Goal: Task Accomplishment & Management: Complete application form

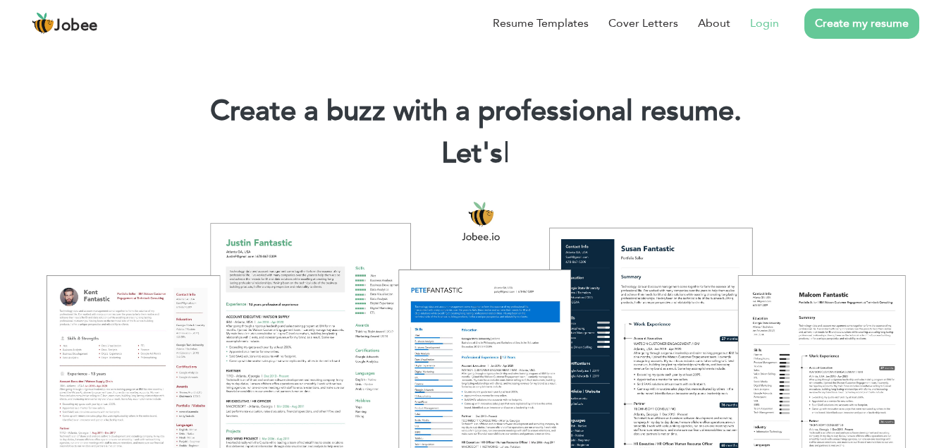
click at [760, 27] on link "Login" at bounding box center [764, 23] width 29 height 17
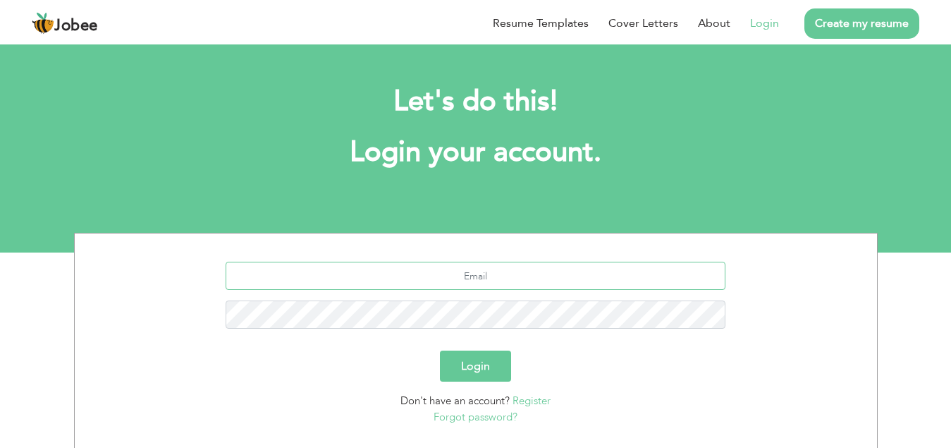
click at [475, 276] on input "text" at bounding box center [476, 276] width 500 height 28
type input "mx2john@gmail.com"
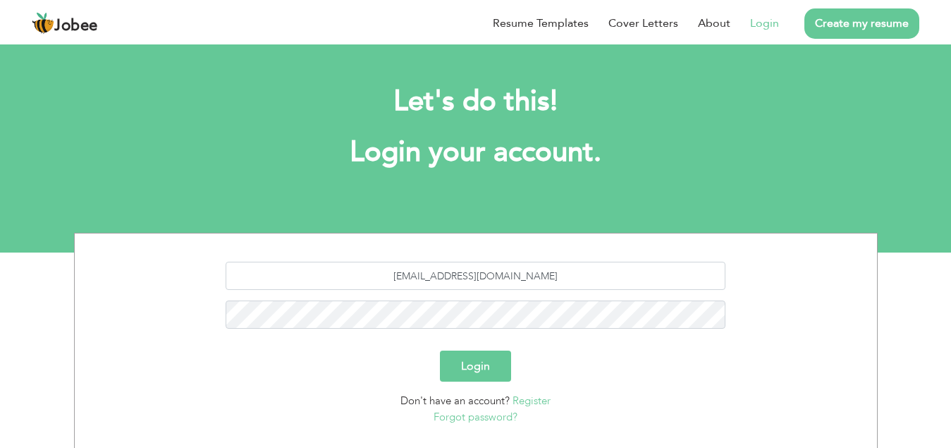
click at [538, 399] on link "Register" at bounding box center [532, 400] width 38 height 14
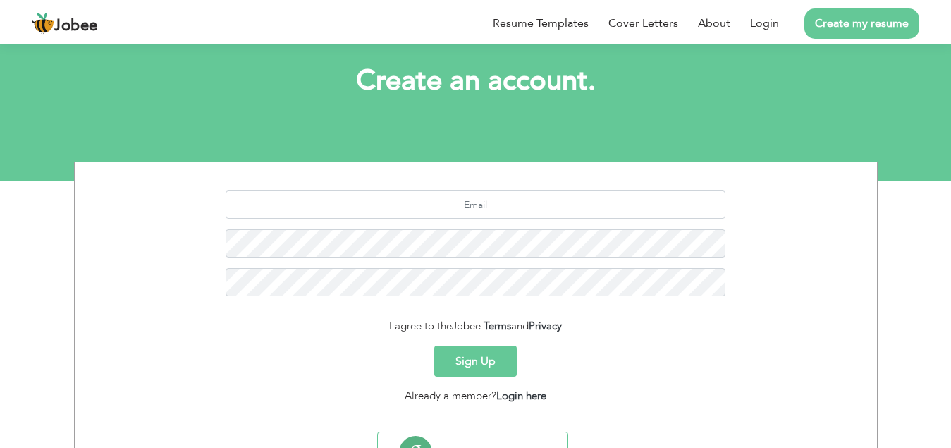
scroll to position [137, 0]
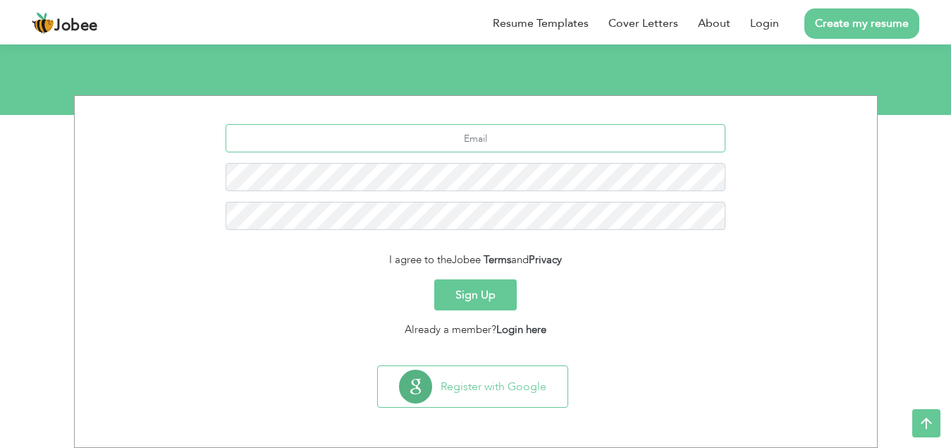
click at [506, 140] on input "text" at bounding box center [476, 138] width 500 height 28
click at [766, 30] on link "Login" at bounding box center [764, 23] width 29 height 17
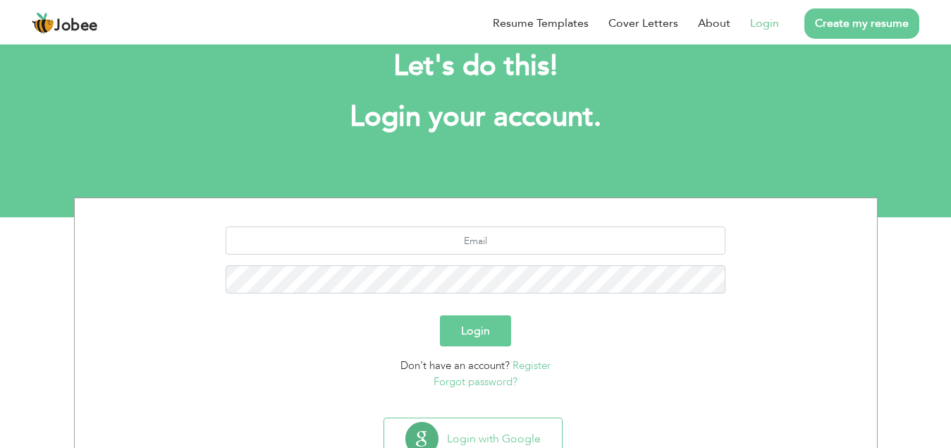
scroll to position [71, 0]
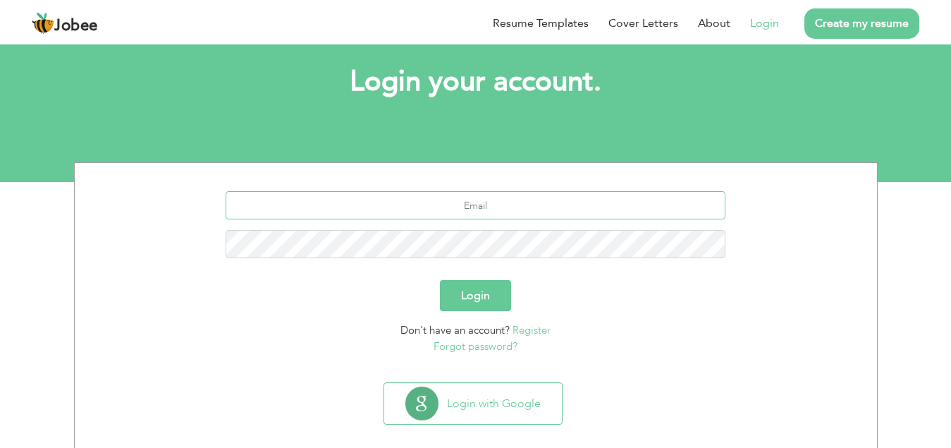
click at [474, 201] on input "text" at bounding box center [476, 205] width 500 height 28
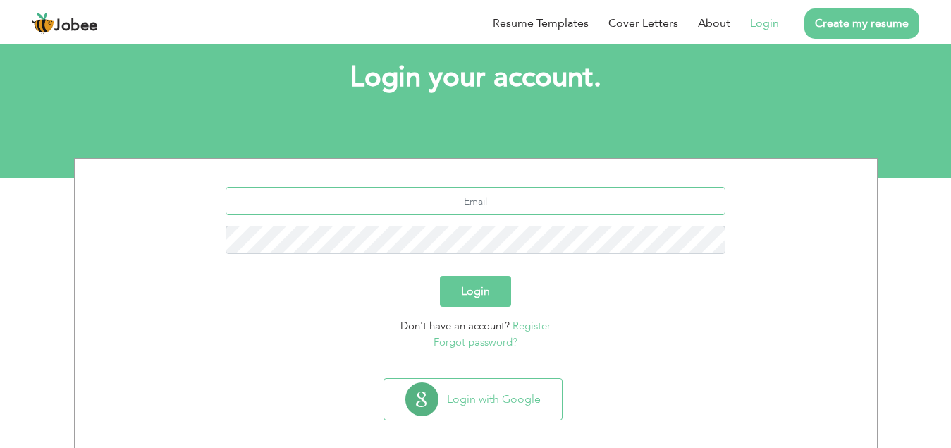
scroll to position [87, 0]
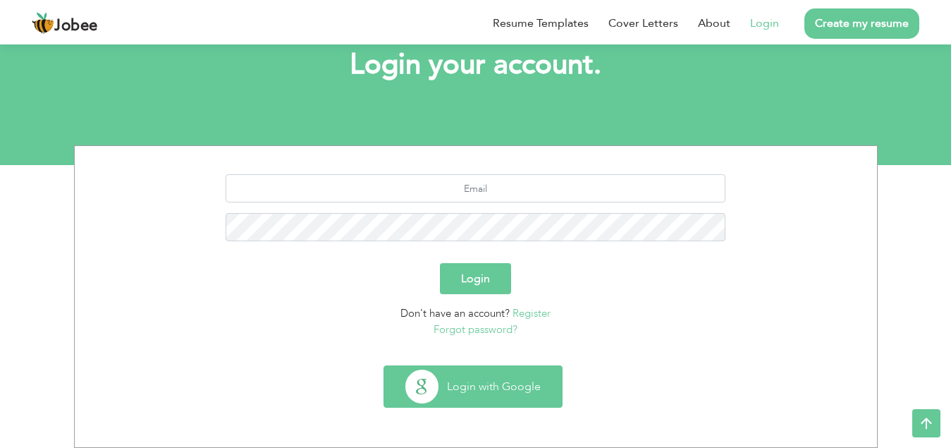
click at [484, 390] on button "Login with Google" at bounding box center [473, 386] width 178 height 41
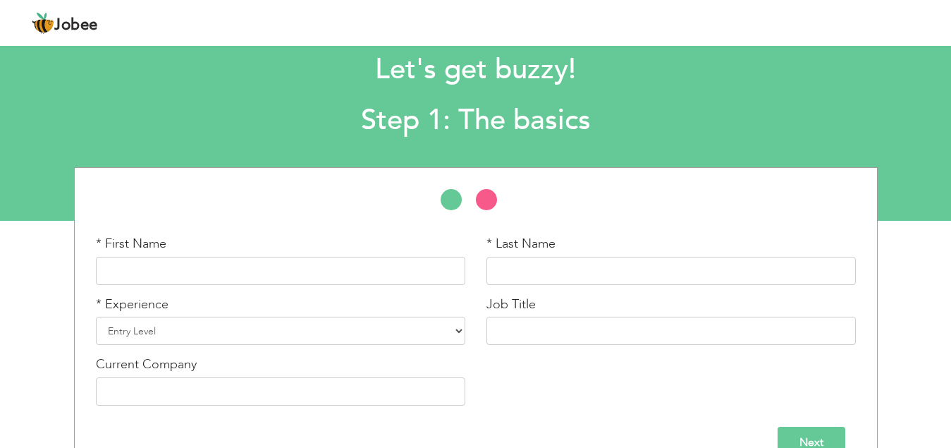
scroll to position [64, 0]
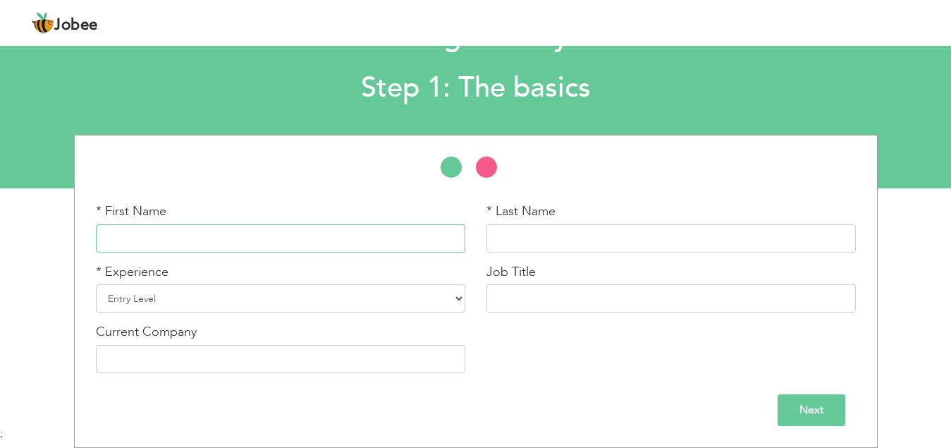
click at [264, 236] on input "text" at bounding box center [280, 238] width 369 height 28
type input "Jerryson"
type input "Abid"
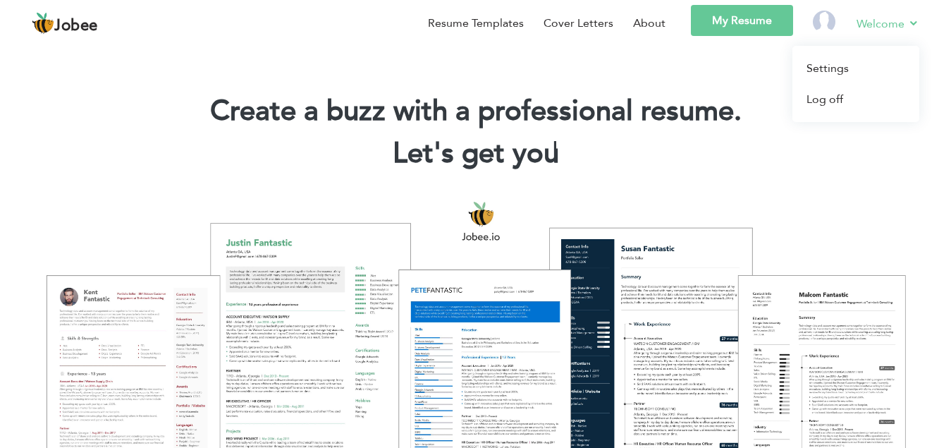
click at [875, 15] on link "Welcome" at bounding box center [888, 24] width 63 height 18
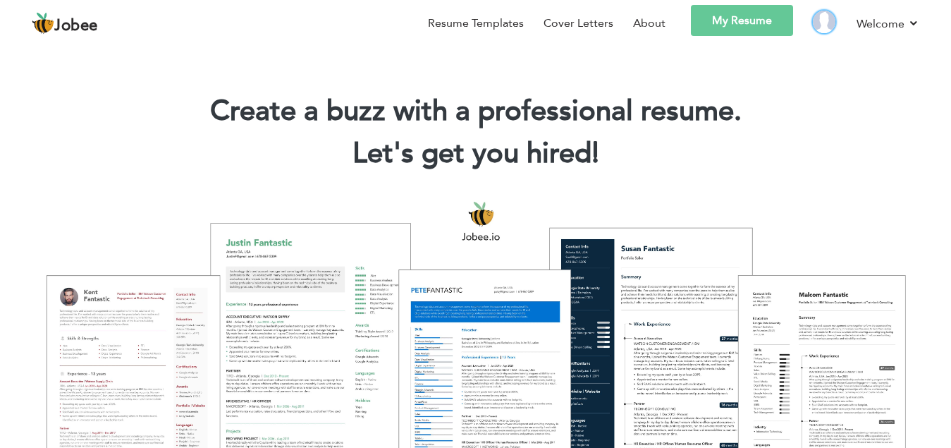
click at [823, 25] on img at bounding box center [824, 22] width 23 height 23
click at [694, 69] on section "Create a buzz with a professional resume. Let's get you hired! |" at bounding box center [475, 112] width 951 height 141
click at [737, 20] on link "My Resume" at bounding box center [742, 20] width 102 height 31
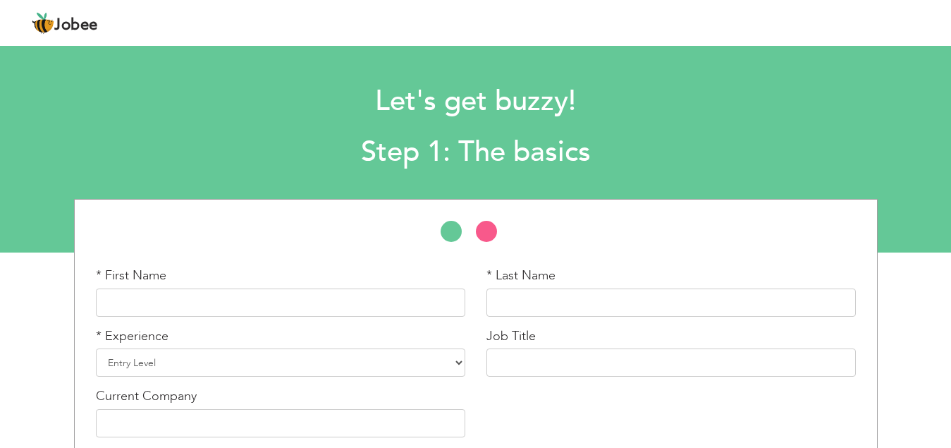
click at [716, 114] on h1 "Let's get buzzy!" at bounding box center [476, 101] width 692 height 37
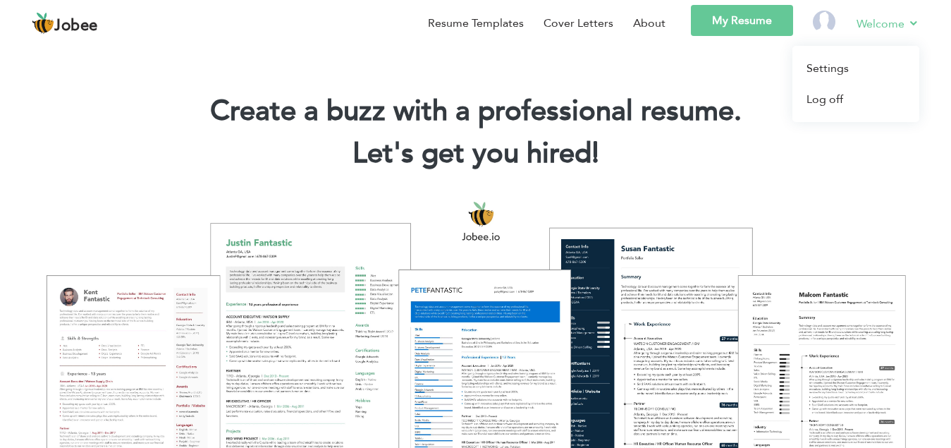
click at [897, 21] on link "Welcome" at bounding box center [888, 24] width 63 height 18
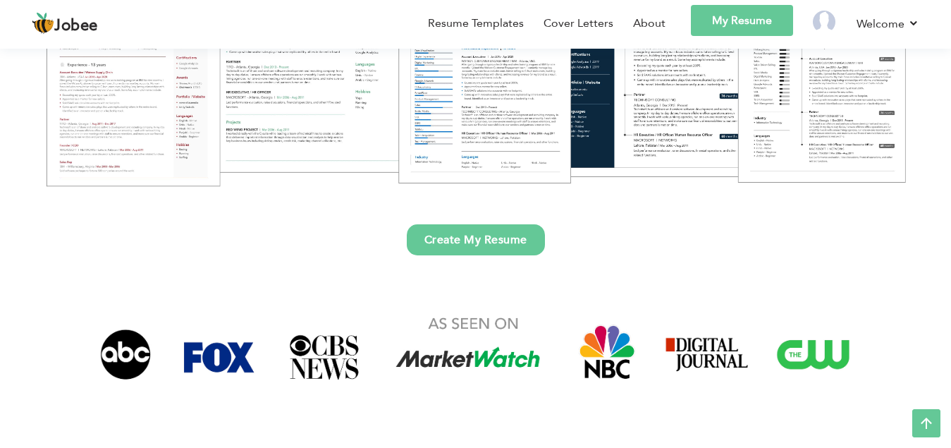
scroll to position [353, 0]
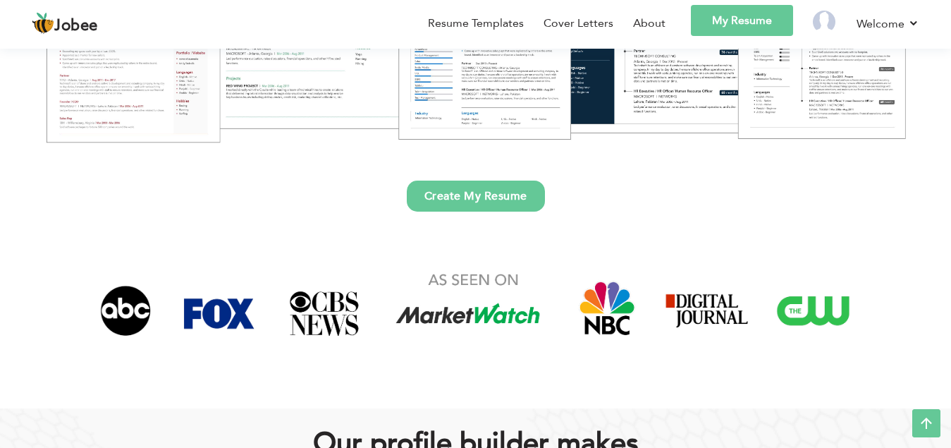
click at [500, 198] on link "Create My Resume" at bounding box center [476, 195] width 138 height 31
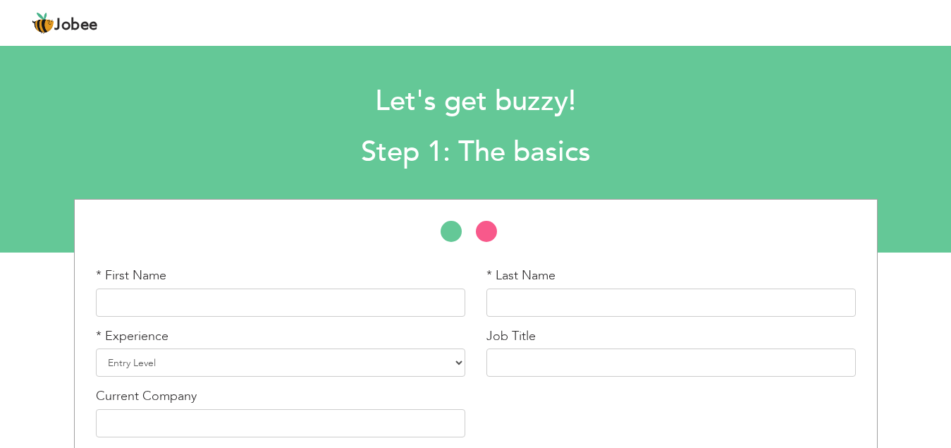
scroll to position [64, 0]
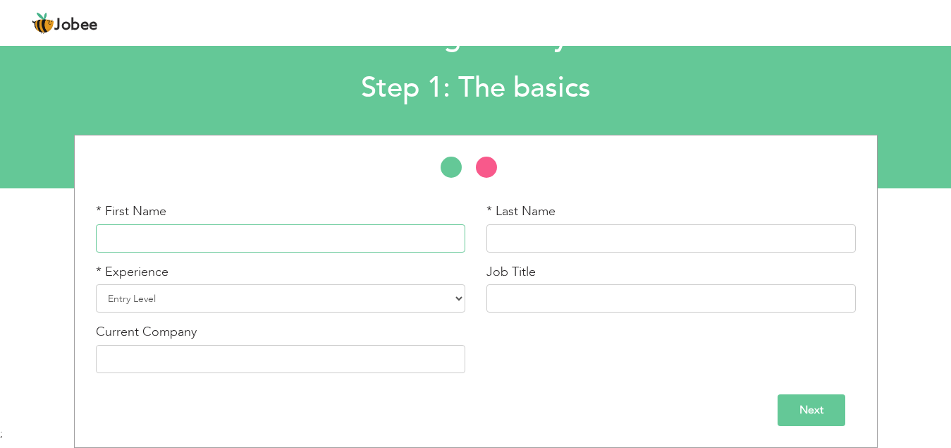
click at [212, 234] on input "text" at bounding box center [280, 238] width 369 height 28
type input "Tehreem"
type input "[PERSON_NAME]"
click at [198, 298] on select "Entry Level Less than 1 Year 1 Year 2 Years 3 Years 4 Years 5 Years 6 Years 7 Y…" at bounding box center [280, 298] width 369 height 28
select select "3"
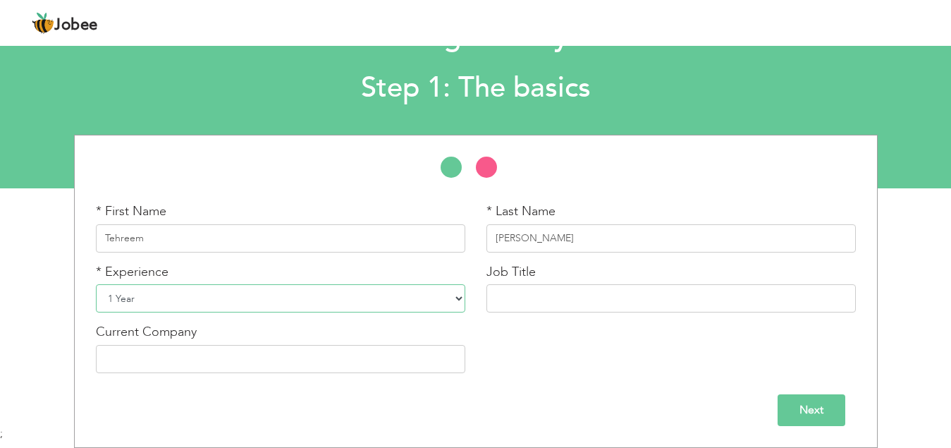
click at [96, 284] on select "Entry Level Less than 1 Year 1 Year 2 Years 3 Years 4 Years 5 Years 6 Years 7 Y…" at bounding box center [280, 298] width 369 height 28
click at [600, 301] on input "text" at bounding box center [670, 298] width 369 height 28
click at [533, 288] on input "text" at bounding box center [670, 298] width 369 height 28
click at [534, 295] on input "text" at bounding box center [670, 298] width 369 height 28
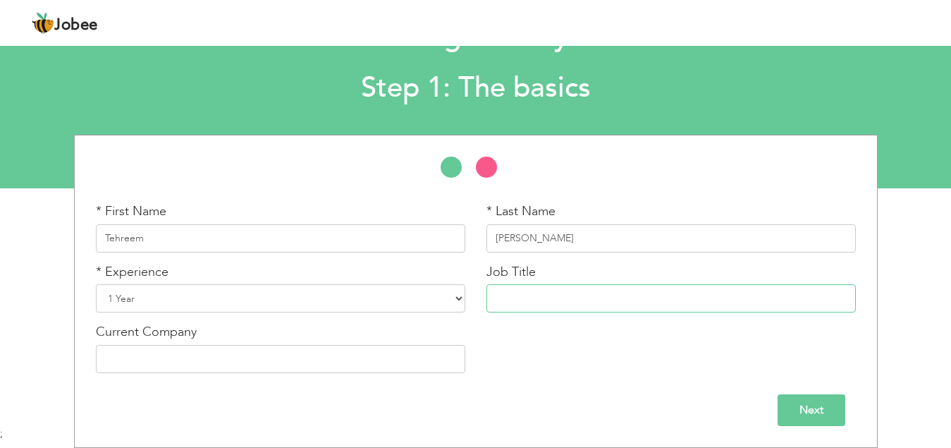
click at [534, 295] on input "text" at bounding box center [670, 298] width 369 height 28
click at [535, 299] on input "text" at bounding box center [670, 298] width 369 height 28
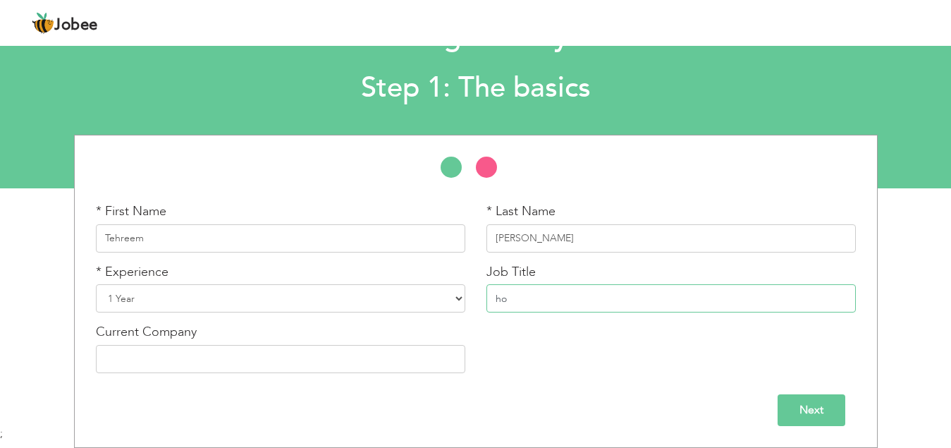
type input "h"
type input "Hotel Management"
click at [250, 372] on input "text" at bounding box center [280, 359] width 369 height 28
click at [251, 369] on input "text" at bounding box center [280, 359] width 369 height 28
click at [207, 356] on input "text" at bounding box center [280, 359] width 369 height 28
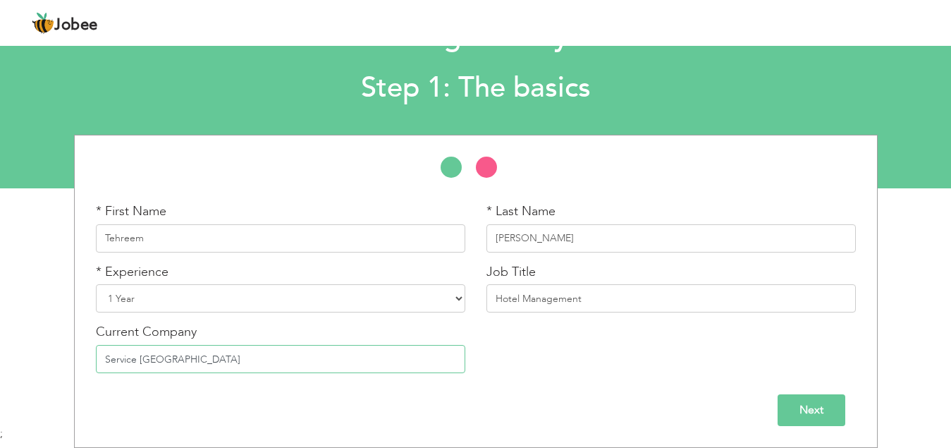
type input "Service [GEOGRAPHIC_DATA]"
click at [7, 327] on div "* First Name Tehreem * Last Name Khalid * Experience Entry Level" at bounding box center [475, 291] width 951 height 313
click at [819, 405] on input "Next" at bounding box center [812, 410] width 68 height 32
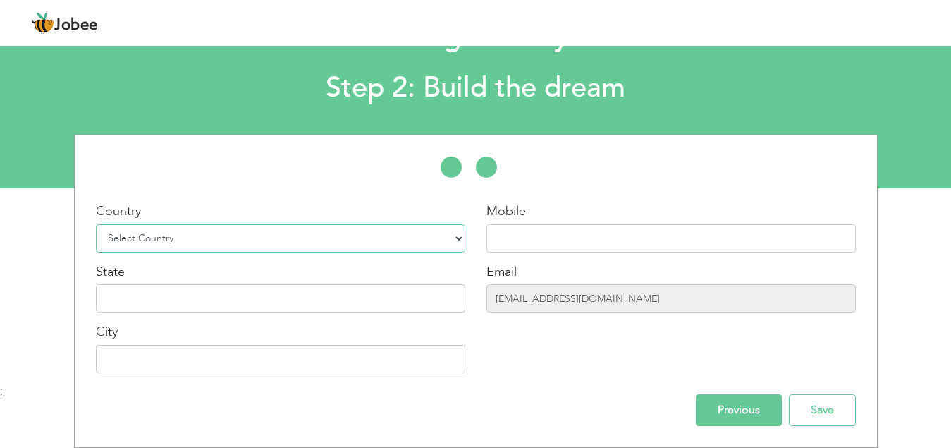
click at [249, 231] on select "Select Country Afghanistan Albania Algeria American Samoa Andorra Angola Anguil…" at bounding box center [280, 238] width 369 height 28
select select "166"
click at [96, 224] on select "Select Country Afghanistan Albania Algeria American Samoa Andorra Angola Anguil…" at bounding box center [280, 238] width 369 height 28
click at [534, 238] on input "text" at bounding box center [670, 238] width 369 height 28
type input "+923194973114"
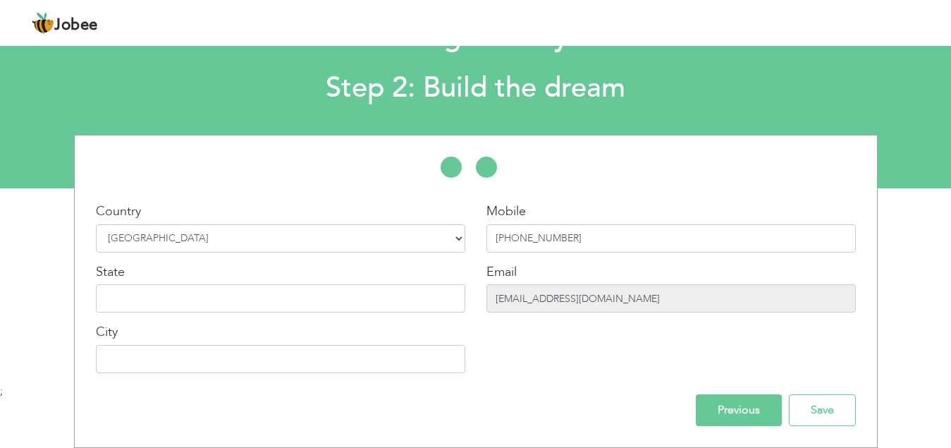
click at [616, 299] on input "mx2john@hotmail.com" at bounding box center [670, 298] width 369 height 28
click at [616, 295] on input "mx2john@hotmail.com" at bounding box center [670, 298] width 369 height 28
click at [205, 295] on input "text" at bounding box center [280, 298] width 369 height 28
type input "[GEOGRAPHIC_DATA]"
click at [210, 360] on input "text" at bounding box center [280, 359] width 369 height 28
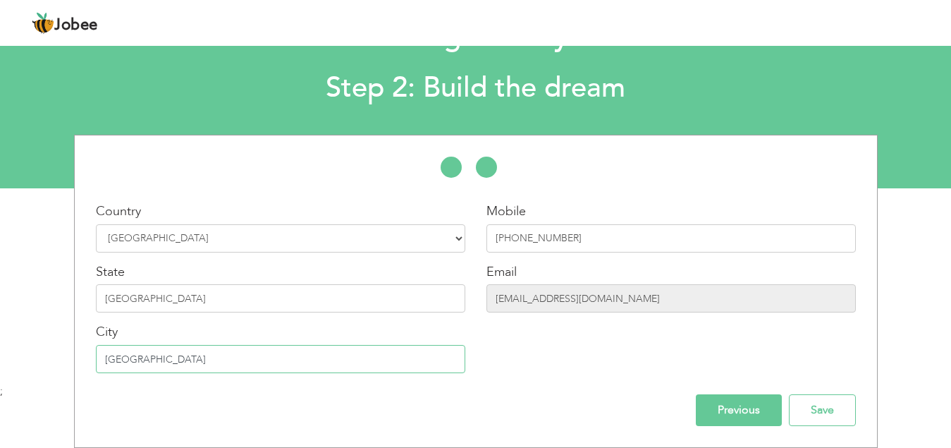
type input "[GEOGRAPHIC_DATA]"
click at [606, 303] on input "mx2john@hotmail.com" at bounding box center [670, 298] width 369 height 28
click at [607, 302] on input "mx2john@hotmail.com" at bounding box center [670, 298] width 369 height 28
click at [580, 292] on input "mx2john@hotmail.com" at bounding box center [670, 298] width 369 height 28
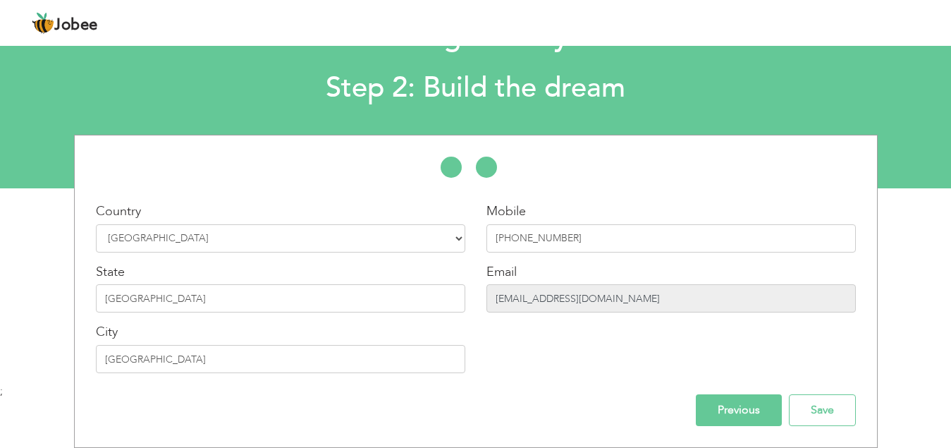
click at [581, 298] on input "mx2john@hotmail.com" at bounding box center [670, 298] width 369 height 28
click at [602, 299] on input "mx2john@hotmail.com" at bounding box center [670, 298] width 369 height 28
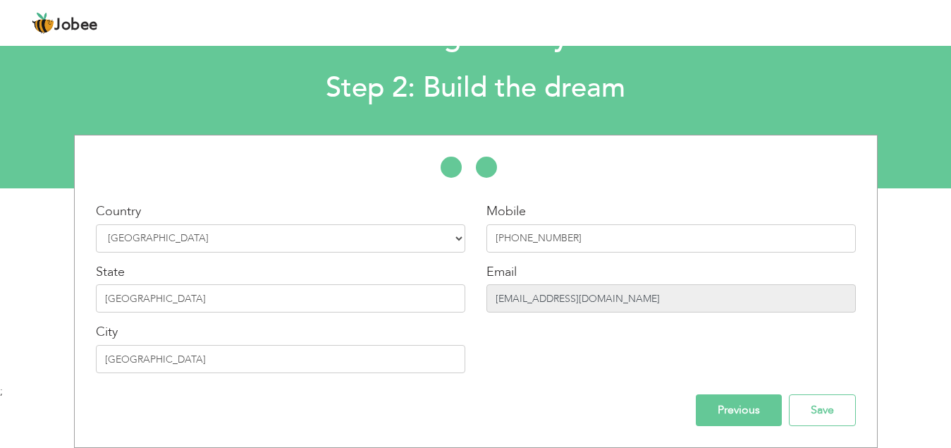
click at [602, 299] on input "mx2john@hotmail.com" at bounding box center [670, 298] width 369 height 28
click at [608, 298] on input "mx2john@hotmail.com" at bounding box center [670, 298] width 369 height 28
click at [546, 300] on input "mx2john@hotmail.com" at bounding box center [670, 298] width 369 height 28
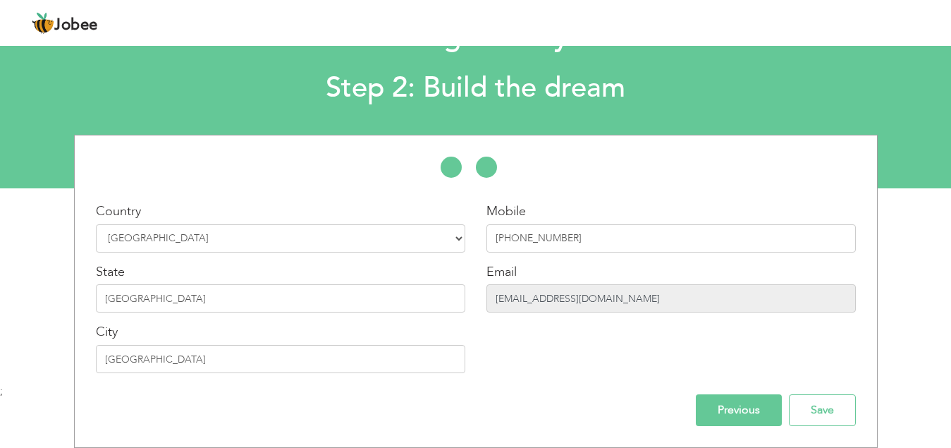
click at [546, 300] on input "mx2john@hotmail.com" at bounding box center [670, 298] width 369 height 28
click at [596, 300] on input "mx2john@hotmail.com" at bounding box center [670, 298] width 369 height 28
click at [606, 300] on input "mx2john@hotmail.com" at bounding box center [670, 298] width 369 height 28
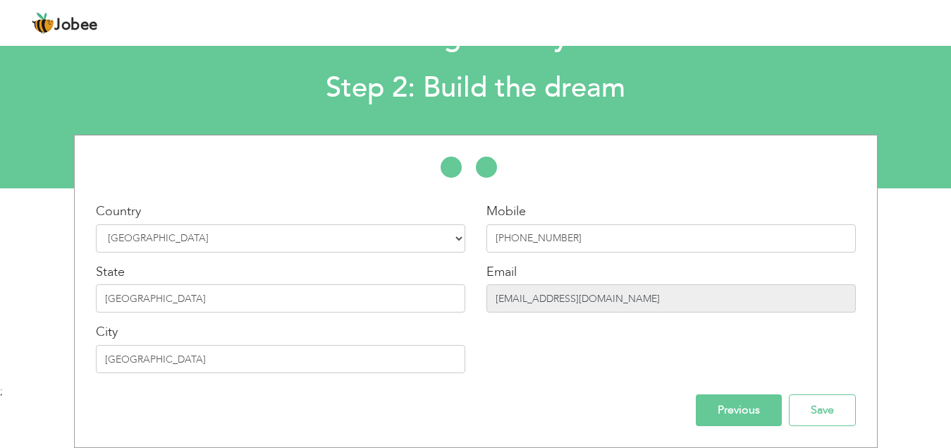
click at [606, 300] on input "mx2john@hotmail.com" at bounding box center [670, 298] width 369 height 28
click at [826, 408] on input "Save" at bounding box center [822, 410] width 67 height 32
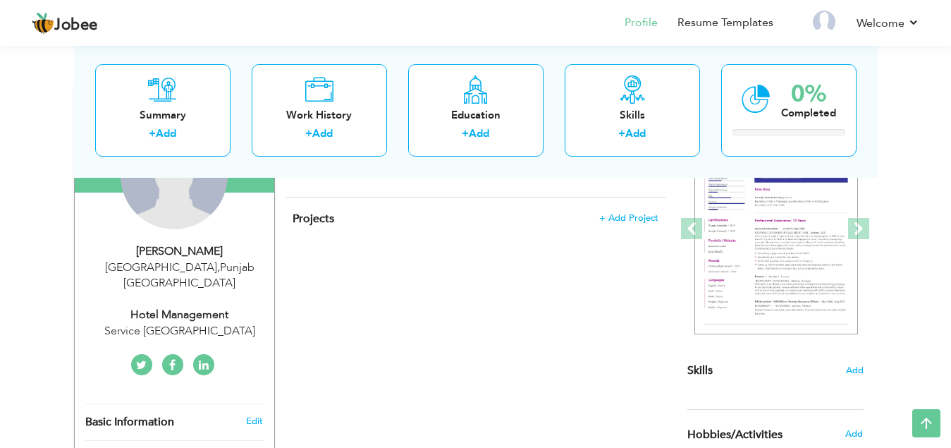
scroll to position [109, 0]
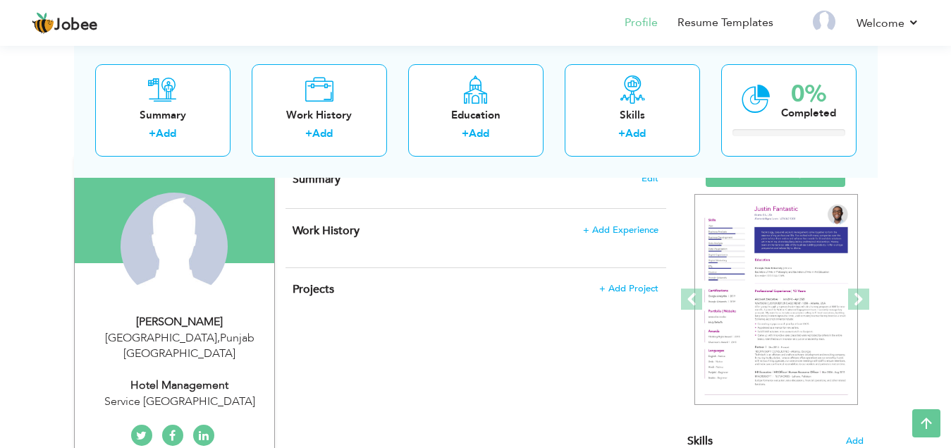
click at [8, 360] on div "View Resume Export PDF Profile Summary Public Link Experience Education Awards …" at bounding box center [475, 410] width 951 height 954
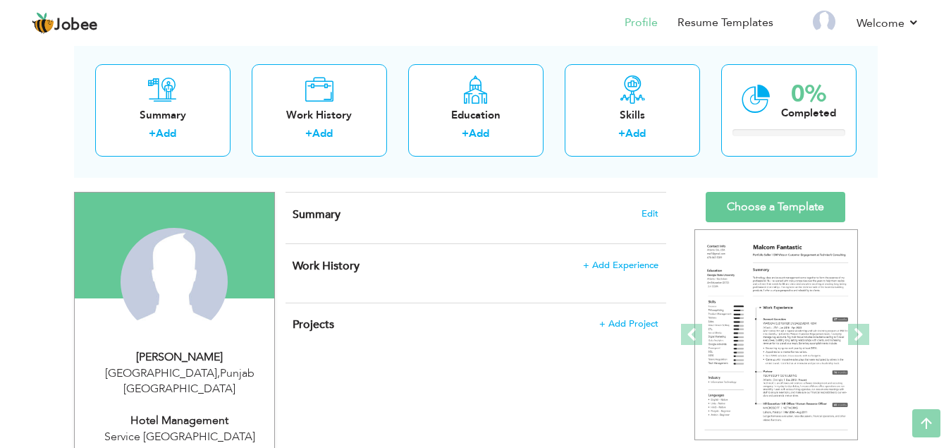
scroll to position [39, 0]
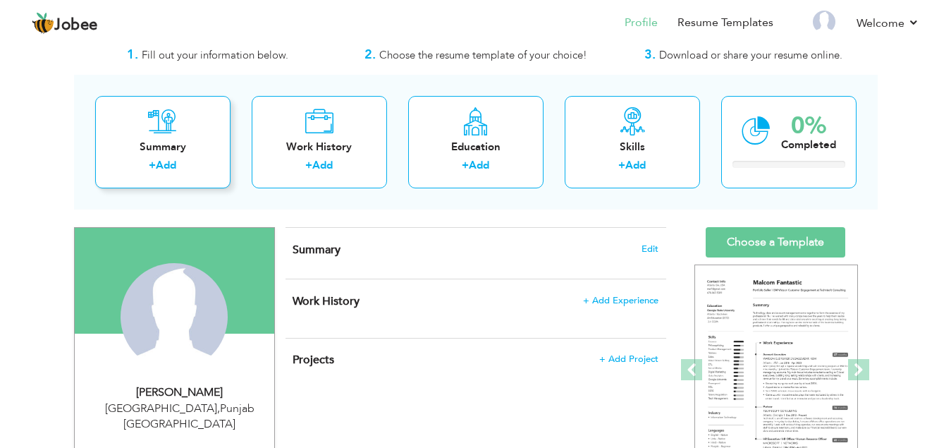
click at [191, 134] on div "Summary + Add" at bounding box center [162, 142] width 135 height 92
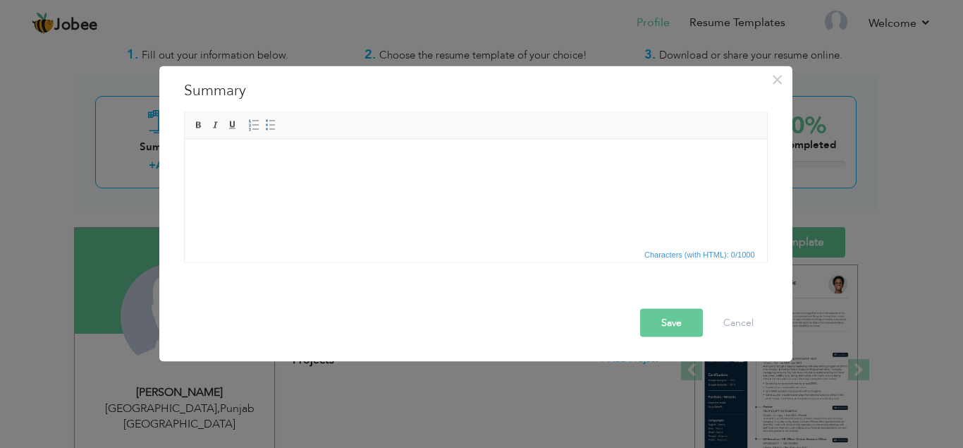
click at [289, 182] on html at bounding box center [475, 160] width 582 height 43
click at [775, 81] on span "×" at bounding box center [777, 78] width 12 height 25
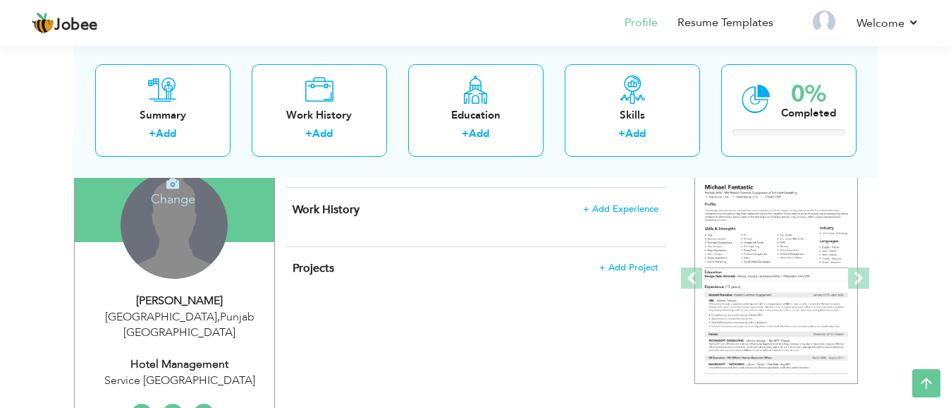
scroll to position [110, 0]
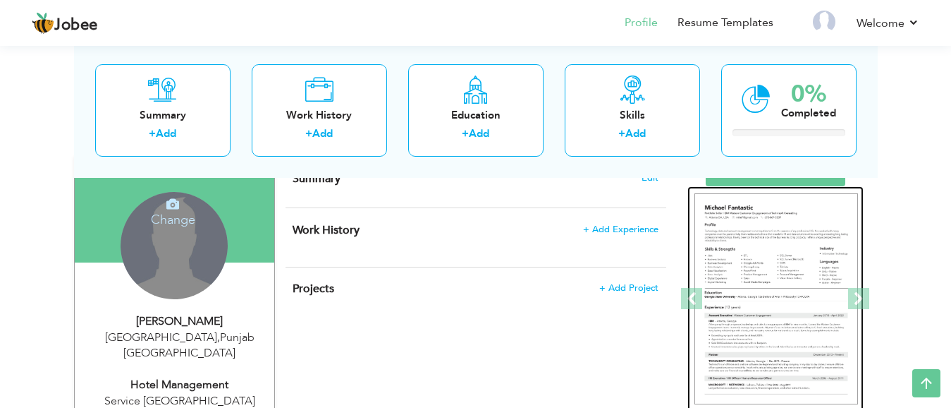
click at [732, 223] on img at bounding box center [776, 299] width 164 height 212
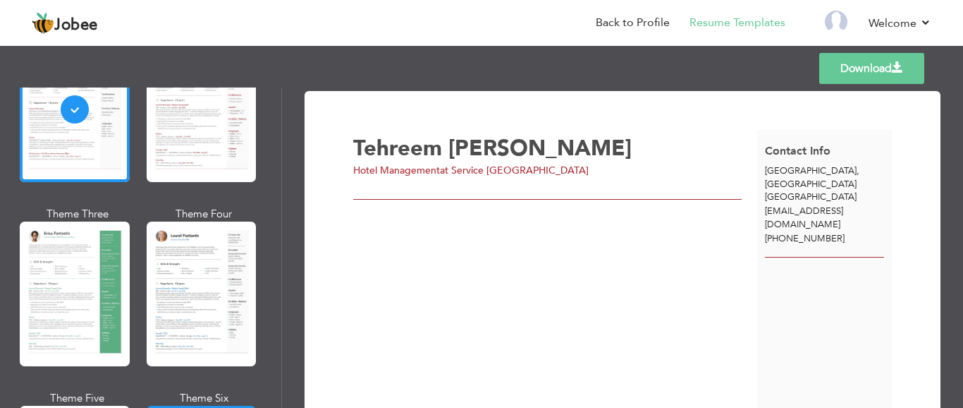
scroll to position [141, 0]
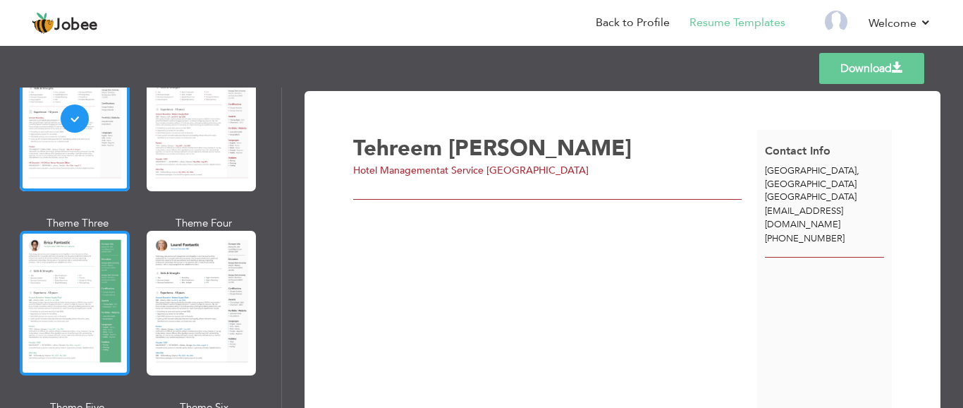
click at [62, 269] on div at bounding box center [75, 303] width 110 height 145
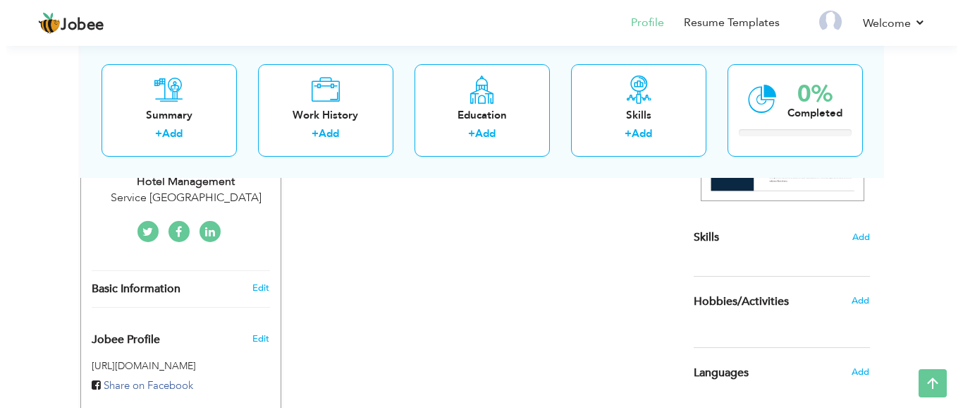
scroll to position [251, 0]
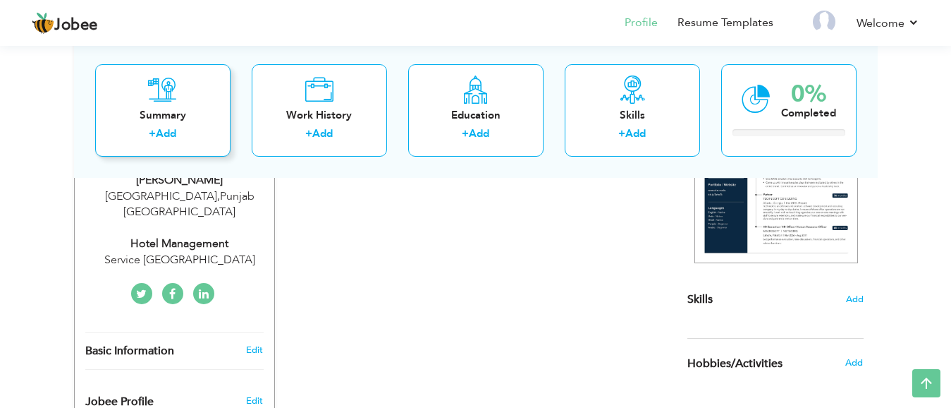
click at [171, 130] on link "Add" at bounding box center [166, 133] width 20 height 14
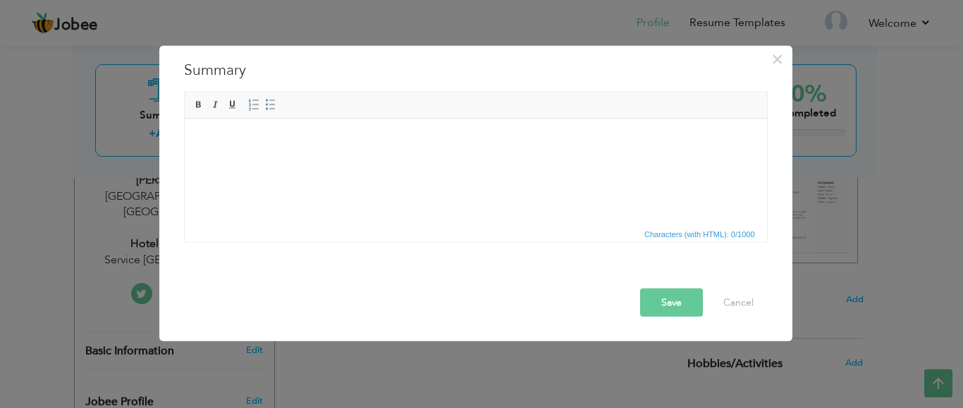
click at [420, 155] on html at bounding box center [475, 139] width 582 height 43
click at [294, 151] on html at bounding box center [475, 139] width 582 height 43
click at [298, 145] on body at bounding box center [475, 140] width 554 height 15
click at [345, 157] on span "Paste" at bounding box center [352, 154] width 73 height 17
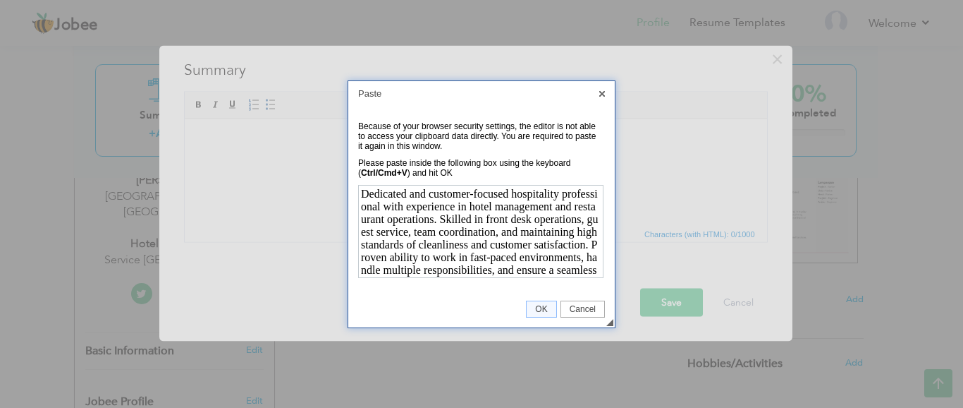
scroll to position [37, 0]
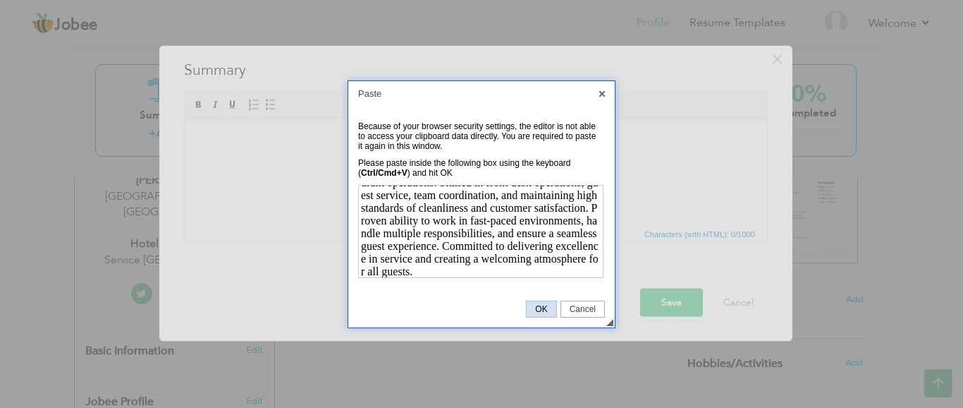
click at [542, 312] on span "OK" at bounding box center [541, 309] width 29 height 10
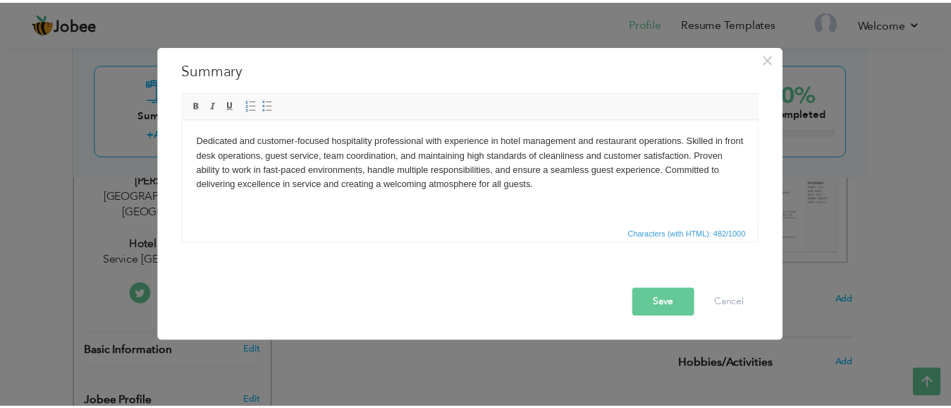
scroll to position [0, 0]
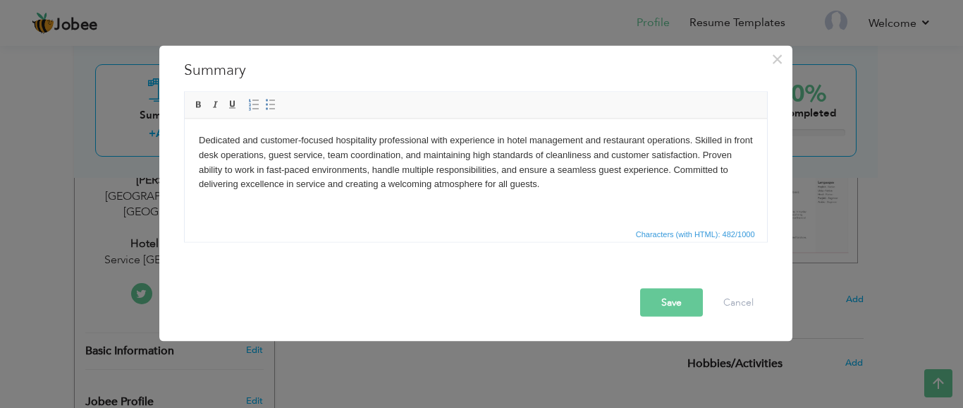
click at [588, 184] on body "Dedicated and customer-focused hospitality professional with experience in hote…" at bounding box center [475, 162] width 554 height 59
click at [668, 302] on button "Save" at bounding box center [671, 302] width 63 height 28
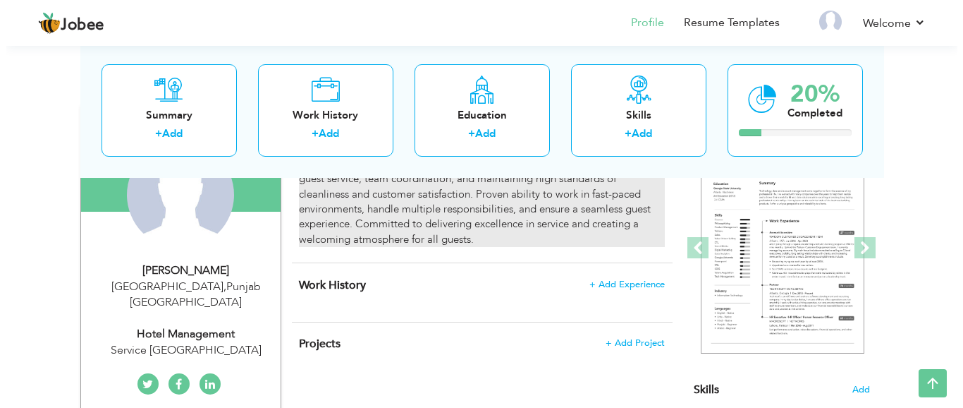
scroll to position [166, 0]
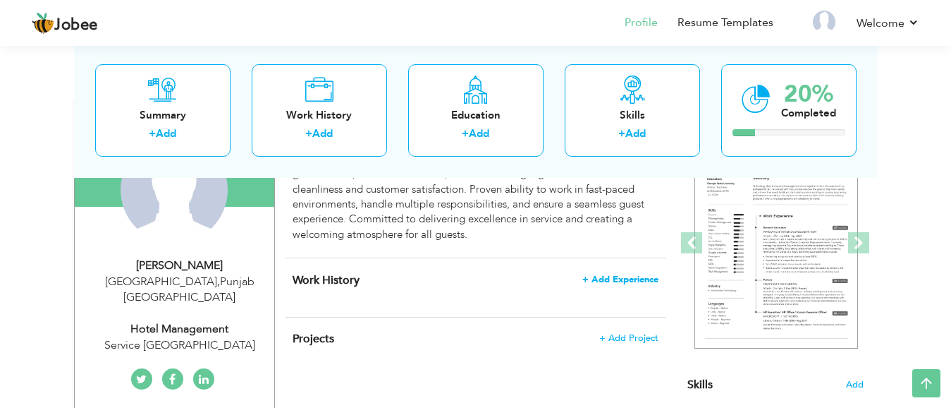
click at [605, 279] on span "+ Add Experience" at bounding box center [620, 279] width 76 height 10
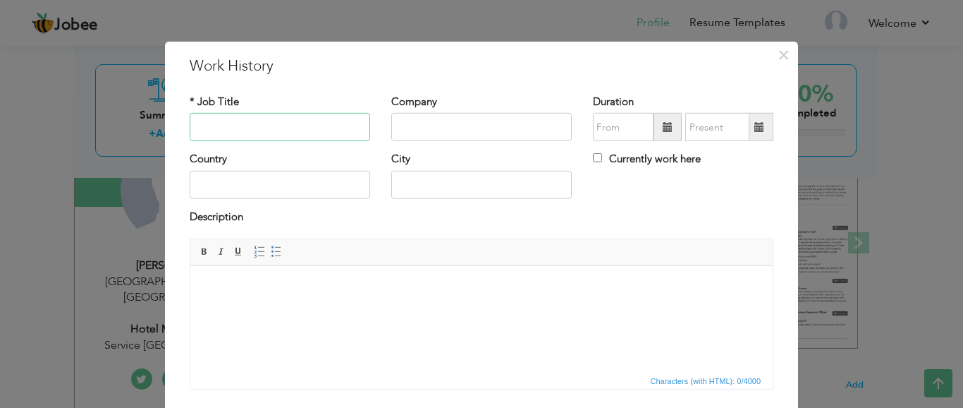
click at [228, 132] on input "text" at bounding box center [280, 127] width 180 height 28
click at [317, 123] on input "text" at bounding box center [280, 127] width 180 height 28
click at [235, 130] on input "text" at bounding box center [280, 127] width 180 height 28
type input "H"
click at [422, 128] on input "text" at bounding box center [481, 127] width 180 height 28
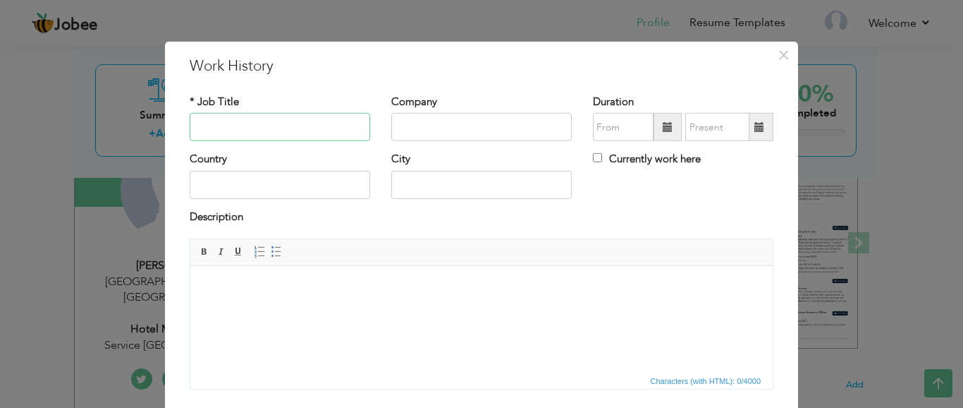
click at [283, 126] on input "text" at bounding box center [280, 127] width 180 height 28
click at [283, 126] on input "Manager" at bounding box center [280, 127] width 180 height 28
click at [295, 128] on input "Manager" at bounding box center [280, 127] width 180 height 28
click at [395, 120] on input "text" at bounding box center [481, 127] width 180 height 28
click at [294, 123] on input "Manager" at bounding box center [280, 127] width 180 height 28
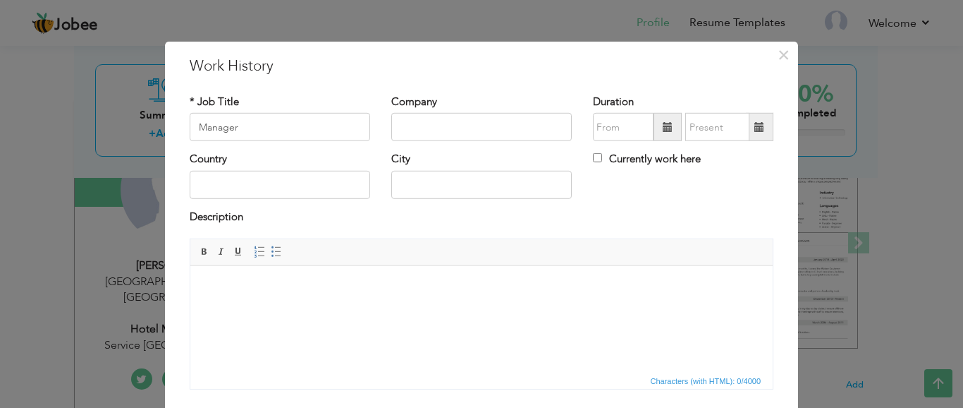
click at [253, 68] on h3 "Work History" at bounding box center [482, 66] width 584 height 21
click at [267, 121] on input "Manager" at bounding box center [280, 127] width 180 height 28
click at [219, 98] on label "* Job Title" at bounding box center [214, 101] width 49 height 15
click at [252, 129] on input "Manager" at bounding box center [280, 127] width 180 height 28
click at [193, 127] on input "Manager" at bounding box center [280, 127] width 180 height 28
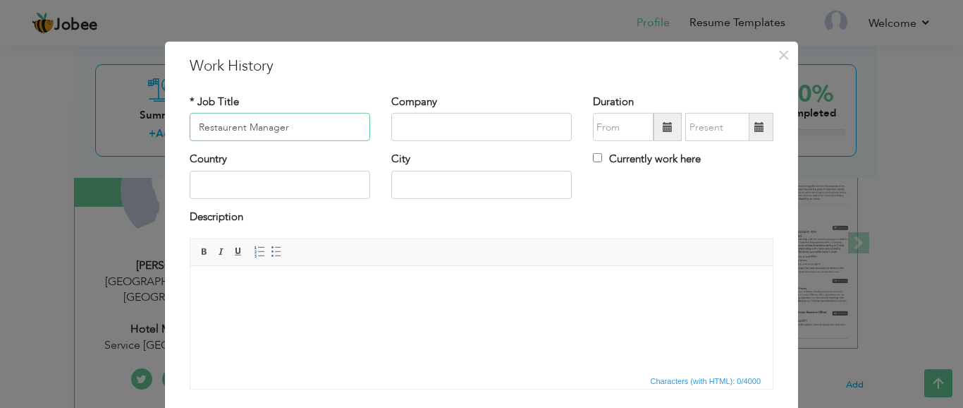
type input "Restaurent Manager"
click at [414, 125] on input "text" at bounding box center [481, 127] width 180 height 28
type input "Service Lane Pine Avenue"
click at [255, 186] on input "text" at bounding box center [280, 185] width 180 height 28
type input "Pakistan"
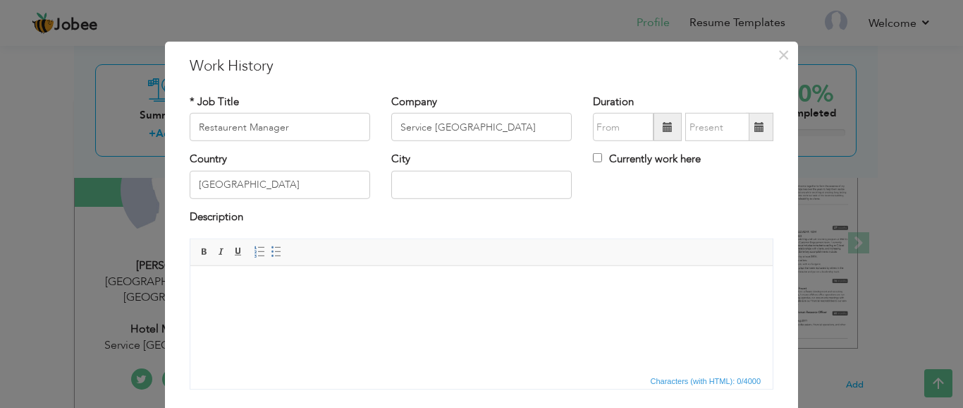
click at [445, 205] on div "City" at bounding box center [482, 180] width 202 height 57
click at [445, 192] on input "text" at bounding box center [481, 185] width 180 height 28
type input "I"
type input "Lahore"
click at [601, 125] on input "text" at bounding box center [623, 127] width 61 height 28
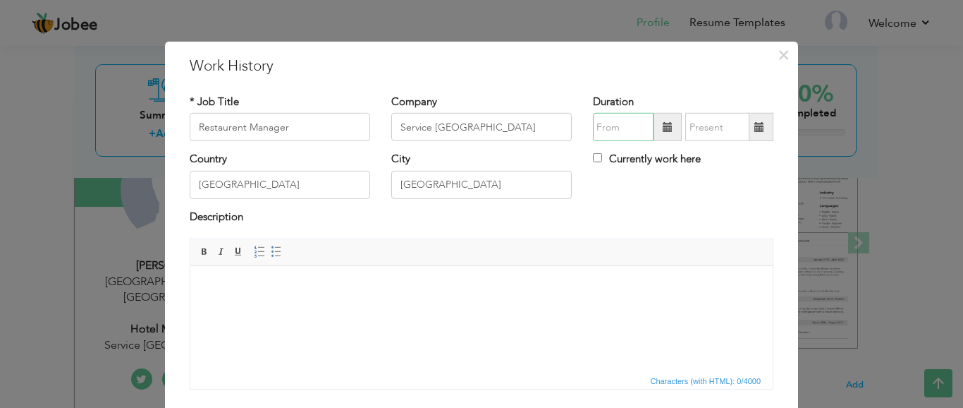
type input "08/2025"
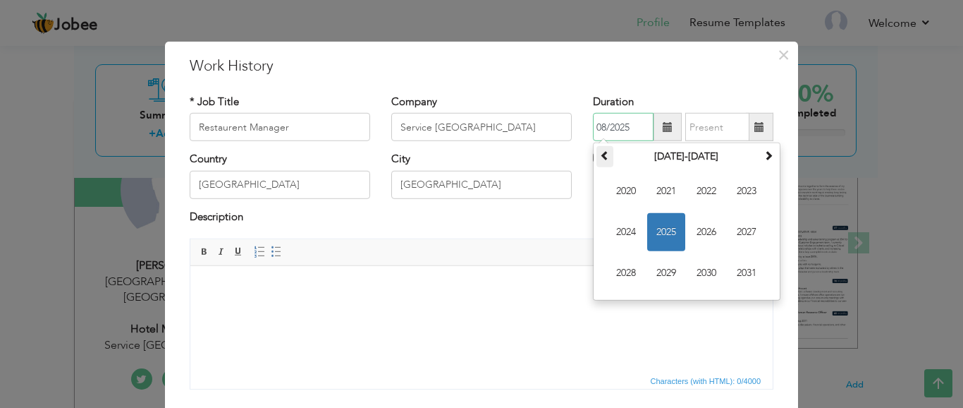
click at [600, 154] on span at bounding box center [605, 155] width 10 height 10
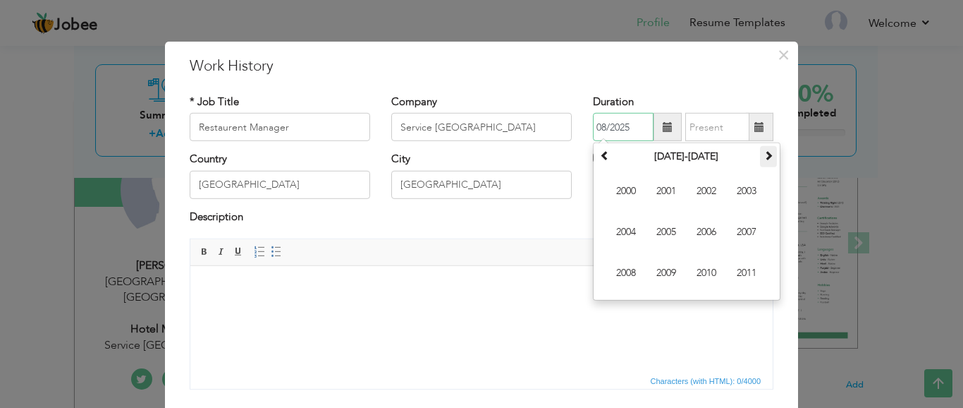
click at [764, 153] on span at bounding box center [769, 155] width 10 height 10
click at [769, 152] on th at bounding box center [768, 156] width 17 height 21
click at [659, 233] on span "2025" at bounding box center [666, 232] width 38 height 38
click at [622, 131] on input "08/2025" at bounding box center [623, 127] width 61 height 28
click at [622, 129] on input "08/2025" at bounding box center [623, 127] width 61 height 28
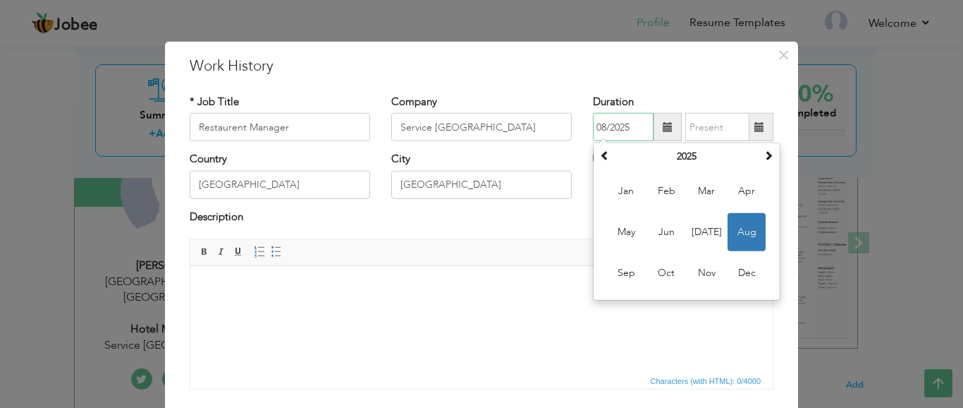
click at [622, 129] on input "08/2025" at bounding box center [623, 127] width 61 height 28
click at [630, 131] on input "08/2025" at bounding box center [623, 127] width 61 height 28
click at [627, 128] on input "08/2025" at bounding box center [623, 127] width 61 height 28
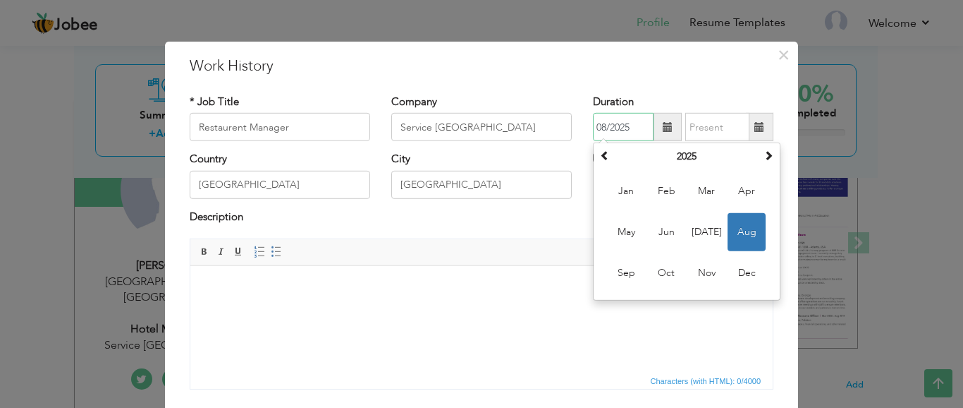
click at [631, 128] on input "08/2025" at bounding box center [623, 127] width 61 height 28
click at [632, 128] on input "08/2025" at bounding box center [623, 127] width 61 height 28
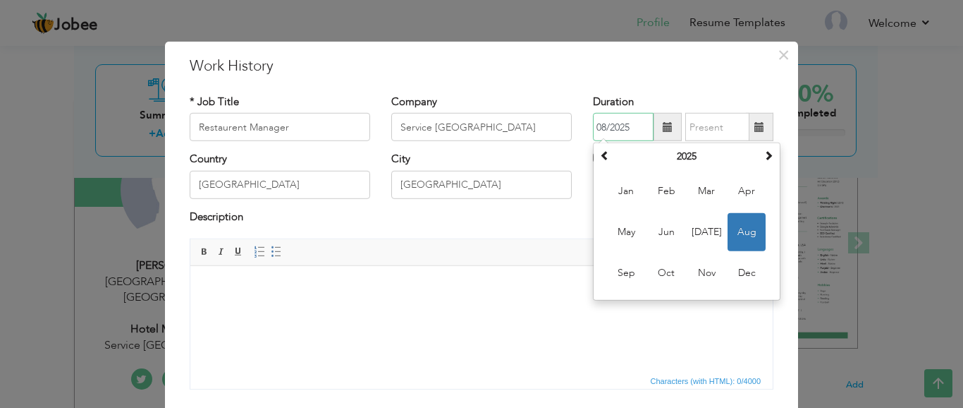
click at [632, 128] on input "08/2025" at bounding box center [623, 127] width 61 height 28
click at [697, 125] on input "text" at bounding box center [717, 127] width 64 height 28
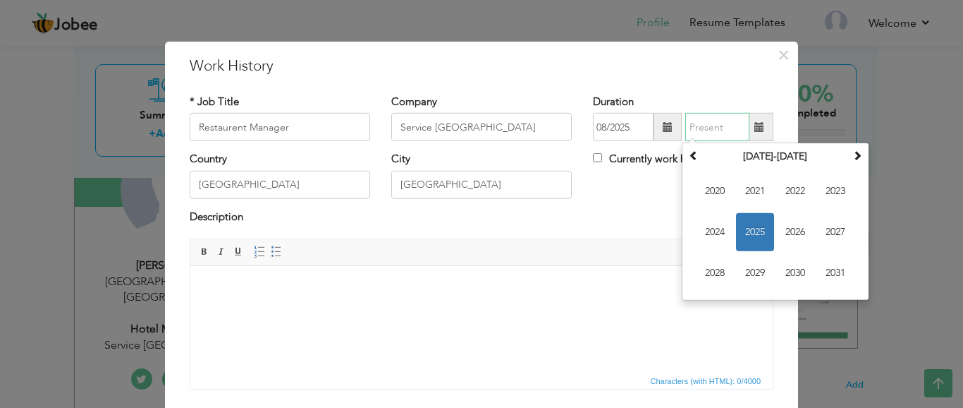
type input "08/2025"
click at [613, 127] on input "08/2025" at bounding box center [623, 127] width 61 height 28
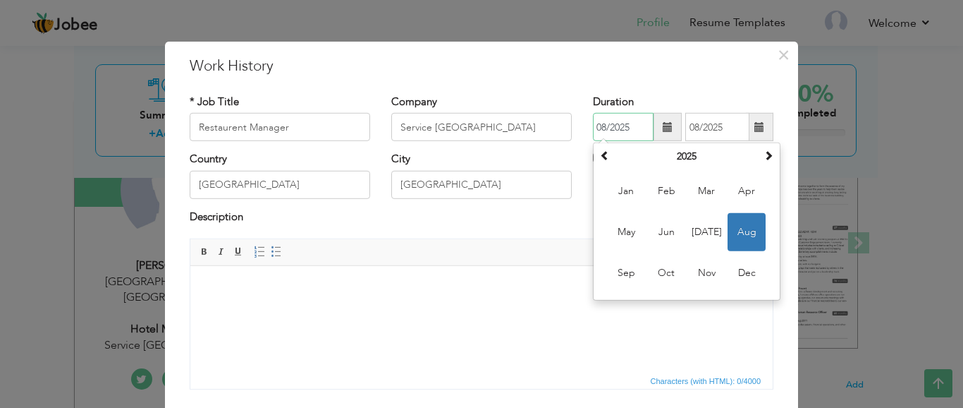
click at [597, 128] on input "08/2025" at bounding box center [623, 127] width 61 height 28
click at [596, 127] on input "8/2025" at bounding box center [623, 127] width 61 height 28
click at [659, 188] on span "Feb" at bounding box center [666, 191] width 38 height 38
type input "02/2025"
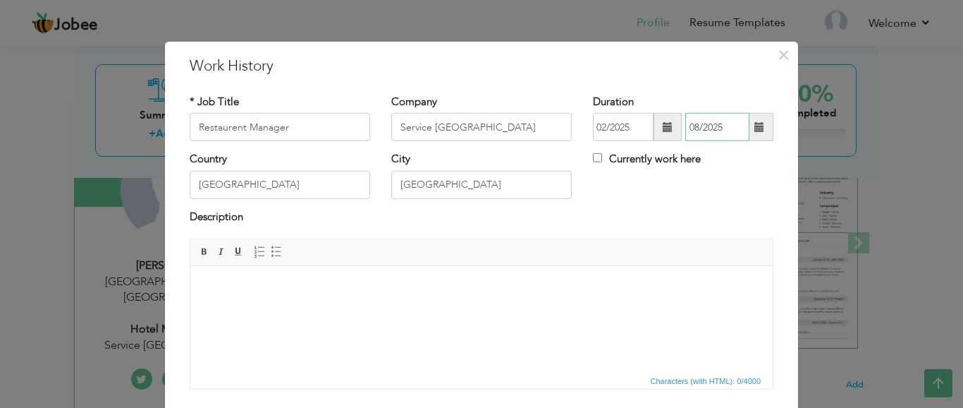
click at [709, 118] on input "08/2025" at bounding box center [717, 127] width 64 height 28
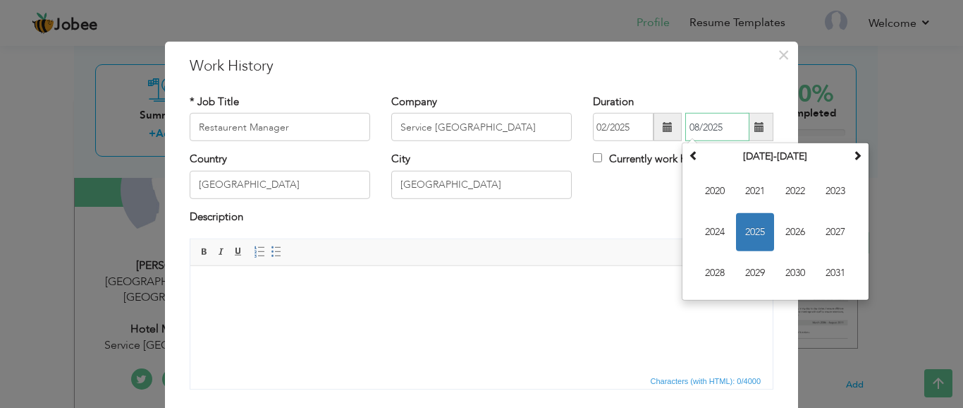
click at [709, 127] on input "08/2025" at bounding box center [717, 127] width 64 height 28
click at [714, 128] on input "08/2025" at bounding box center [717, 127] width 64 height 28
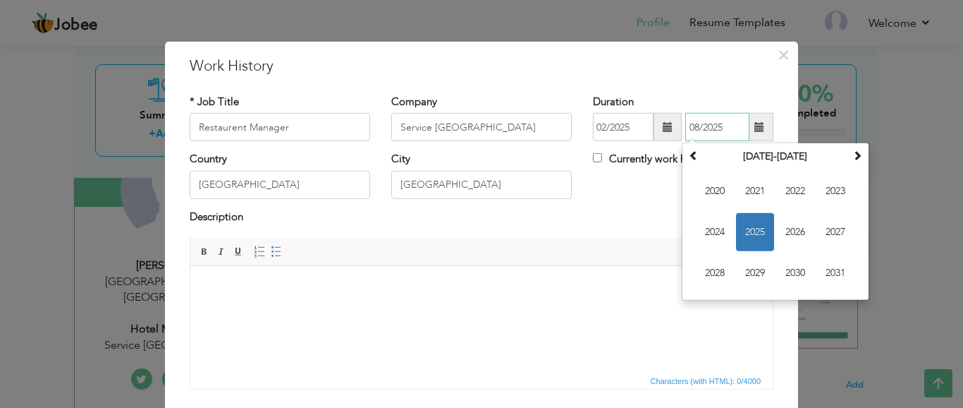
click at [711, 124] on input "08/2025" at bounding box center [717, 127] width 64 height 28
click at [718, 125] on input "08/2025" at bounding box center [717, 127] width 64 height 28
click at [721, 125] on input "08/2025" at bounding box center [717, 127] width 64 height 28
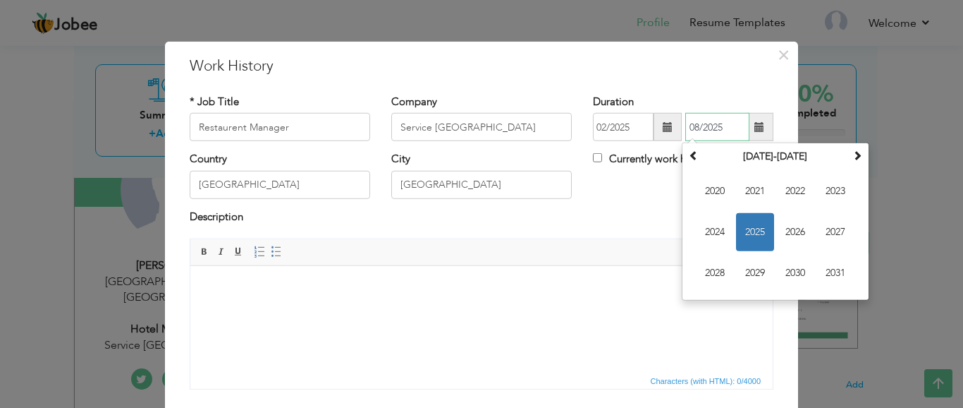
click at [723, 125] on input "08/2025" at bounding box center [717, 127] width 64 height 28
click at [728, 126] on input "08/2025" at bounding box center [717, 127] width 64 height 28
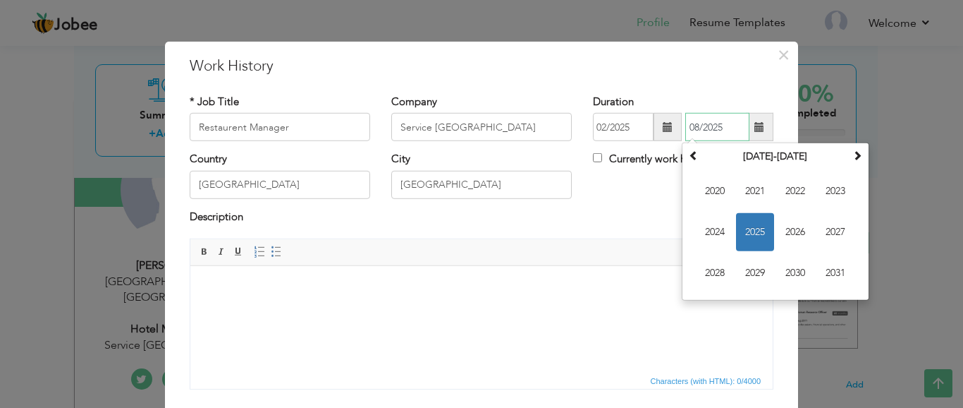
click at [728, 126] on input "08/2025" at bounding box center [717, 127] width 64 height 28
click at [730, 126] on input "08/2025" at bounding box center [717, 127] width 64 height 28
type input "0"
click at [704, 126] on input "text" at bounding box center [717, 127] width 64 height 28
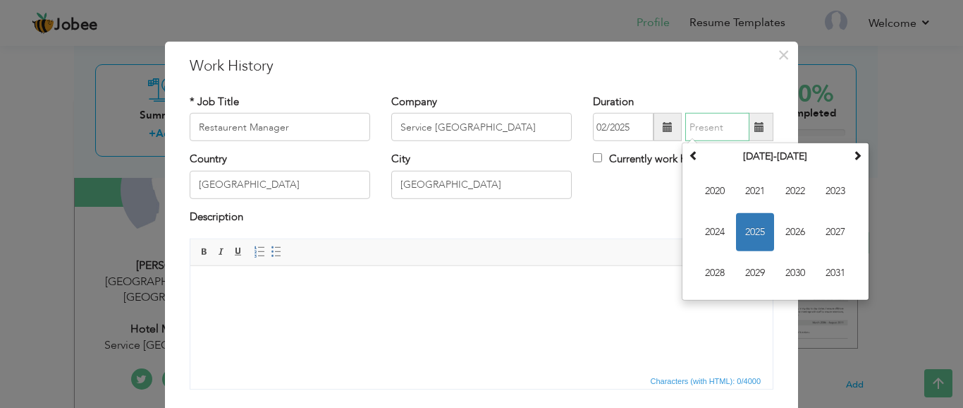
click at [704, 126] on input "text" at bounding box center [717, 127] width 64 height 28
type input "07"
click at [709, 123] on input "07" at bounding box center [717, 127] width 64 height 28
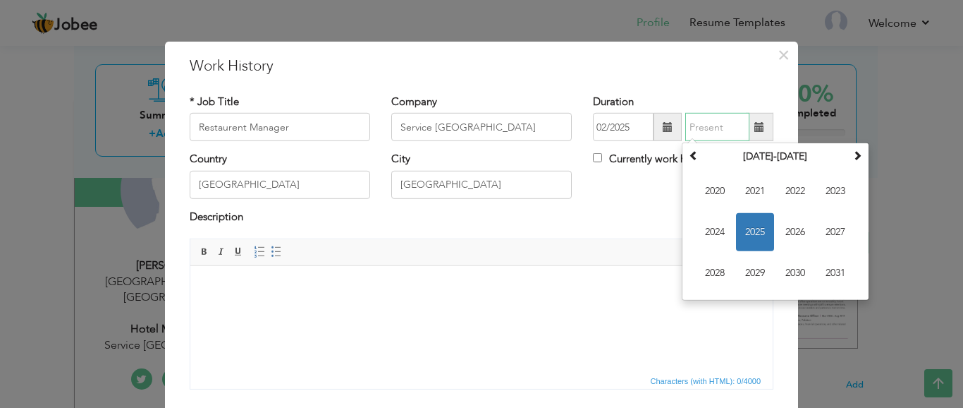
click at [749, 229] on span "2025" at bounding box center [755, 232] width 38 height 38
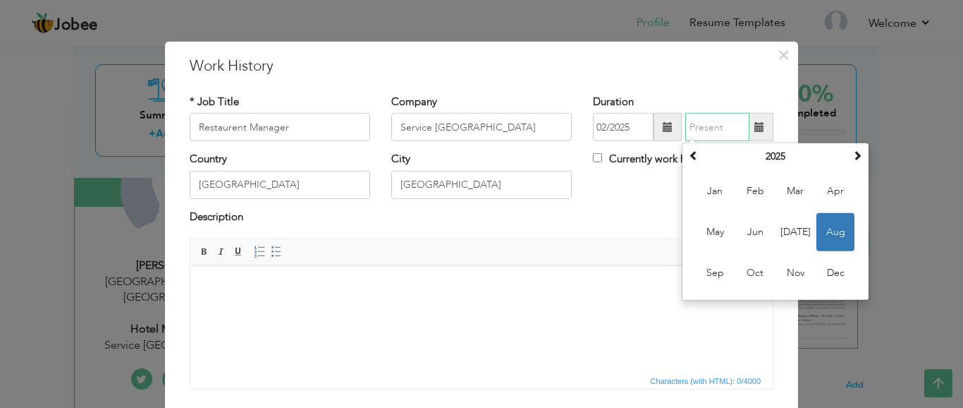
click at [695, 125] on input "text" at bounding box center [717, 127] width 64 height 28
click at [709, 128] on input "text" at bounding box center [717, 127] width 64 height 28
click at [798, 228] on span "Jul" at bounding box center [795, 232] width 38 height 38
type input "07/2025"
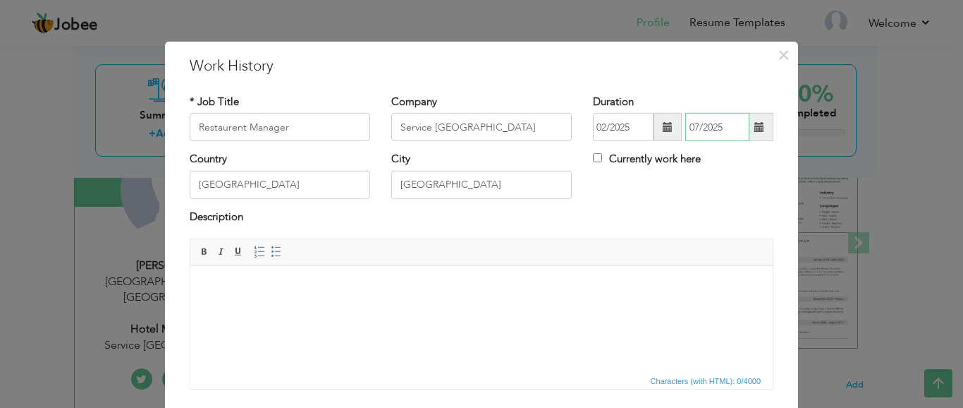
click at [716, 127] on input "07/2025" at bounding box center [717, 127] width 64 height 28
click at [593, 161] on input "Currently work here" at bounding box center [597, 157] width 9 height 9
checkbox input "true"
click at [278, 302] on html at bounding box center [481, 287] width 582 height 43
click at [319, 290] on body at bounding box center [481, 287] width 554 height 15
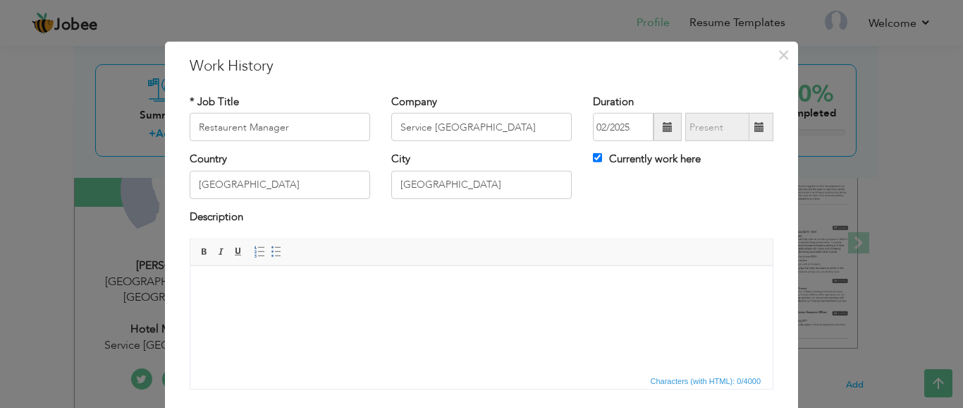
click at [319, 293] on body at bounding box center [481, 287] width 554 height 15
click at [241, 127] on input "Restaurent Manager" at bounding box center [280, 127] width 180 height 28
click at [477, 125] on input "Service Lane Pine Avenue" at bounding box center [481, 127] width 180 height 28
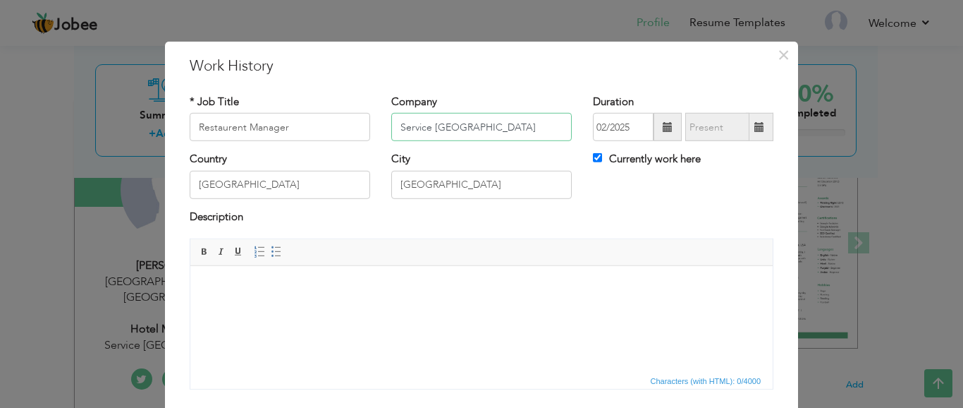
click at [477, 125] on input "Service Lane Pine Avenue" at bounding box center [481, 127] width 180 height 28
click at [404, 287] on body at bounding box center [481, 287] width 554 height 15
click at [248, 186] on input "Pakistan" at bounding box center [280, 185] width 180 height 28
click at [709, 132] on input "text" at bounding box center [717, 127] width 64 height 28
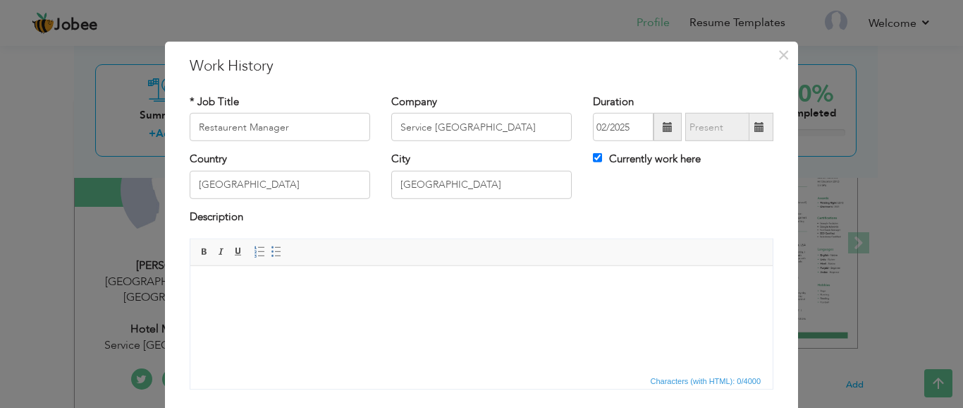
click at [715, 139] on input "text" at bounding box center [717, 127] width 64 height 28
click at [712, 123] on input "text" at bounding box center [717, 127] width 64 height 28
click at [756, 126] on span at bounding box center [759, 127] width 10 height 10
click at [692, 123] on input "text" at bounding box center [717, 127] width 64 height 28
click at [228, 195] on input "Pakistan" at bounding box center [280, 185] width 180 height 28
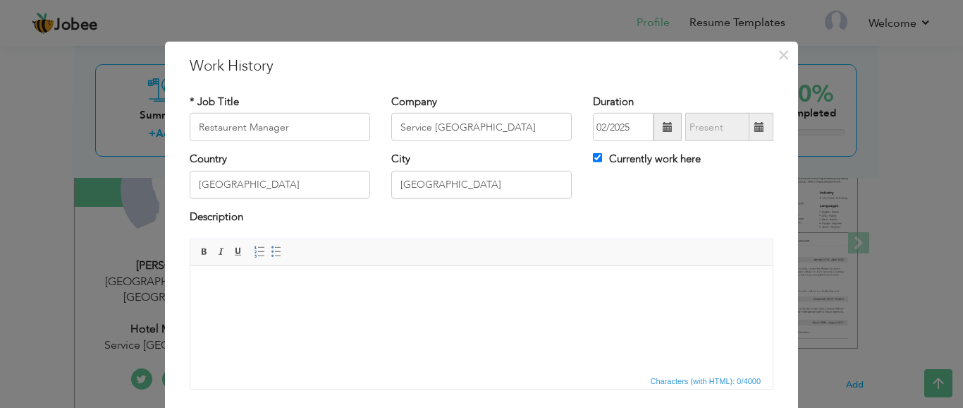
click at [264, 276] on html at bounding box center [481, 287] width 582 height 43
click at [735, 128] on input "text" at bounding box center [717, 127] width 64 height 28
click at [755, 126] on span at bounding box center [759, 127] width 10 height 10
click at [629, 128] on input "02/2025" at bounding box center [623, 127] width 61 height 28
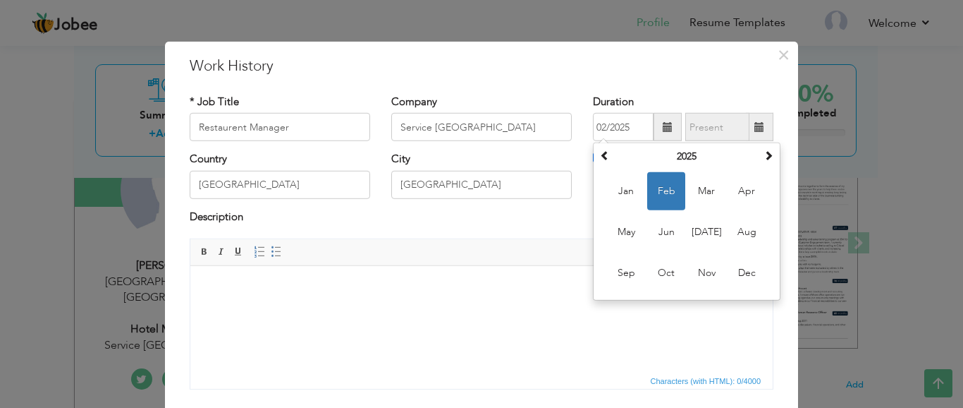
click at [711, 125] on input "text" at bounding box center [717, 127] width 64 height 28
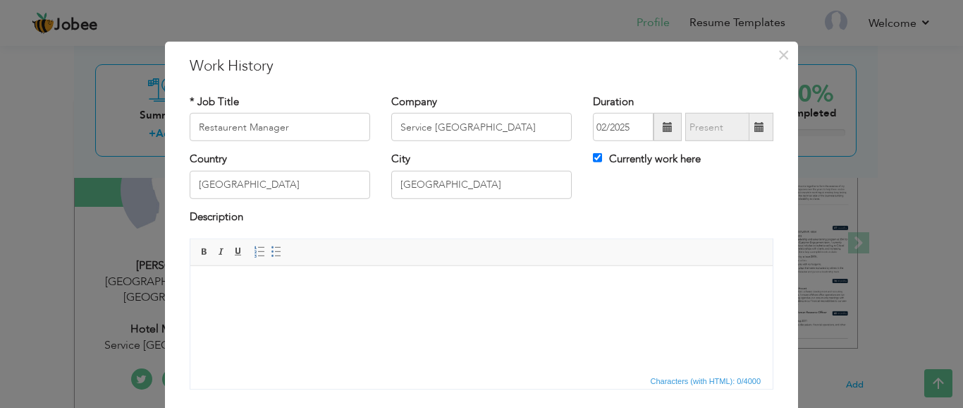
click at [754, 126] on span at bounding box center [759, 127] width 10 height 10
click at [759, 130] on span at bounding box center [759, 127] width 27 height 28
click at [593, 159] on input "Currently work here" at bounding box center [597, 157] width 9 height 9
checkbox input "false"
click at [728, 125] on input "text" at bounding box center [717, 127] width 64 height 28
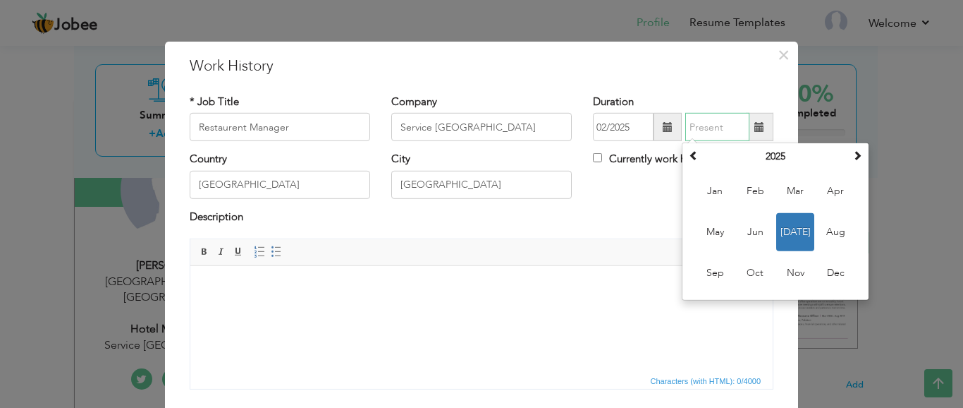
click at [698, 125] on input "text" at bounding box center [717, 127] width 64 height 28
click at [610, 122] on input "02/2025" at bounding box center [623, 127] width 61 height 28
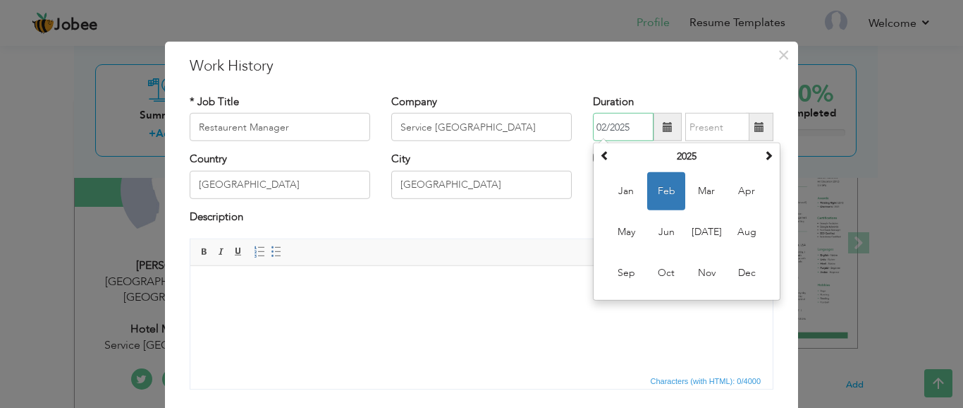
click at [597, 126] on input "02/2025" at bounding box center [623, 127] width 61 height 28
click at [615, 192] on span "Jan" at bounding box center [626, 191] width 38 height 38
type input "01/2025"
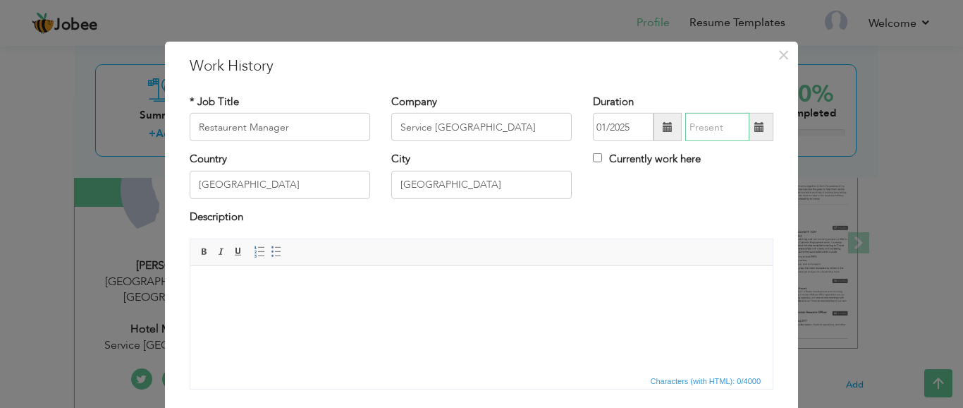
click at [696, 128] on input "text" at bounding box center [717, 127] width 64 height 28
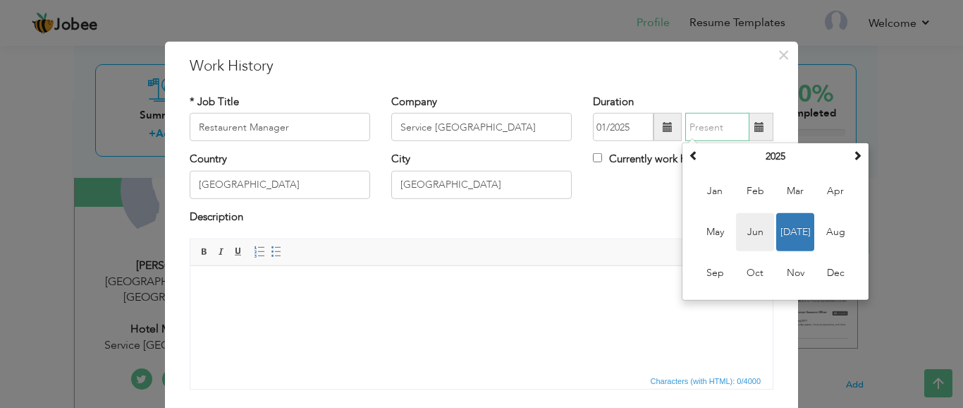
click at [756, 237] on span "Jun" at bounding box center [755, 232] width 38 height 38
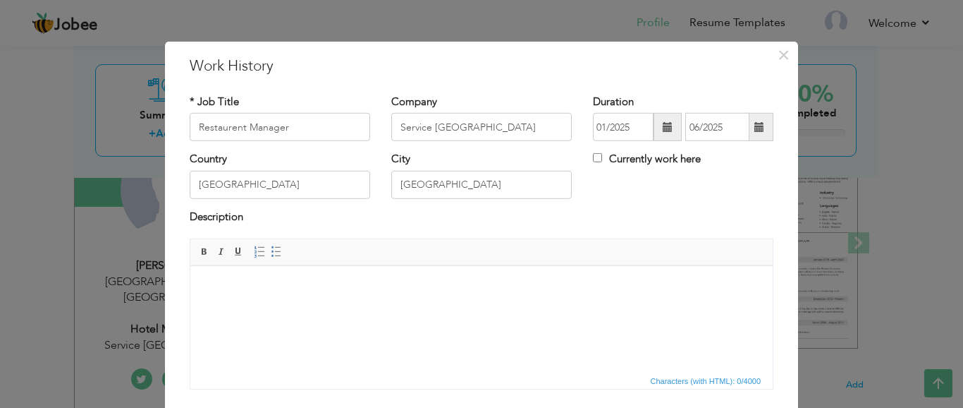
click at [279, 281] on body at bounding box center [481, 287] width 554 height 15
click at [274, 133] on input "Restaurent Manager" at bounding box center [280, 127] width 180 height 28
click at [707, 127] on input "06/2025" at bounding box center [717, 127] width 64 height 28
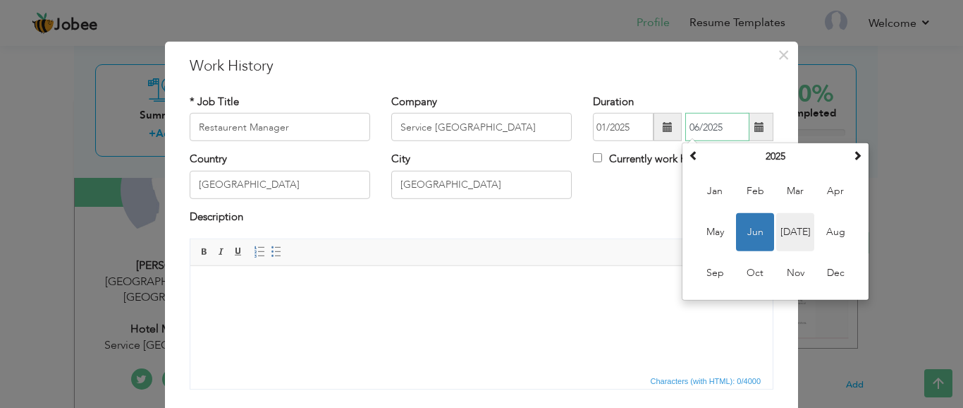
click at [780, 231] on span "Jul" at bounding box center [795, 232] width 38 height 38
type input "07/2025"
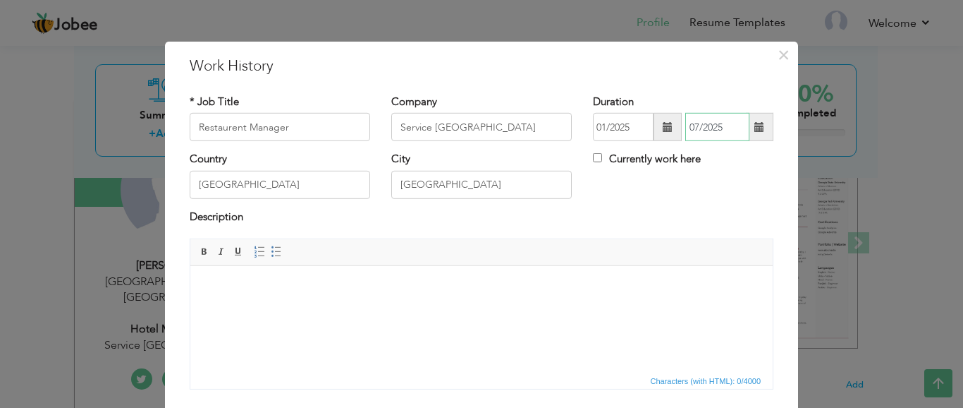
click at [689, 123] on input "07/2025" at bounding box center [717, 127] width 64 height 28
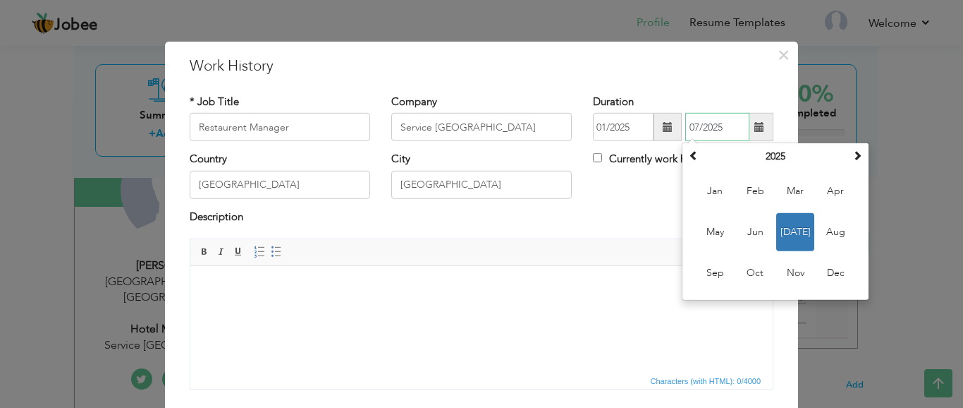
click at [692, 125] on input "07/2025" at bounding box center [717, 127] width 64 height 28
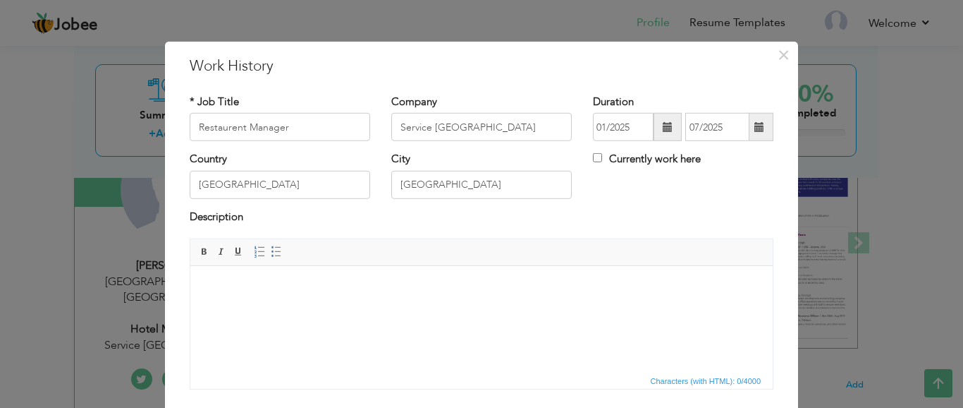
click at [620, 195] on div "Country Pakistan City Lahore Currently work here" at bounding box center [481, 180] width 605 height 57
click at [288, 293] on body at bounding box center [481, 287] width 554 height 15
drag, startPoint x: 262, startPoint y: 303, endPoint x: 228, endPoint y: 290, distance: 35.5
click at [221, 301] on html at bounding box center [481, 287] width 582 height 43
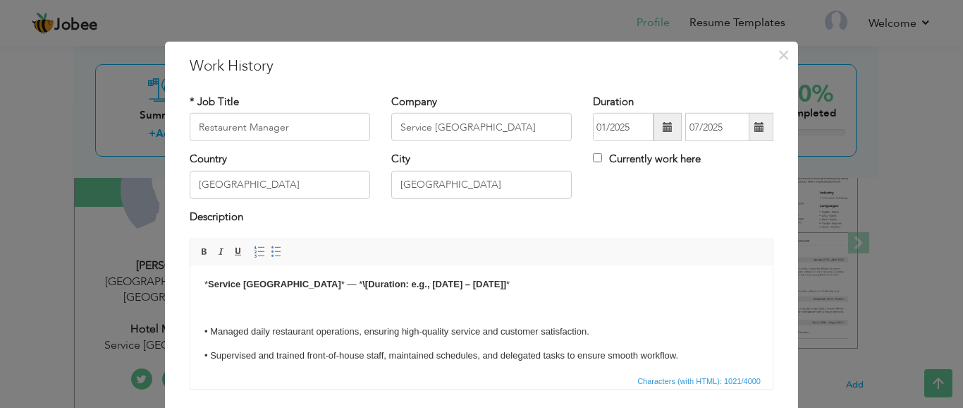
scroll to position [0, 0]
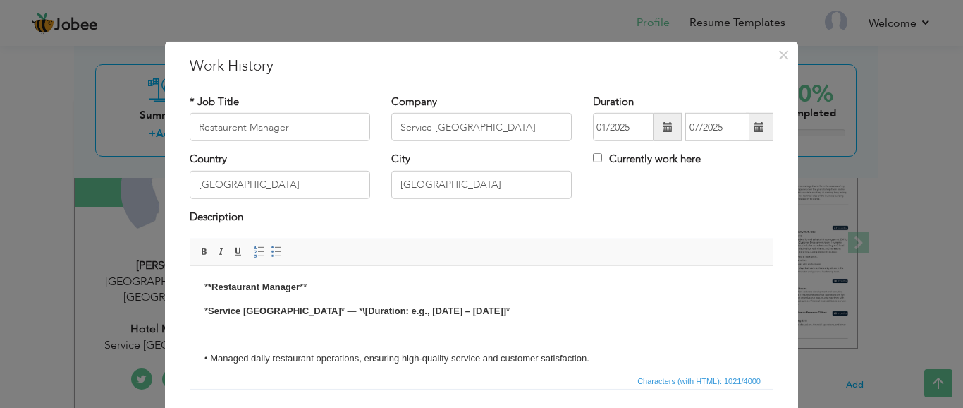
click at [370, 310] on strong "\[Duration: e.g., March 2025 – August 2025]" at bounding box center [434, 310] width 144 height 11
click at [410, 308] on strong "\[Duration: e.g., March 2025 – August 2025]" at bounding box center [434, 310] width 144 height 11
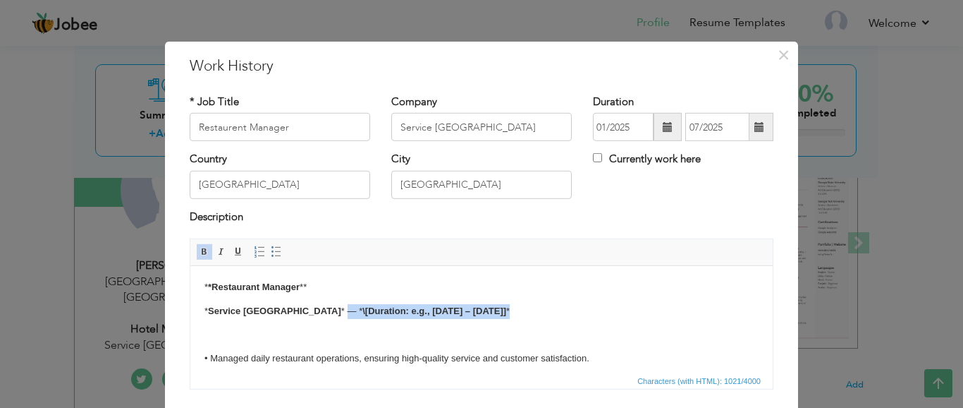
drag, startPoint x: 563, startPoint y: 310, endPoint x: 353, endPoint y: 312, distance: 210.1
click at [353, 312] on p "* Service Lane Pine Avenue Hotel * — * \[Duration: e.g., March 2025 – August 20…" at bounding box center [481, 311] width 554 height 15
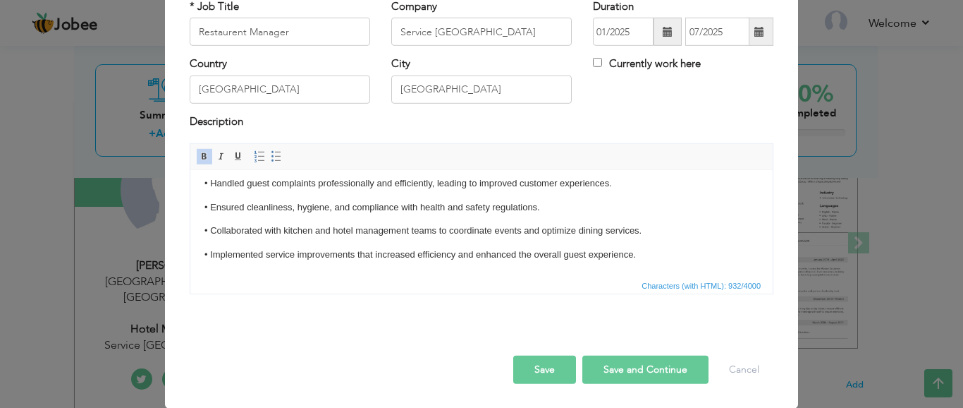
scroll to position [96, 0]
click at [627, 369] on button "Save and Continue" at bounding box center [645, 369] width 126 height 28
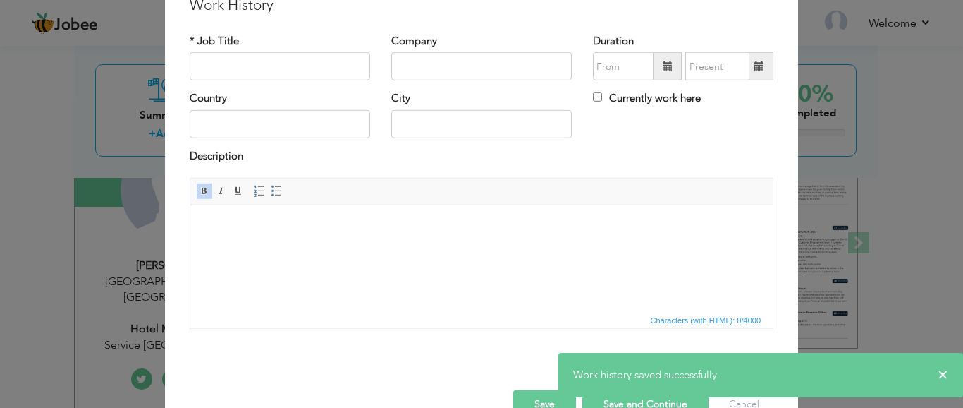
scroll to position [25, 0]
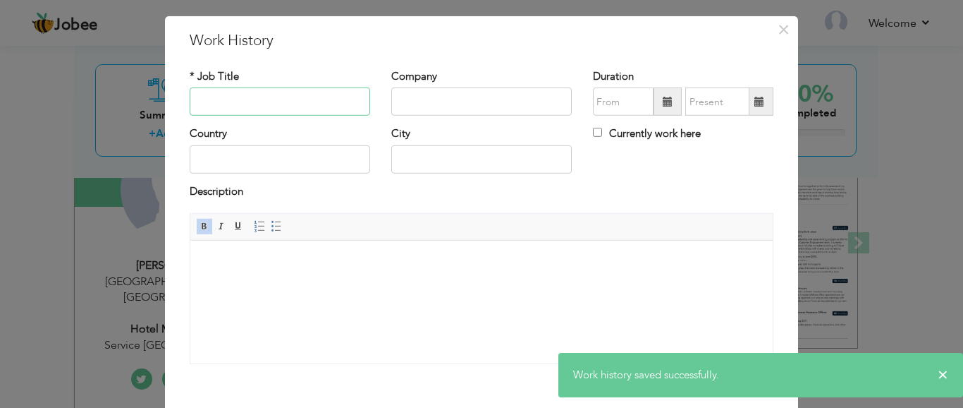
click at [226, 102] on input "text" at bounding box center [280, 101] width 180 height 28
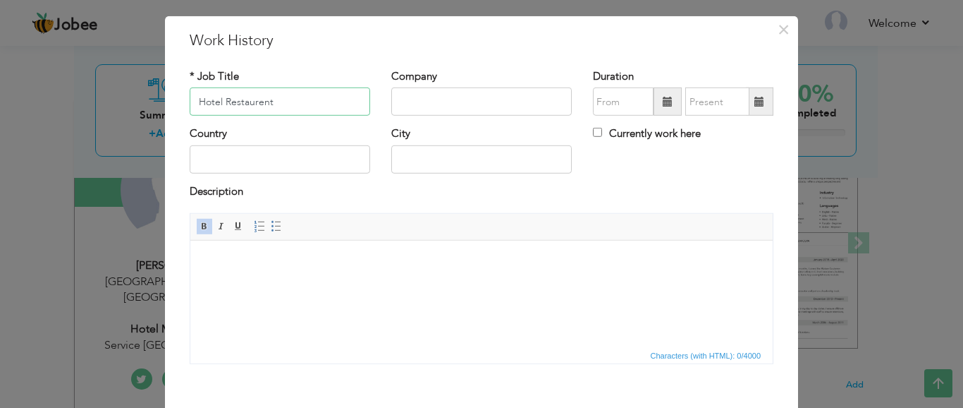
click at [276, 101] on input "Hotel Restaurent" at bounding box center [280, 101] width 180 height 28
type input "Hotel Receptionist"
click at [425, 87] on input "text" at bounding box center [481, 101] width 180 height 28
type input "D"
type input "L"
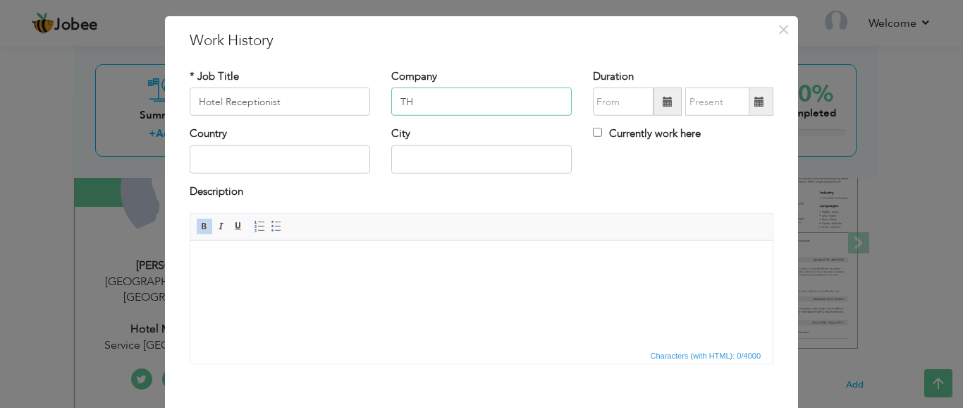
type input "T"
type input "h"
click at [428, 99] on input "The Le shanzay" at bounding box center [481, 101] width 180 height 28
click at [467, 103] on input "The Leshanzay" at bounding box center [481, 101] width 180 height 28
click at [471, 104] on input "The Leshanzay" at bounding box center [481, 101] width 180 height 28
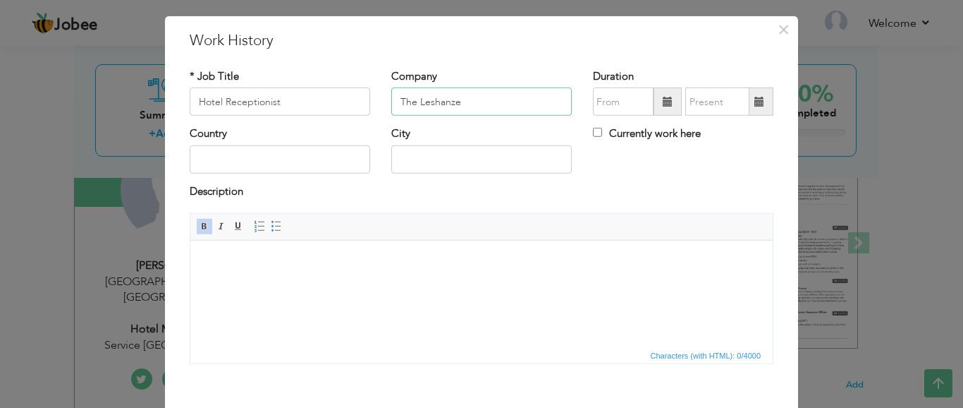
type input "The Leshanze"
click at [226, 156] on input "text" at bounding box center [280, 159] width 180 height 28
type input "Pakistan"
type input ":"
type input "Lahore"
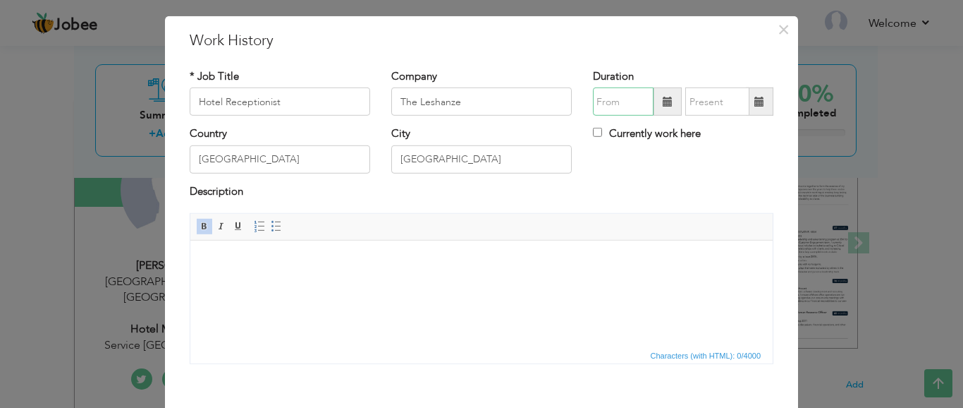
click at [625, 102] on input "text" at bounding box center [623, 101] width 61 height 28
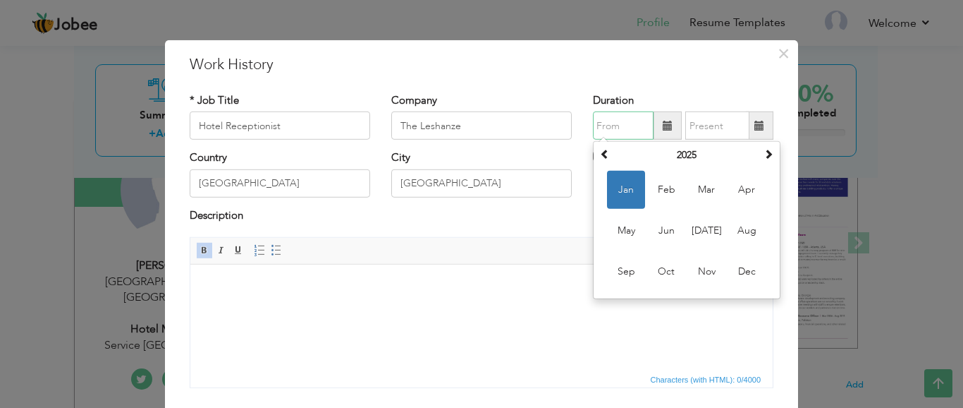
scroll to position [0, 0]
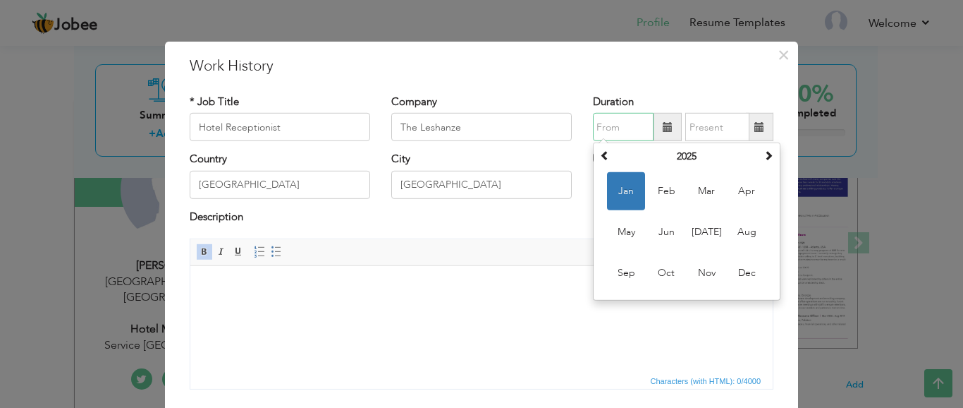
click at [595, 128] on input "text" at bounding box center [623, 127] width 61 height 28
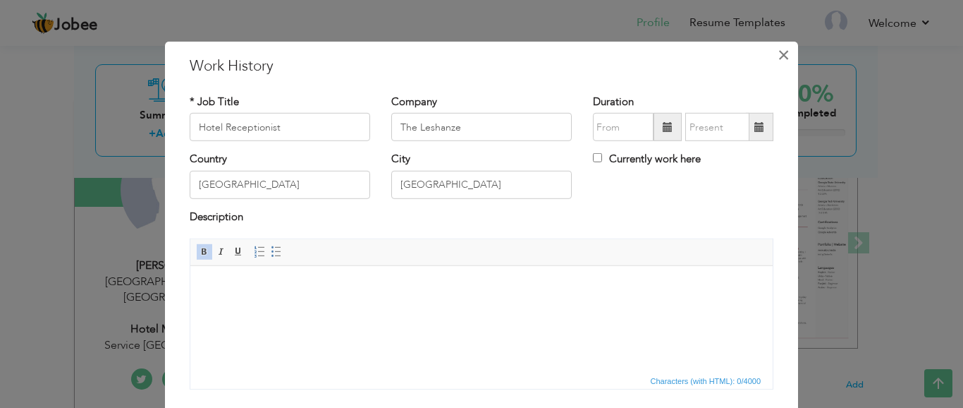
click at [780, 56] on span "×" at bounding box center [784, 54] width 12 height 25
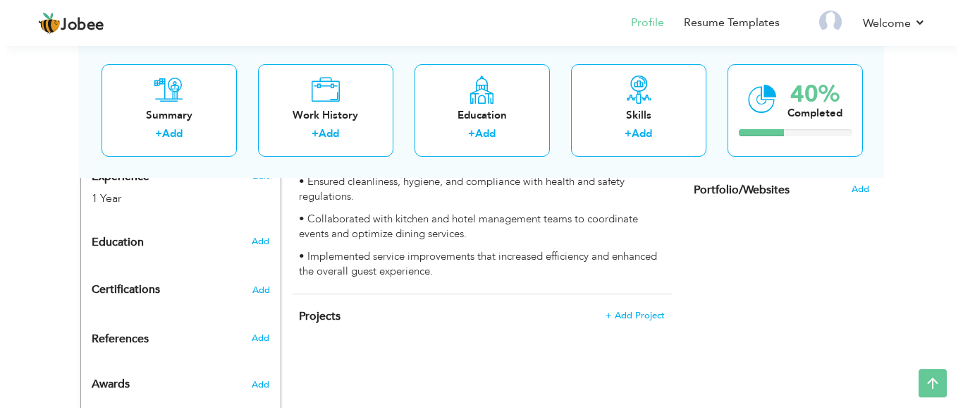
scroll to position [589, 0]
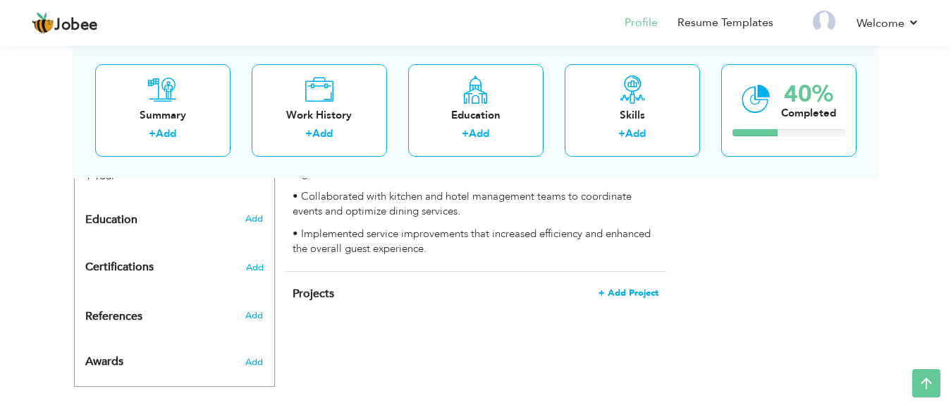
click at [632, 288] on span "+ Add Project" at bounding box center [629, 293] width 60 height 10
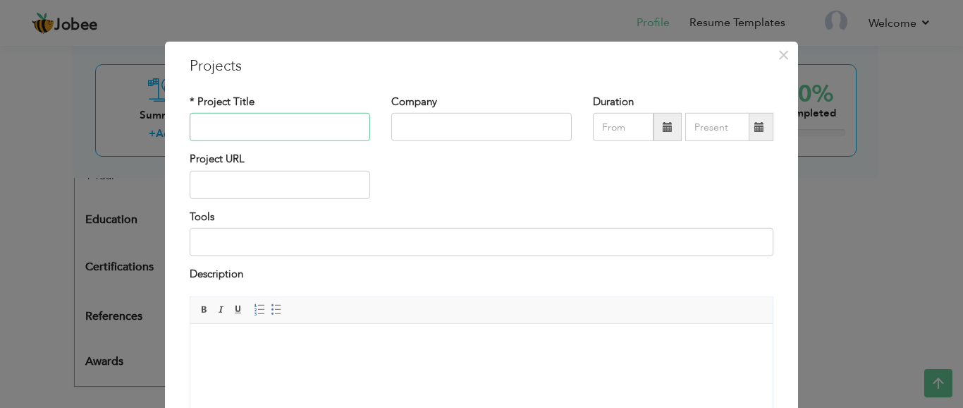
click at [294, 128] on input "text" at bounding box center [280, 127] width 180 height 28
click at [778, 56] on span "×" at bounding box center [784, 54] width 12 height 25
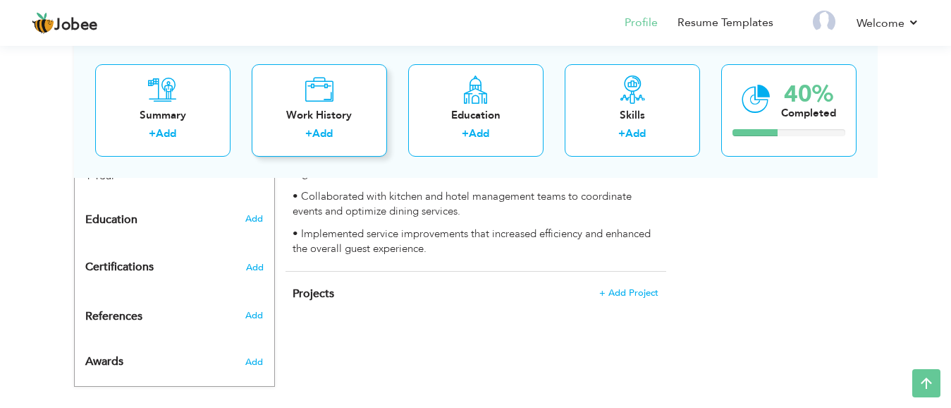
click at [336, 138] on div "+ Add" at bounding box center [319, 135] width 113 height 18
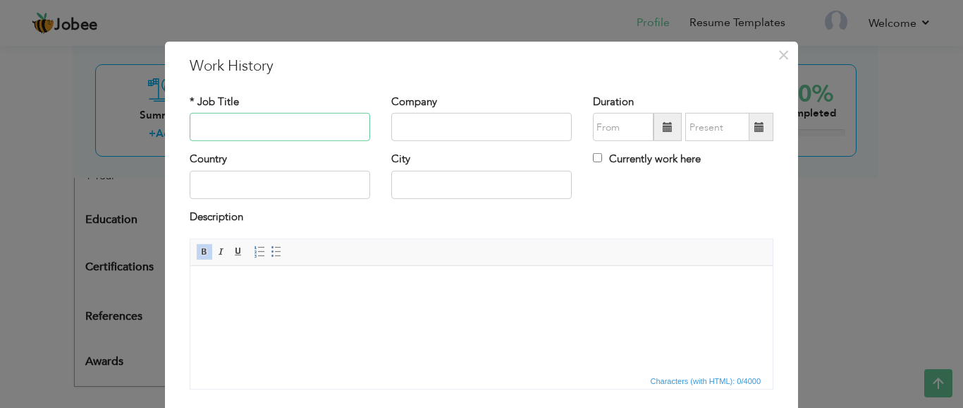
click at [280, 128] on input "text" at bounding box center [280, 127] width 180 height 28
type input "R"
type input "Hotel Receptionist"
type input "t"
type input "The Leshanze"
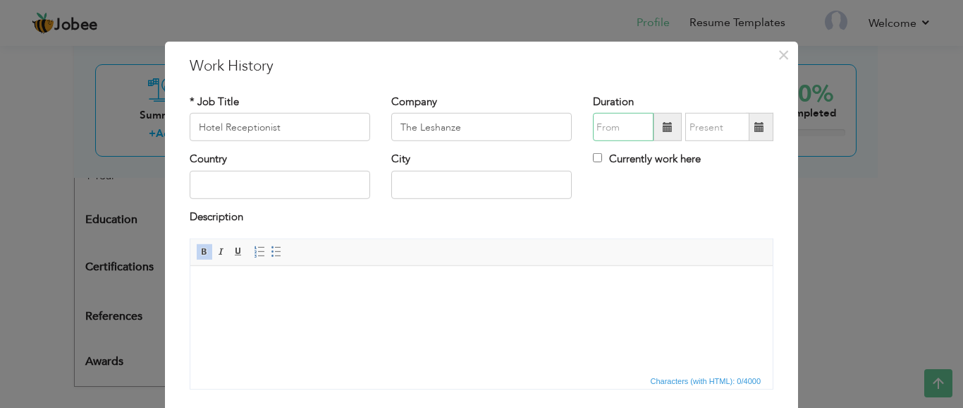
click at [628, 128] on input "text" at bounding box center [623, 127] width 61 height 28
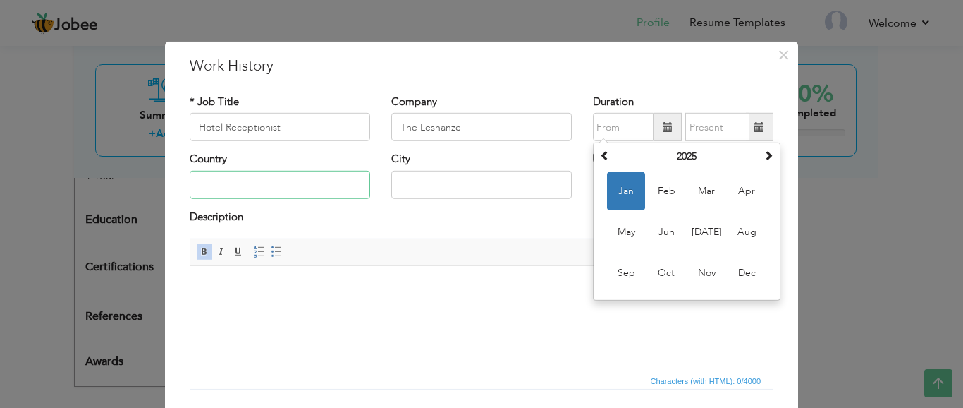
click at [262, 183] on input "text" at bounding box center [280, 185] width 180 height 28
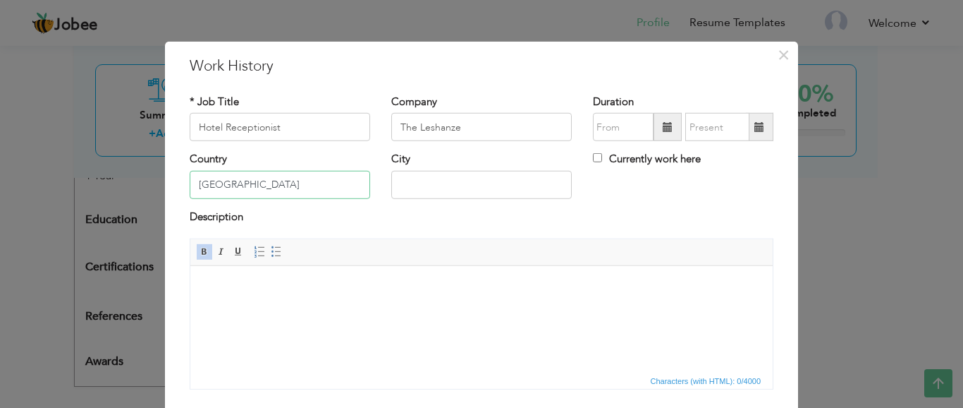
type input "Pakistan"
click at [630, 127] on input "text" at bounding box center [623, 127] width 61 height 28
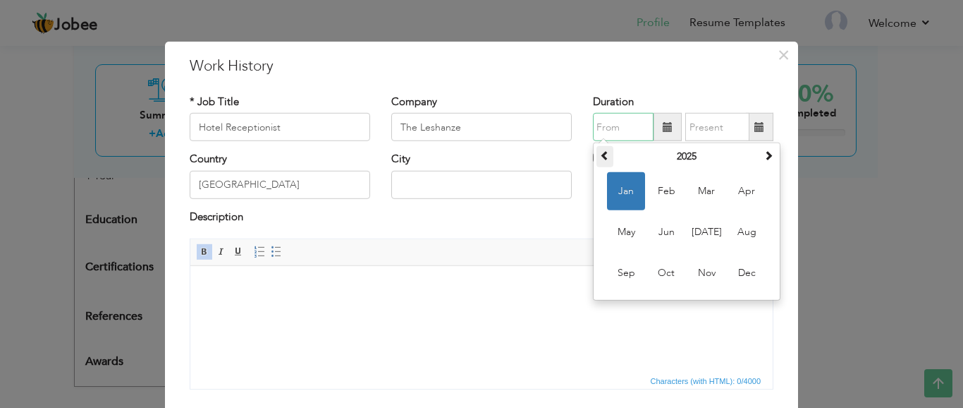
click at [600, 157] on span at bounding box center [605, 155] width 10 height 10
click at [704, 191] on span "Mar" at bounding box center [706, 191] width 38 height 38
type input "03/2024"
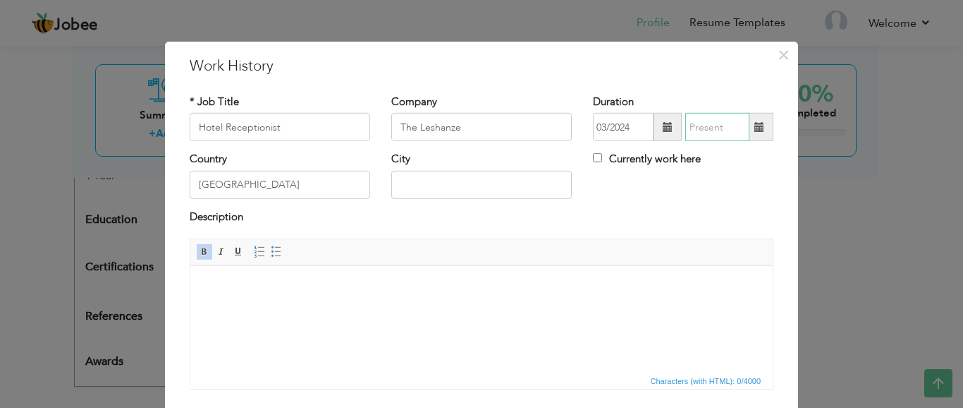
click at [709, 129] on input "text" at bounding box center [717, 127] width 64 height 28
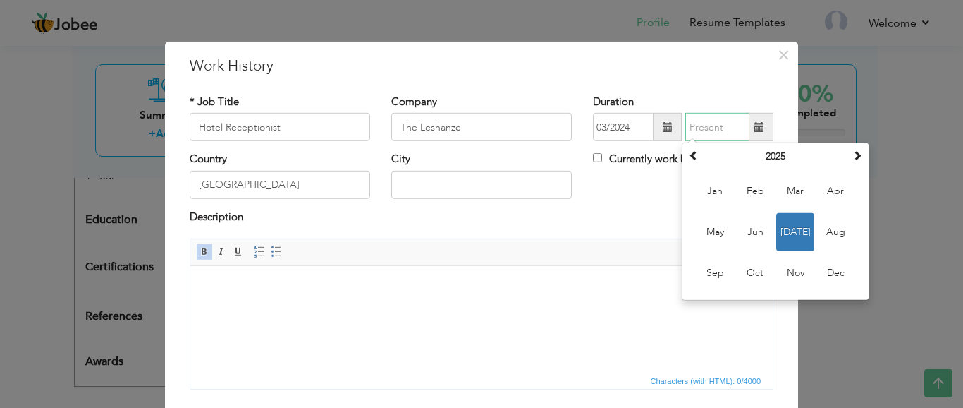
click at [764, 161] on th "2025" at bounding box center [775, 156] width 147 height 21
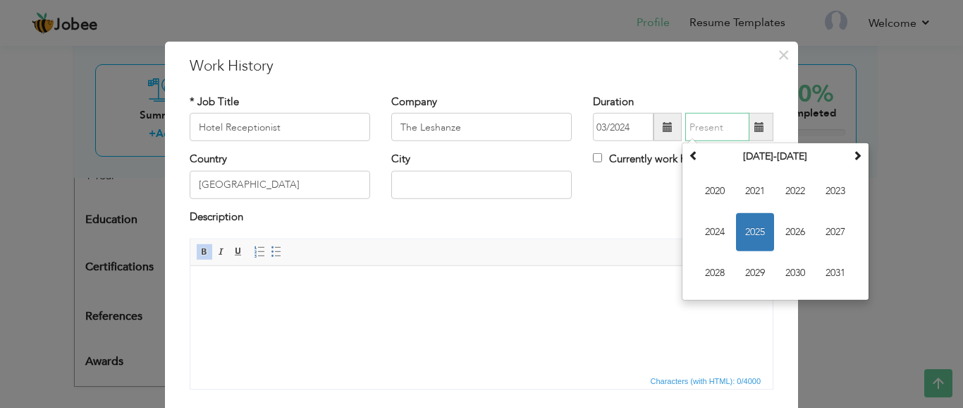
click at [690, 125] on input "text" at bounding box center [717, 127] width 64 height 28
click at [694, 125] on input "text" at bounding box center [717, 127] width 64 height 28
click at [690, 158] on span at bounding box center [694, 155] width 10 height 10
click at [703, 90] on div "* Job Title Hotel Receptionist Company The Leshanze Duration 03/2024 07/2025 Ju…" at bounding box center [481, 247] width 605 height 326
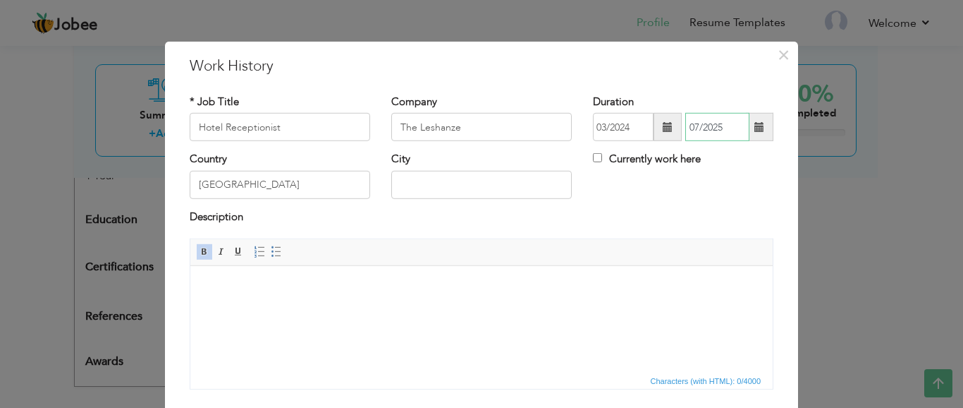
click at [725, 125] on input "07/2025" at bounding box center [717, 127] width 64 height 28
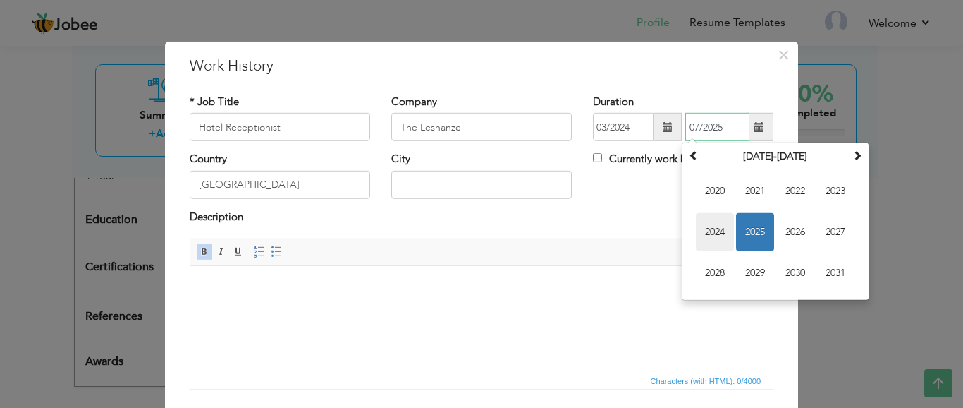
click at [714, 232] on span "2024" at bounding box center [715, 232] width 38 height 38
click at [713, 231] on span "May" at bounding box center [715, 232] width 38 height 38
type input "05/2024"
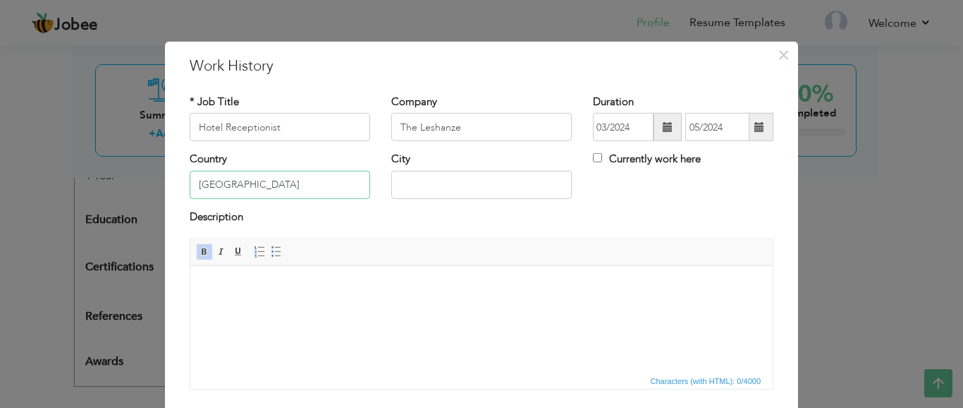
click at [207, 177] on input "Pakistan" at bounding box center [280, 185] width 180 height 28
click at [445, 177] on input "text" at bounding box center [481, 185] width 180 height 28
type input "Lahore"
click at [376, 284] on body at bounding box center [481, 287] width 554 height 15
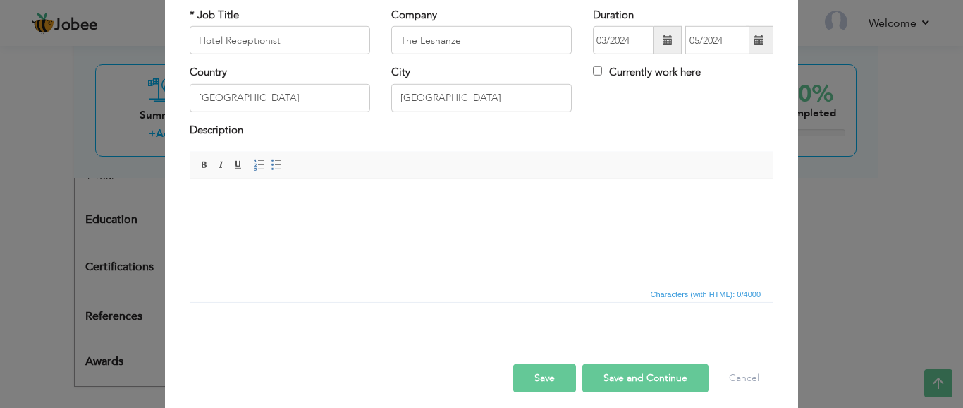
scroll to position [96, 0]
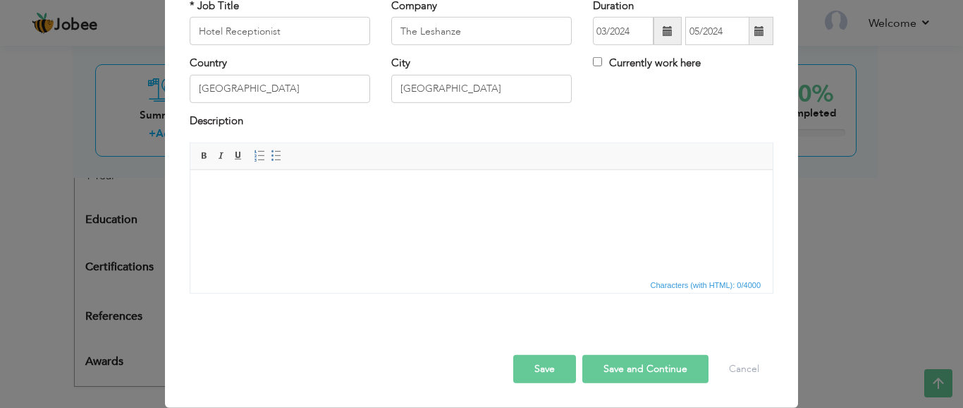
drag, startPoint x: 272, startPoint y: 199, endPoint x: 235, endPoint y: 193, distance: 37.8
click at [235, 193] on body at bounding box center [481, 191] width 554 height 15
click at [262, 204] on span "Paste" at bounding box center [283, 203] width 73 height 17
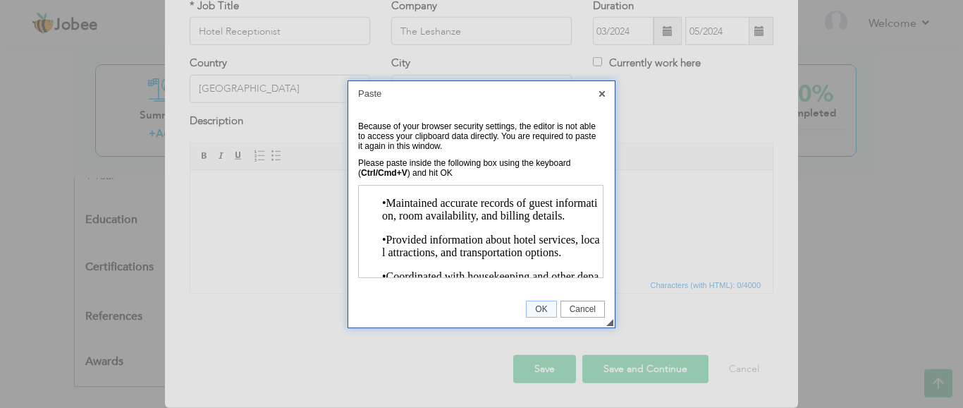
scroll to position [181, 0]
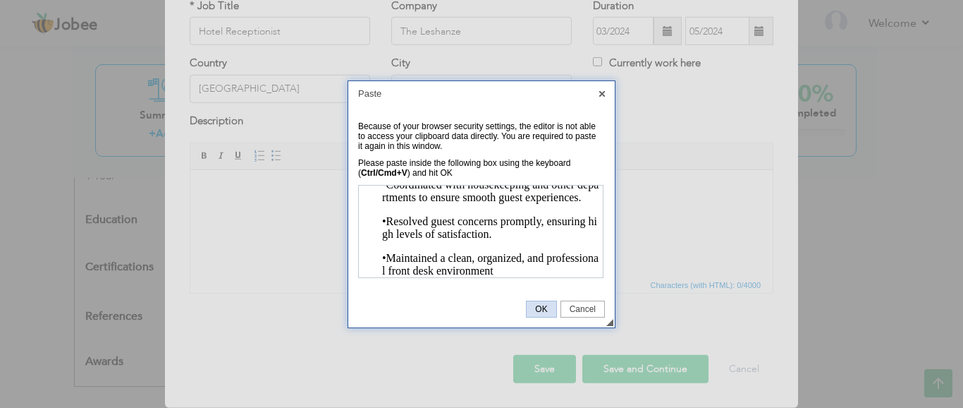
click at [540, 307] on span "OK" at bounding box center [541, 309] width 29 height 10
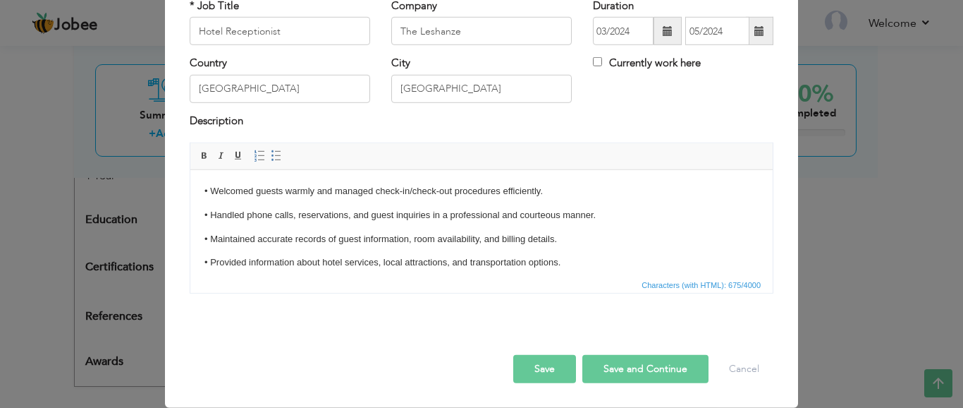
scroll to position [0, 0]
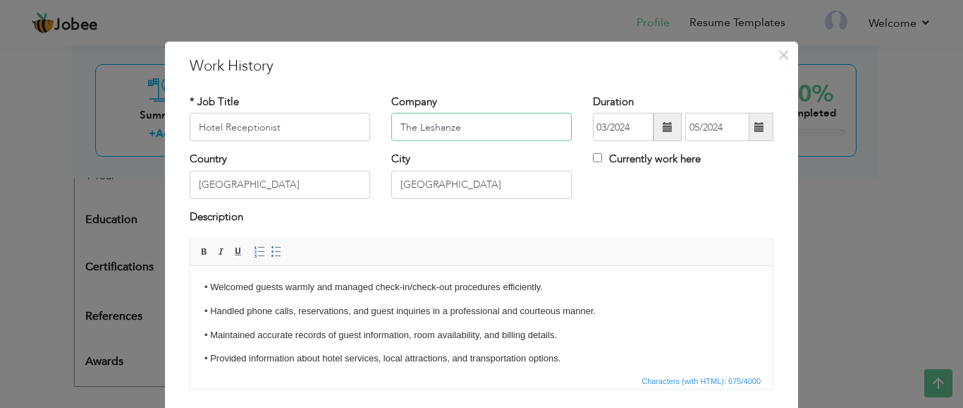
click at [474, 127] on input "The Leshanze" at bounding box center [481, 127] width 180 height 28
click at [219, 125] on input "Hotel Receptionist" at bounding box center [280, 127] width 180 height 28
type input "Receptionist"
click at [489, 130] on input "The Leshanze" at bounding box center [481, 127] width 180 height 28
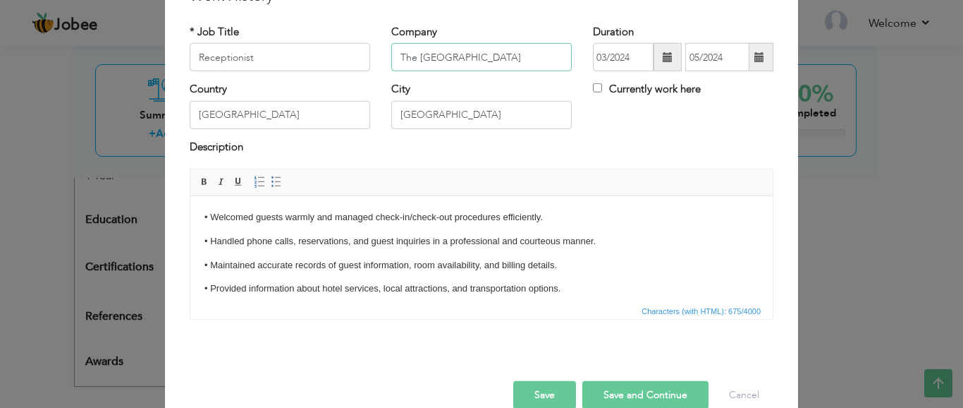
scroll to position [96, 0]
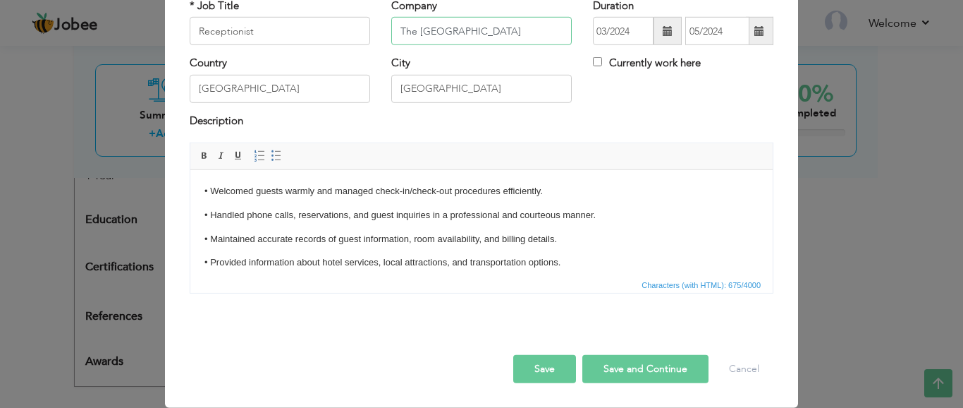
type input "The Leshanze Hotel"
click at [641, 369] on button "Save and Continue" at bounding box center [645, 369] width 126 height 28
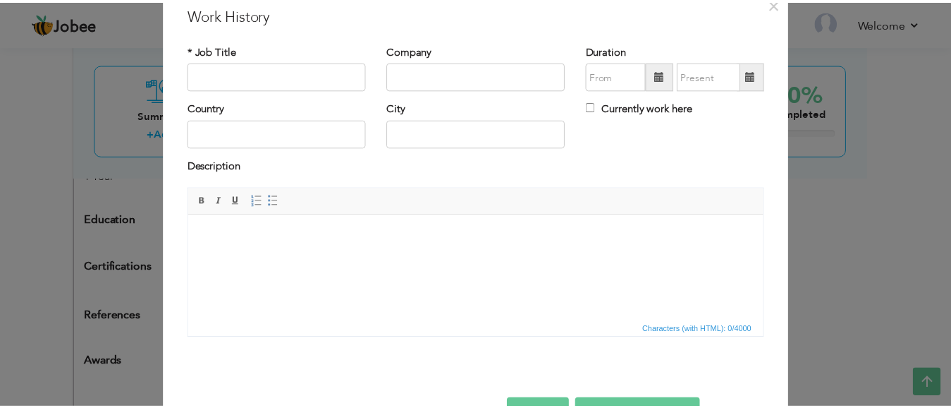
scroll to position [0, 0]
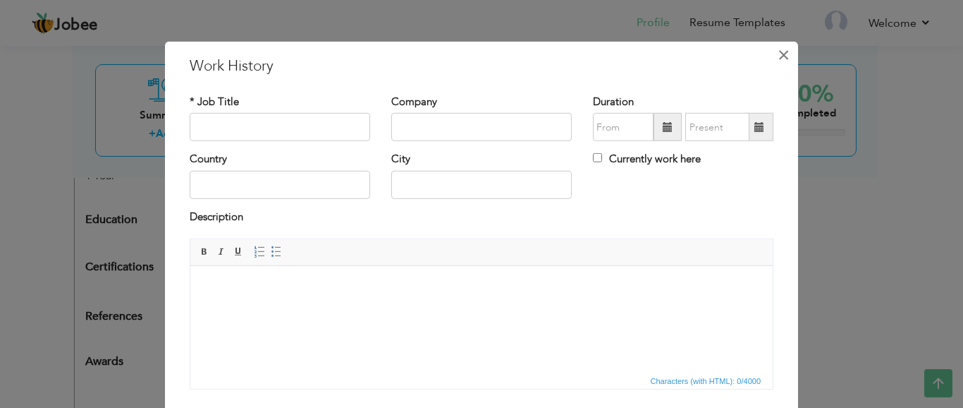
click at [778, 54] on span "×" at bounding box center [784, 54] width 12 height 25
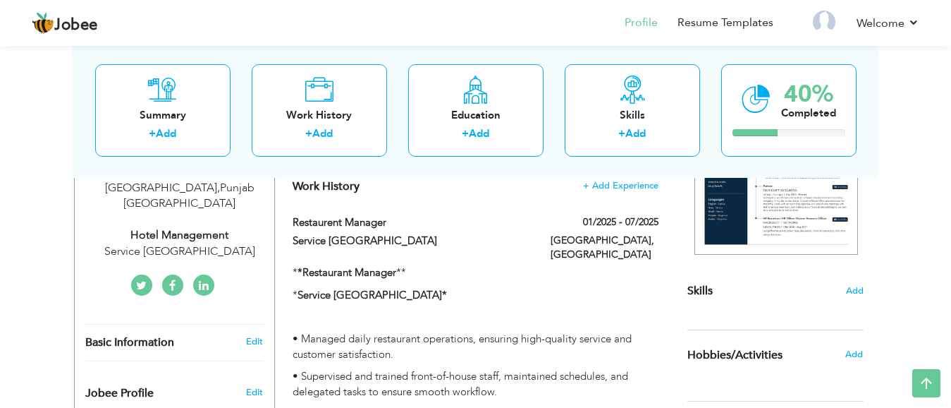
scroll to position [285, 0]
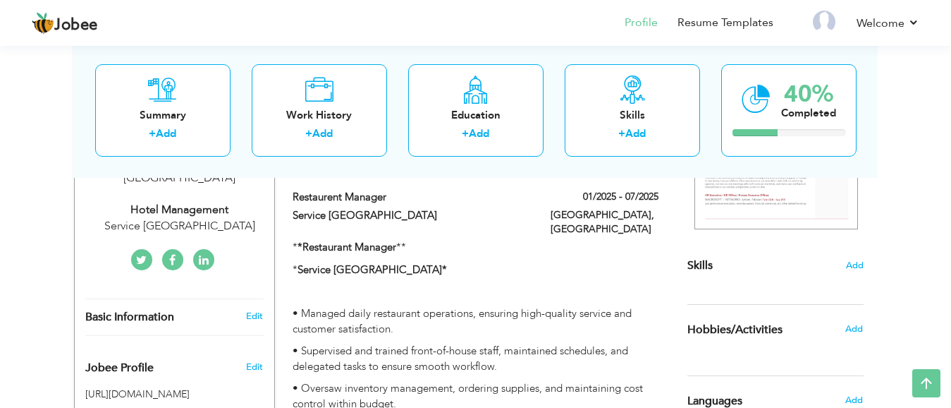
click at [0, 255] on div "View Resume Export PDF Profile Summary Public Link Experience Education Awards …" at bounding box center [475, 366] width 951 height 1219
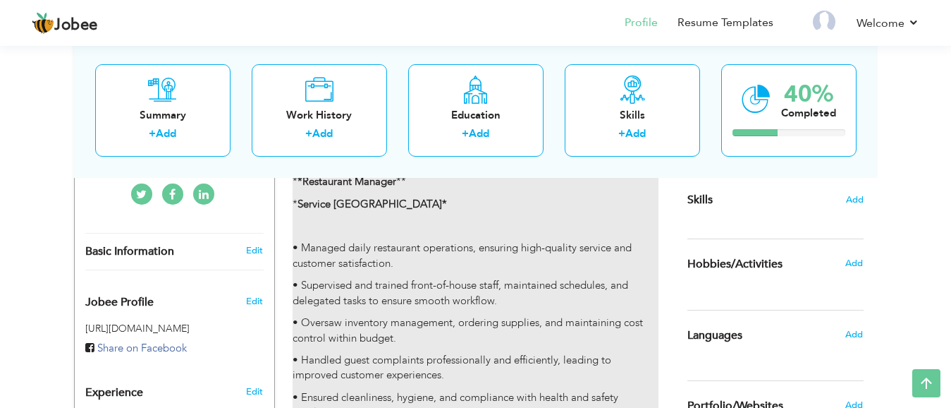
scroll to position [355, 0]
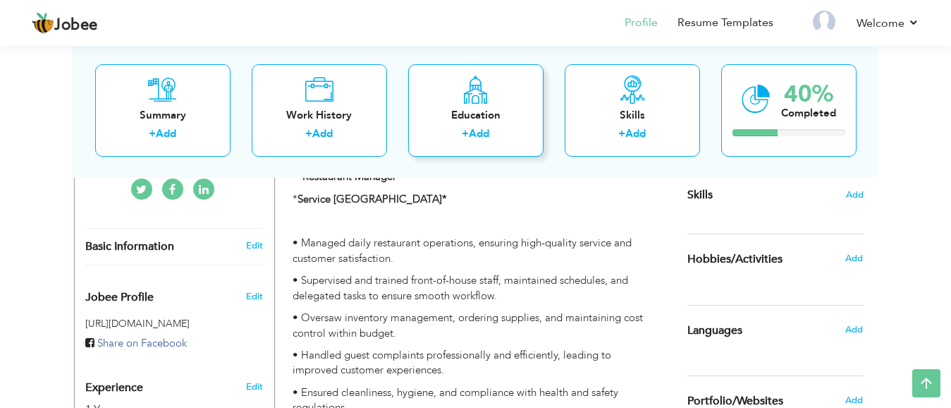
click at [439, 110] on div "Education" at bounding box center [476, 114] width 113 height 15
radio input "true"
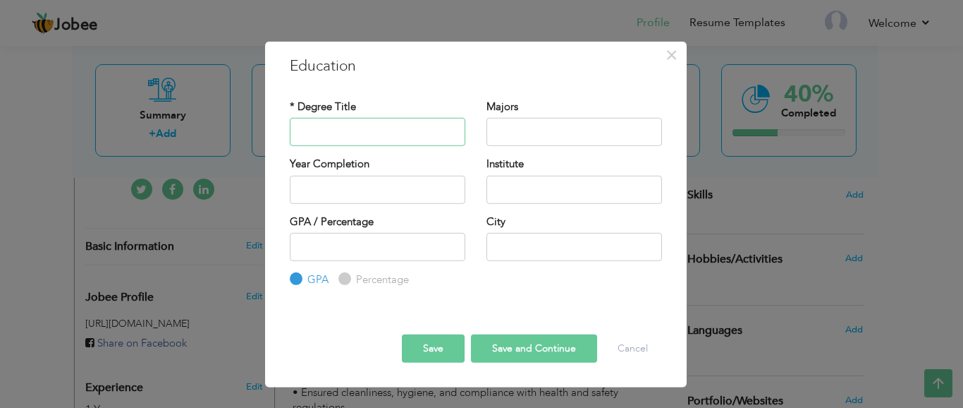
click at [362, 128] on input "text" at bounding box center [378, 132] width 176 height 28
click at [402, 133] on input "text" at bounding box center [378, 132] width 176 height 28
type input "M"
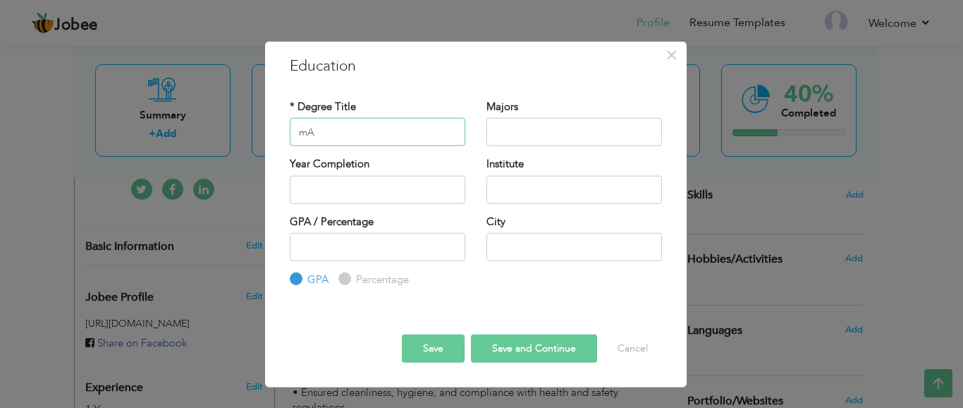
type input "m"
type input "Graduation"
click at [362, 131] on input "Graduation" at bounding box center [378, 132] width 176 height 28
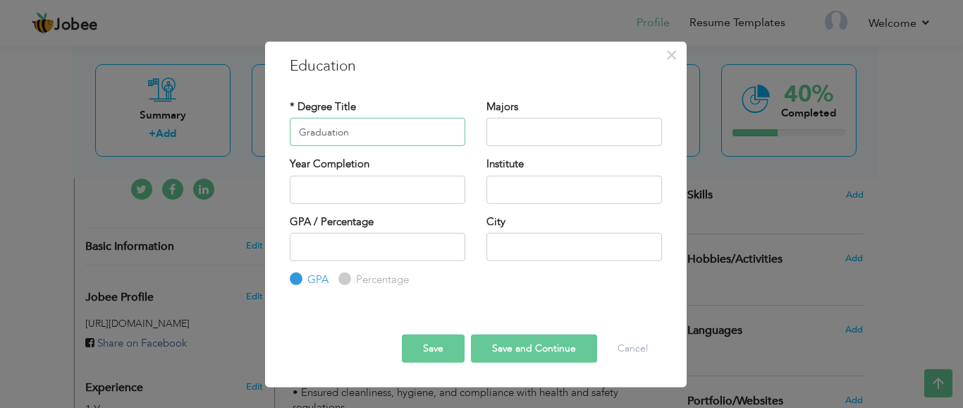
click at [367, 131] on input "Graduation" at bounding box center [378, 132] width 176 height 28
click at [549, 126] on input "text" at bounding box center [574, 132] width 176 height 28
click at [511, 130] on input "text" at bounding box center [574, 132] width 176 height 28
click at [357, 191] on input "text" at bounding box center [378, 189] width 176 height 28
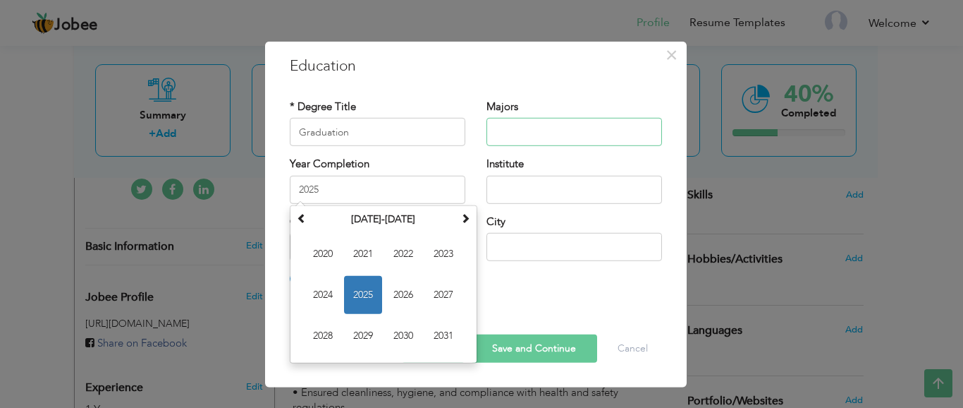
click at [560, 137] on input "text" at bounding box center [574, 132] width 176 height 28
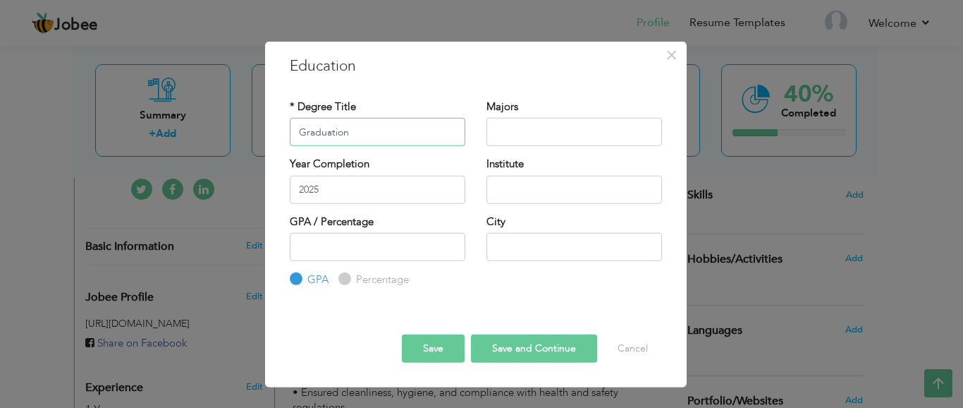
click at [381, 128] on input "Graduation" at bounding box center [378, 132] width 176 height 28
click at [339, 192] on input "2025" at bounding box center [378, 189] width 176 height 28
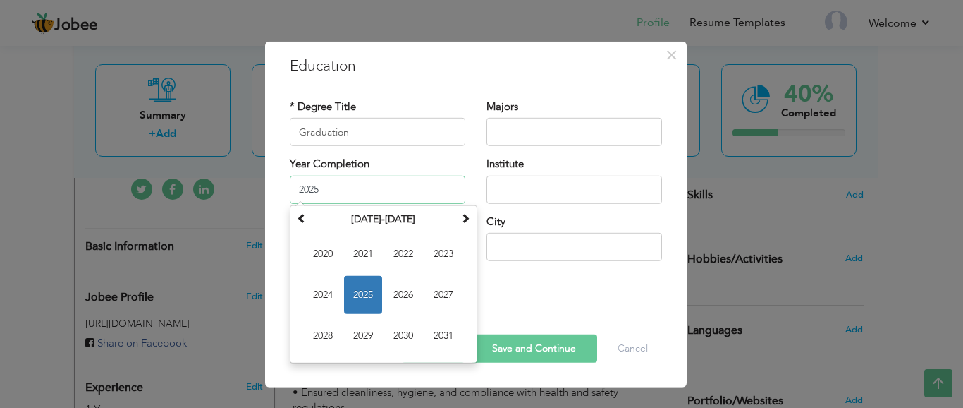
click at [339, 192] on input "2025" at bounding box center [378, 189] width 176 height 28
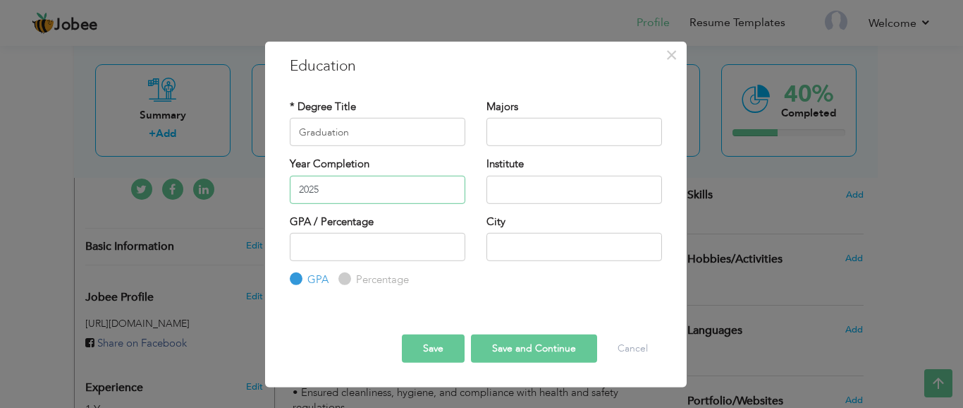
click at [327, 191] on input "2025" at bounding box center [378, 189] width 176 height 28
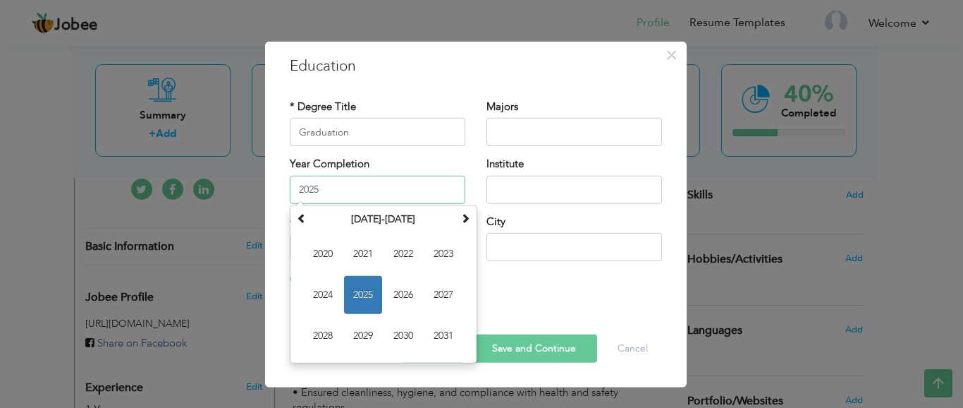
click at [327, 191] on input "2025" at bounding box center [378, 189] width 176 height 28
type input "2009"
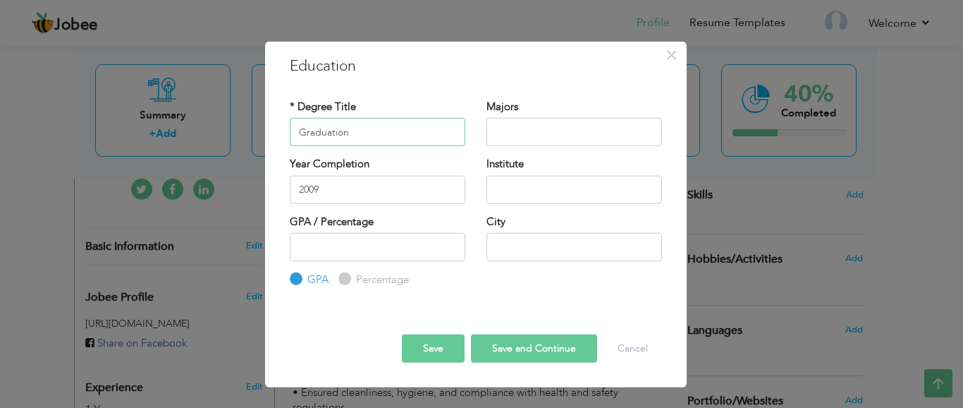
click at [348, 130] on input "Graduation" at bounding box center [378, 132] width 176 height 28
type input "Matriculation"
click at [505, 130] on input "text" at bounding box center [574, 132] width 176 height 28
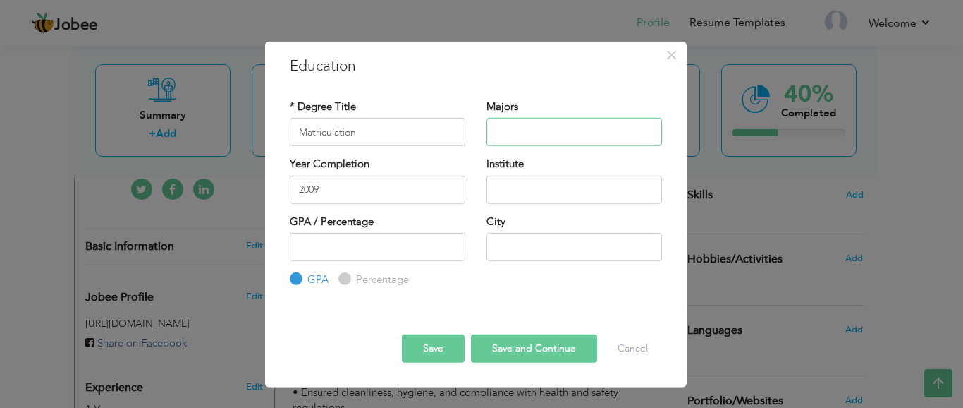
type input "A"
type input "Science"
click at [356, 199] on input "2009" at bounding box center [378, 189] width 176 height 28
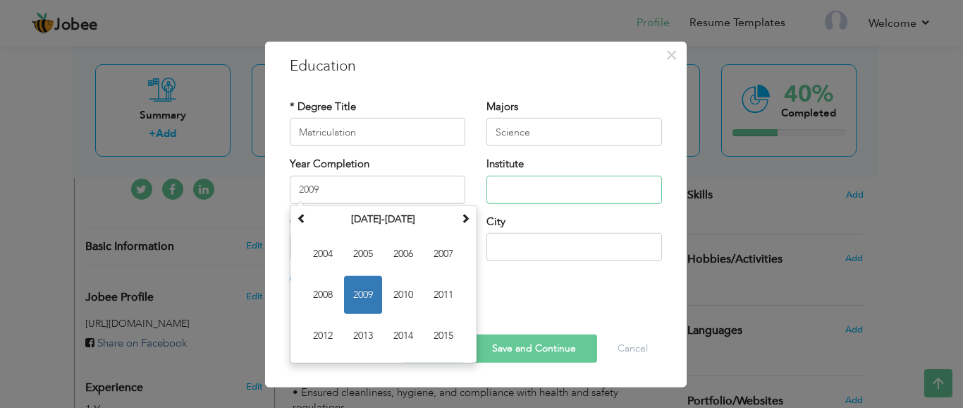
click at [515, 183] on input "text" at bounding box center [574, 189] width 176 height 28
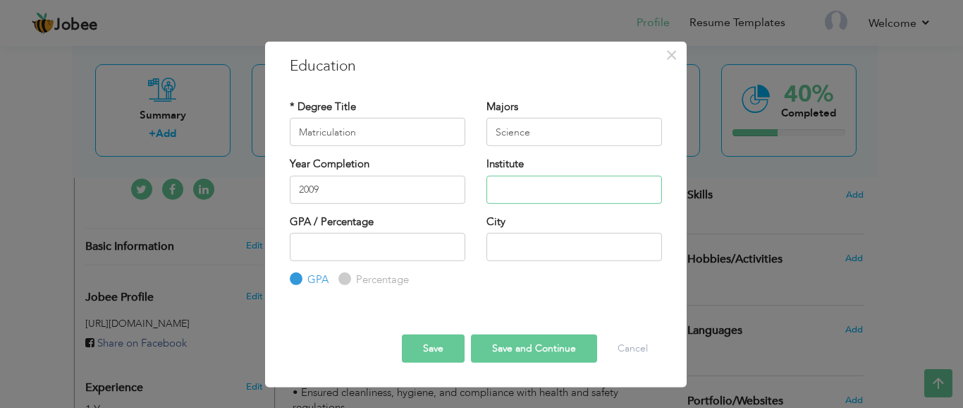
paste input "Secondary School Certificate ("
type input "Secondary School Certificate"
click at [392, 254] on input "number" at bounding box center [378, 247] width 176 height 28
click at [518, 247] on input "text" at bounding box center [574, 247] width 176 height 28
type input "L"
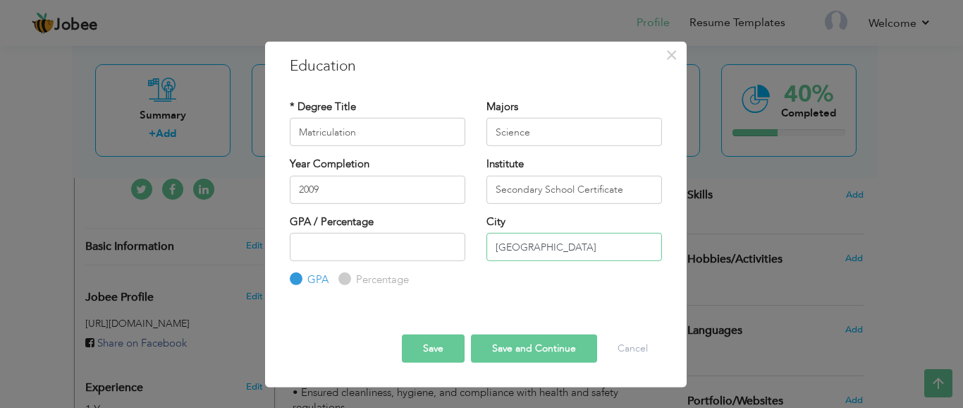
type input "Islamabad"
click at [353, 277] on label "Percentage" at bounding box center [381, 279] width 56 height 15
click at [348, 277] on input "Percentage" at bounding box center [342, 278] width 9 height 9
radio input "true"
click at [543, 346] on button "Save and Continue" at bounding box center [534, 347] width 126 height 28
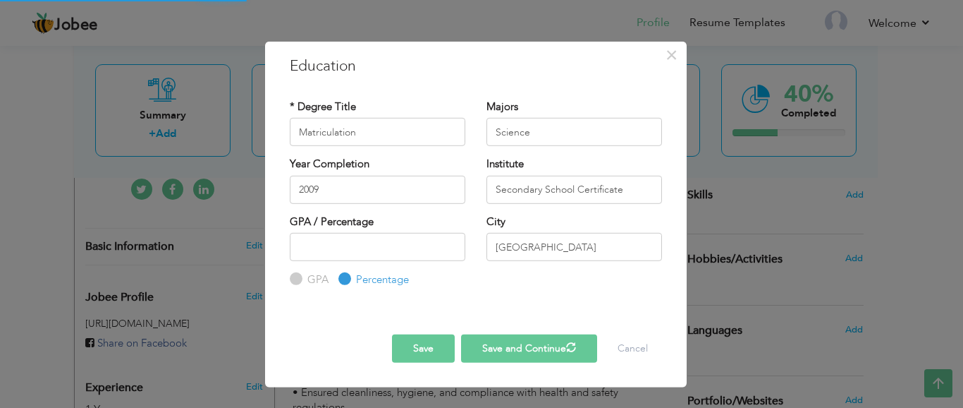
radio input "true"
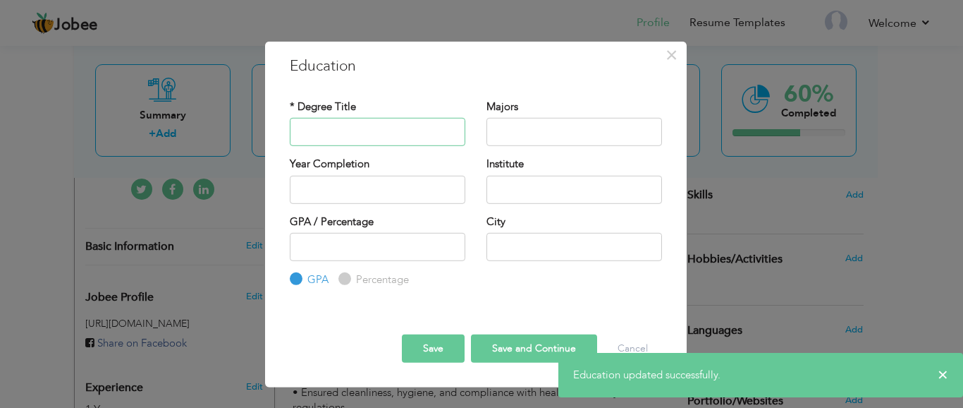
click at [359, 118] on input "text" at bounding box center [378, 132] width 176 height 28
click at [365, 133] on input "text" at bounding box center [378, 132] width 176 height 28
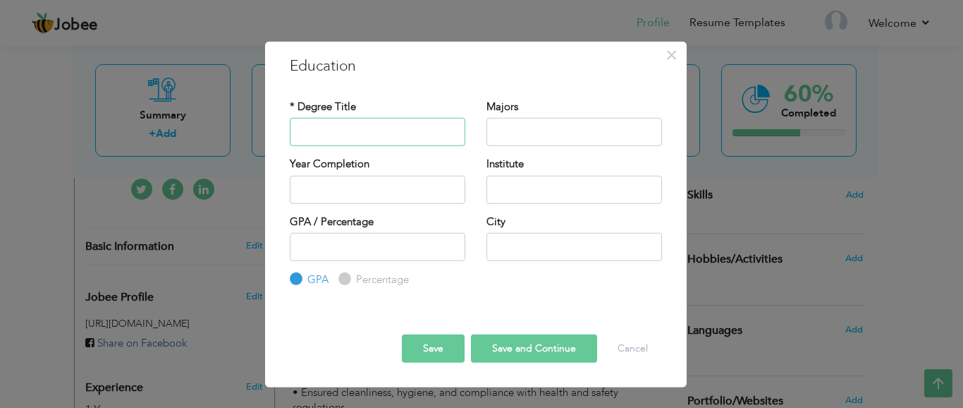
click at [410, 124] on input "text" at bounding box center [378, 132] width 176 height 28
click at [351, 135] on input "text" at bounding box center [378, 132] width 176 height 28
type input "Humanities"
click at [365, 202] on input "text" at bounding box center [378, 189] width 176 height 28
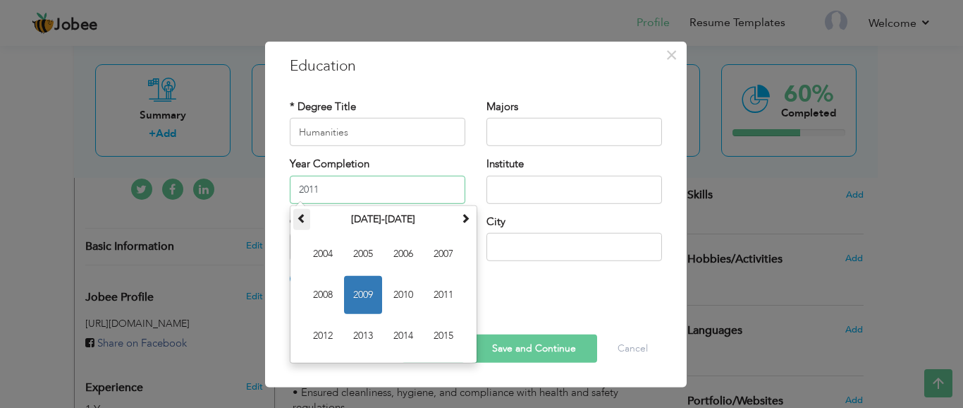
click at [303, 221] on span at bounding box center [302, 217] width 10 height 10
click at [466, 218] on span at bounding box center [465, 217] width 10 height 10
click at [407, 218] on th "2004-2015" at bounding box center [383, 218] width 147 height 21
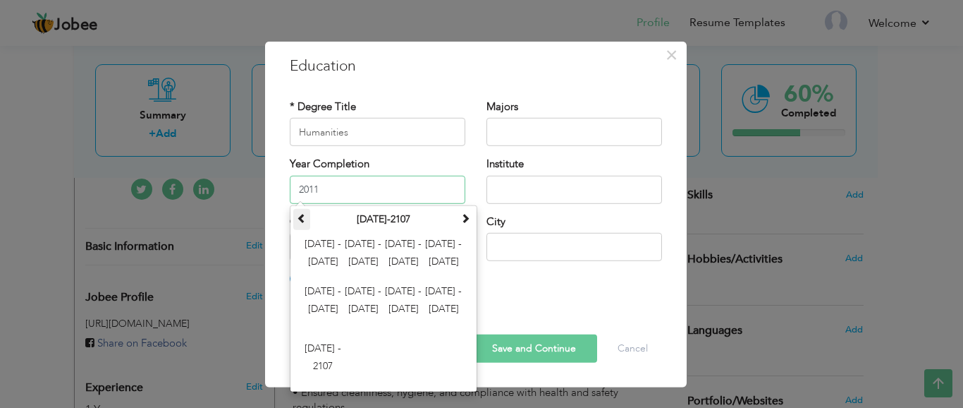
click at [299, 217] on span at bounding box center [302, 217] width 10 height 10
click at [462, 220] on span at bounding box center [465, 217] width 10 height 10
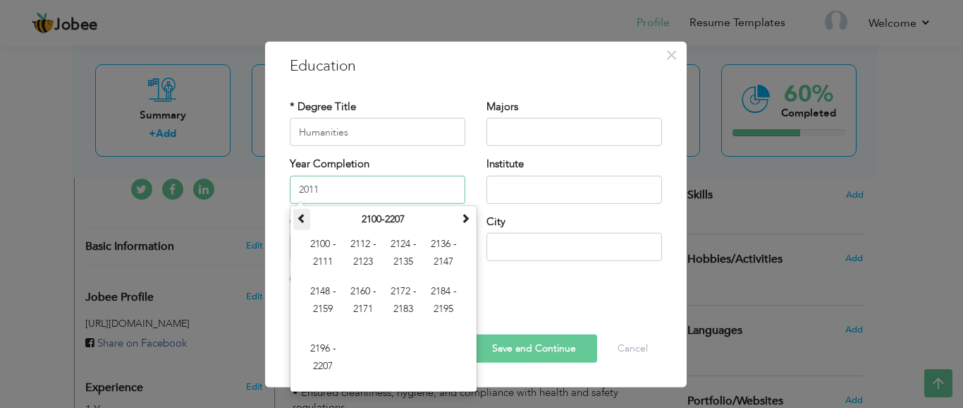
click at [303, 224] on th at bounding box center [301, 218] width 17 height 21
click at [322, 196] on input "2011" at bounding box center [378, 189] width 176 height 28
type input "2011"
click at [568, 282] on div "GPA / Percentage GPA Percentage City" at bounding box center [475, 250] width 393 height 73
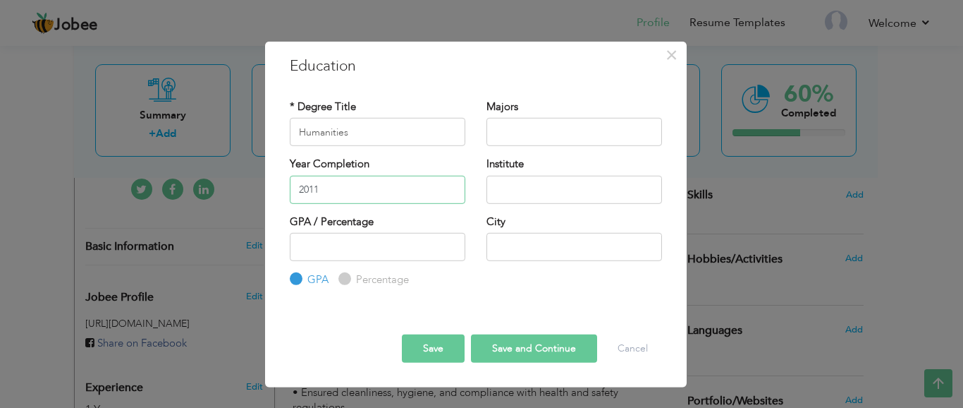
click at [358, 188] on input "2011" at bounding box center [378, 189] width 176 height 28
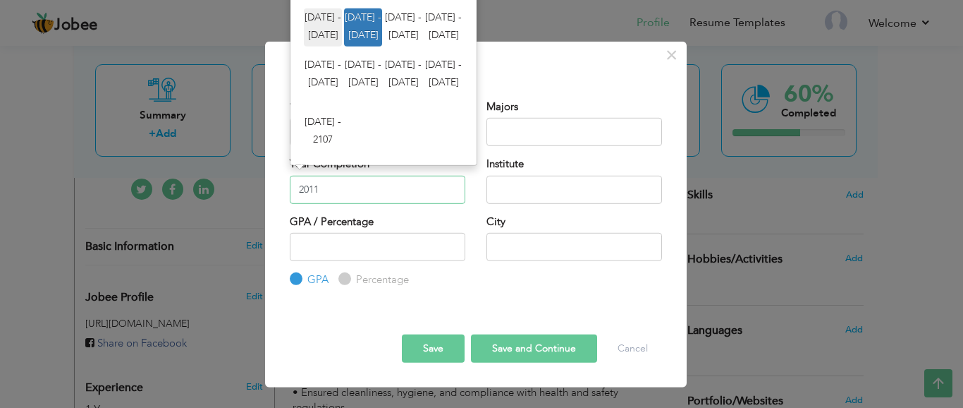
click at [313, 34] on span "2000 - 2011" at bounding box center [323, 27] width 38 height 38
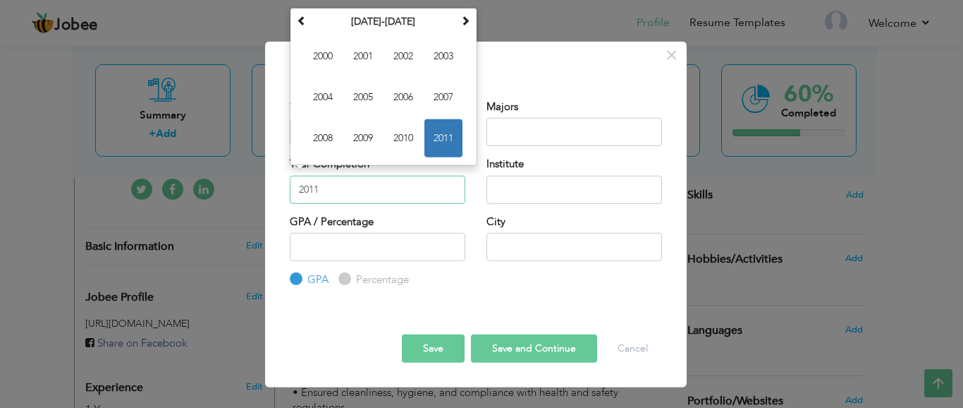
click at [441, 140] on span "2011" at bounding box center [443, 138] width 38 height 38
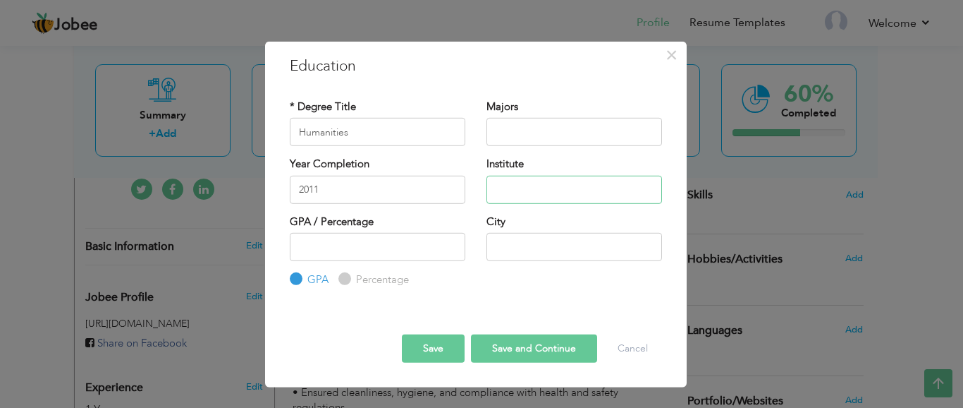
click at [522, 195] on input "text" at bounding box center [574, 189] width 176 height 28
click at [530, 182] on input "text" at bounding box center [574, 189] width 176 height 28
type input "Higher Secondary school"
click at [520, 243] on input "text" at bounding box center [574, 247] width 176 height 28
type input "Islamabad"
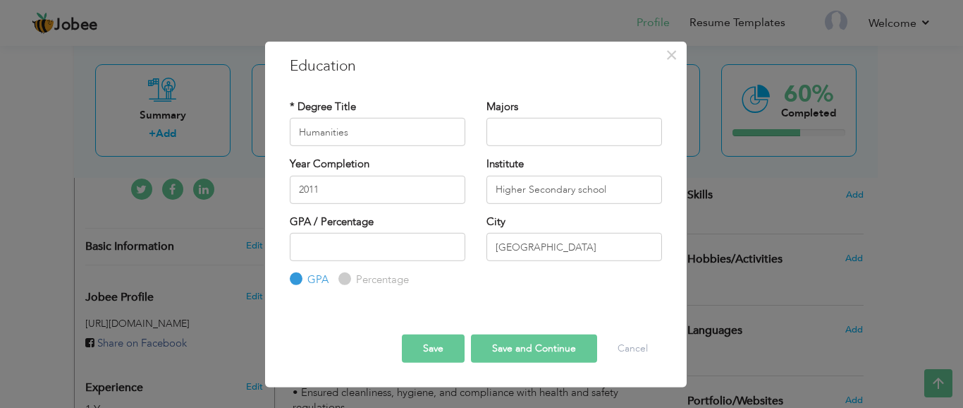
click at [340, 277] on input "Percentage" at bounding box center [342, 278] width 9 height 9
radio input "true"
click at [520, 352] on button "Save and Continue" at bounding box center [534, 347] width 126 height 28
radio input "true"
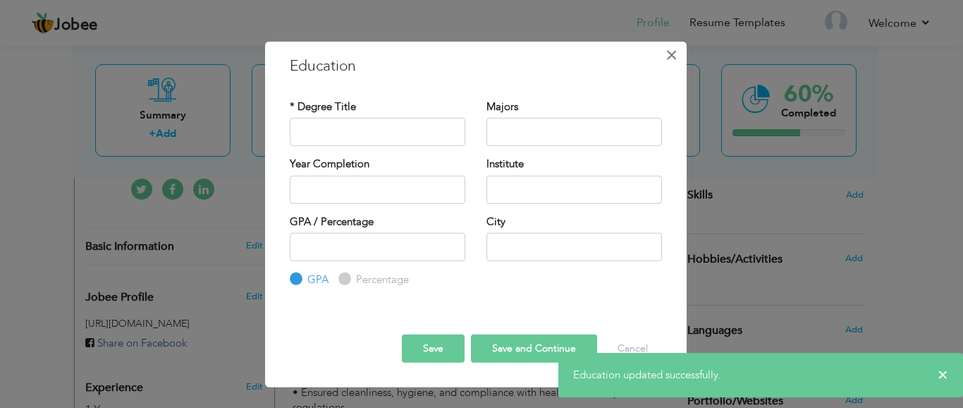
click at [666, 56] on span "×" at bounding box center [672, 54] width 12 height 25
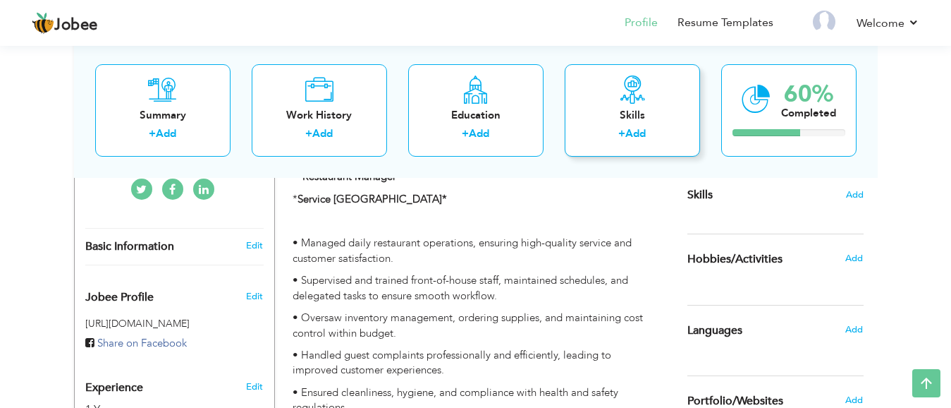
click at [606, 121] on div "Skills" at bounding box center [632, 114] width 113 height 15
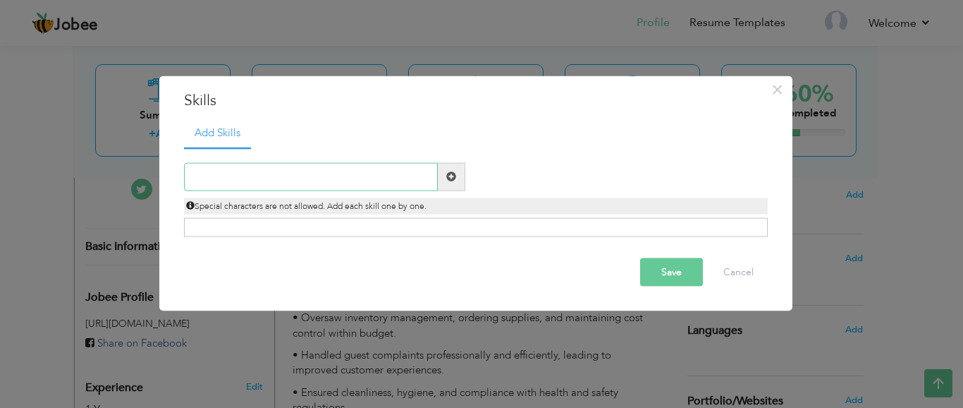
paste input "Front Desk & Reception Management"
click at [249, 176] on input "Front Desk & Reception Management" at bounding box center [311, 176] width 254 height 28
click at [564, 147] on div "Front Desk and Reception Management Duplicate entry" at bounding box center [476, 191] width 584 height 89
click at [384, 180] on input "Front Desk and Reception Management" at bounding box center [311, 176] width 254 height 28
drag, startPoint x: 267, startPoint y: 177, endPoint x: 255, endPoint y: 176, distance: 11.4
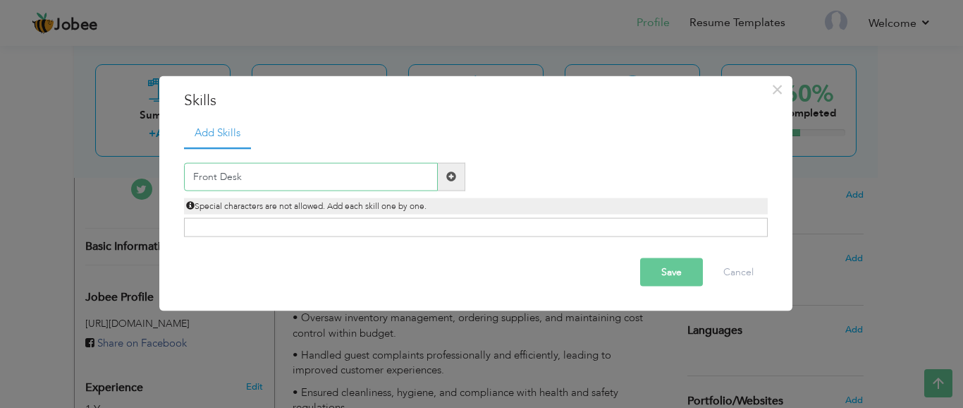
click at [255, 176] on input "Front Desk" at bounding box center [311, 176] width 254 height 28
type input "Front Desk reception management"
drag, startPoint x: 358, startPoint y: 179, endPoint x: 244, endPoint y: 178, distance: 114.2
click at [244, 178] on input "Front Desk reception management" at bounding box center [311, 176] width 254 height 28
click at [556, 185] on div "Front Desk reception management Duplicate entry Special characters are not allo…" at bounding box center [475, 187] width 605 height 51
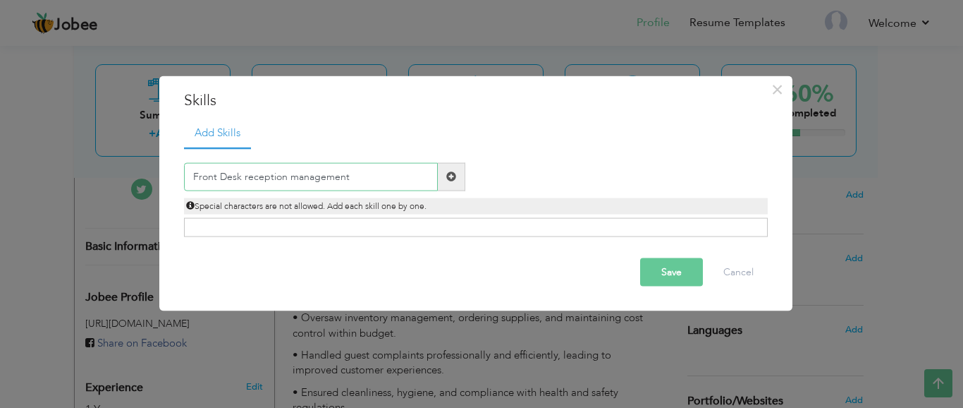
click at [376, 176] on input "Front Desk reception management" at bounding box center [311, 176] width 254 height 28
paste input "Operating Systems: Windows 10 & 11"
type input "Operating Systems: Windows 10 & 11"
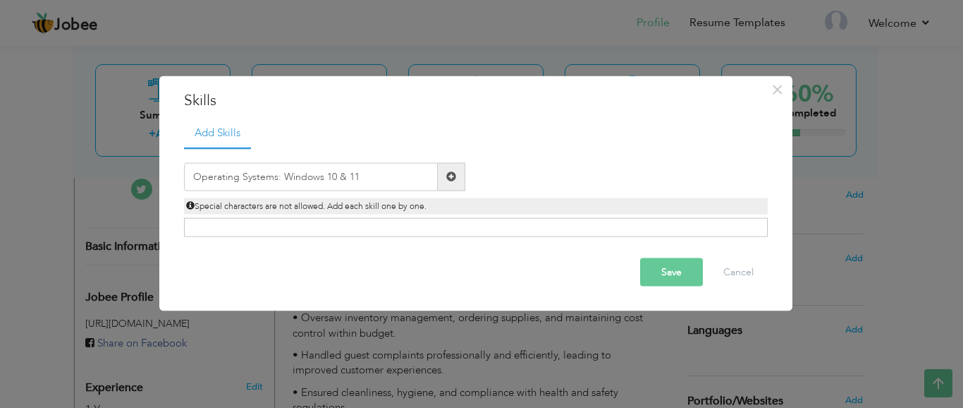
click at [666, 267] on button "Save" at bounding box center [671, 271] width 63 height 28
click at [348, 172] on input "text" at bounding box center [311, 176] width 254 height 28
paste input "Operating Systems: Windows 10 & 11"
click at [343, 176] on input "Operating Systems: Windows 10 & 11" at bounding box center [311, 176] width 254 height 28
type input "Operating Systems: Windows 10 11"
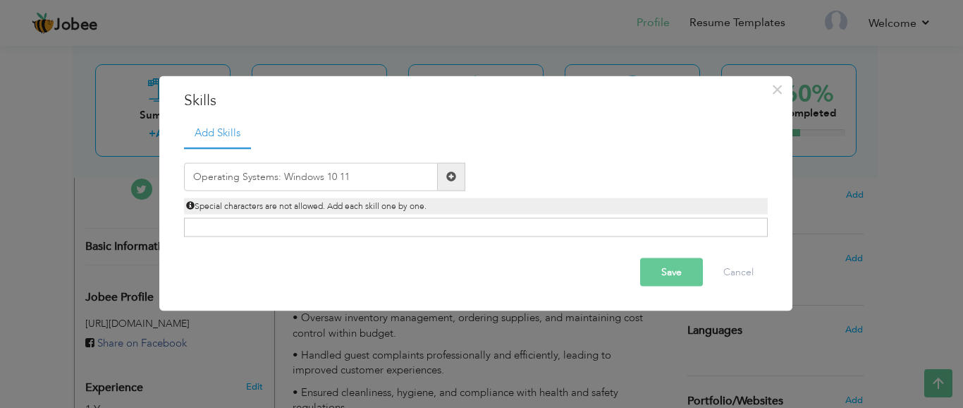
click at [666, 276] on button "Save" at bounding box center [671, 271] width 63 height 28
click at [329, 177] on input "text" at bounding box center [311, 176] width 254 height 28
paste input "Operating Systems: Windows 10 & 11"
click at [277, 178] on input "Operating Systems: Windows 10 & 11" at bounding box center [311, 176] width 254 height 28
click at [280, 178] on input "Operating Systems: Windows 10 & 11" at bounding box center [311, 176] width 254 height 28
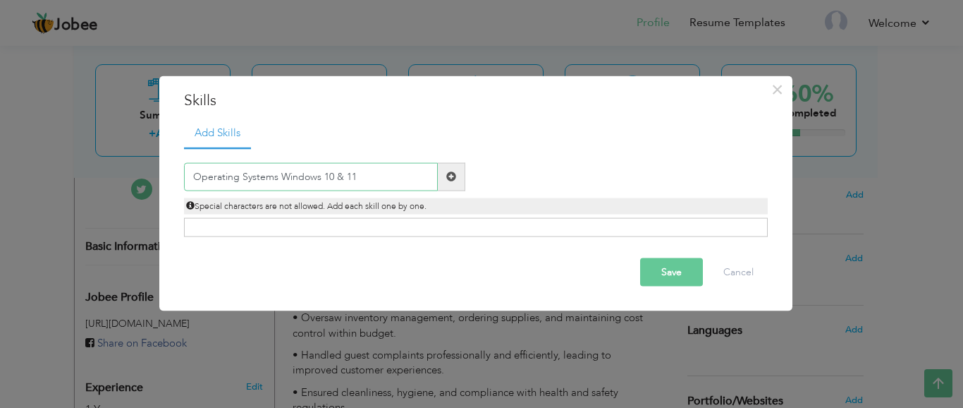
click at [341, 176] on input "Operating Systems Windows 10 & 11" at bounding box center [311, 176] width 254 height 28
type input "Operating Systems Windows 10 11"
click at [666, 268] on button "Save" at bounding box center [671, 271] width 63 height 28
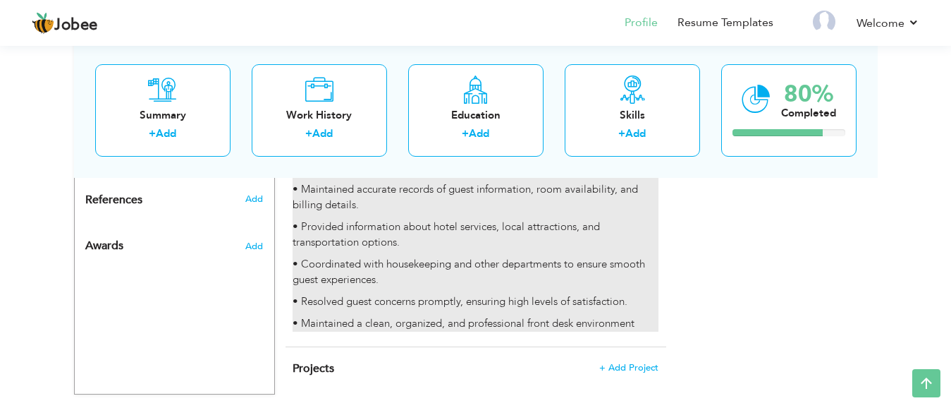
scroll to position [849, 0]
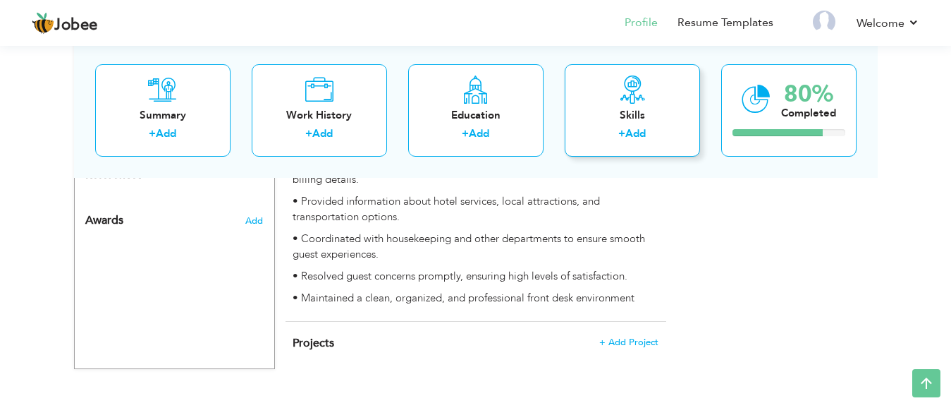
click at [565, 126] on div "Skills + Add" at bounding box center [632, 109] width 135 height 92
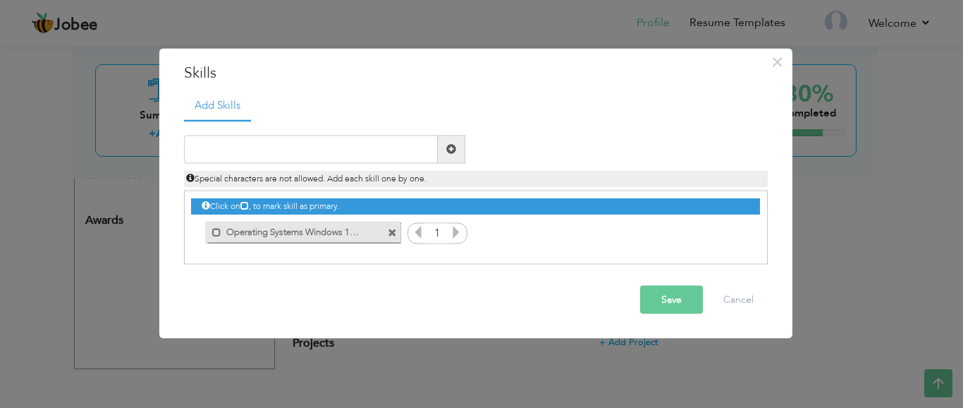
click at [394, 231] on span at bounding box center [392, 232] width 9 height 9
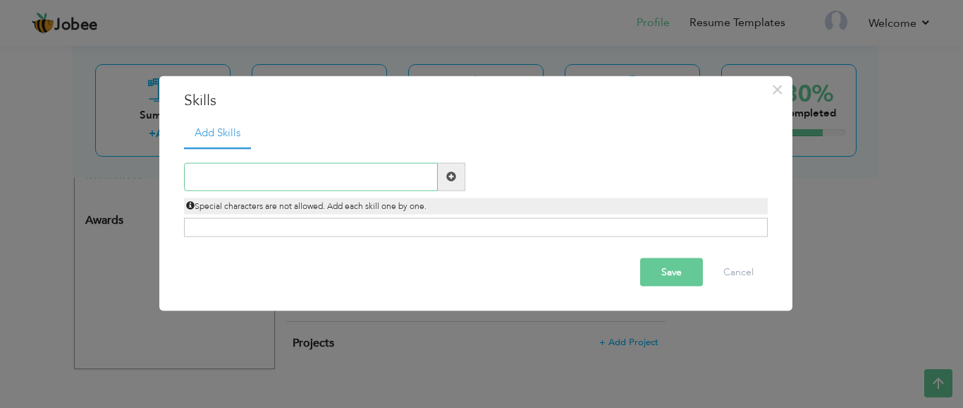
paste input "* Customer Service Excellence * Hotel Front Desk O"
click at [202, 174] on input "* Customer Service Excellence" at bounding box center [311, 176] width 254 height 28
type input "Customer Service Excellence"
click at [668, 273] on button "Save" at bounding box center [671, 271] width 63 height 28
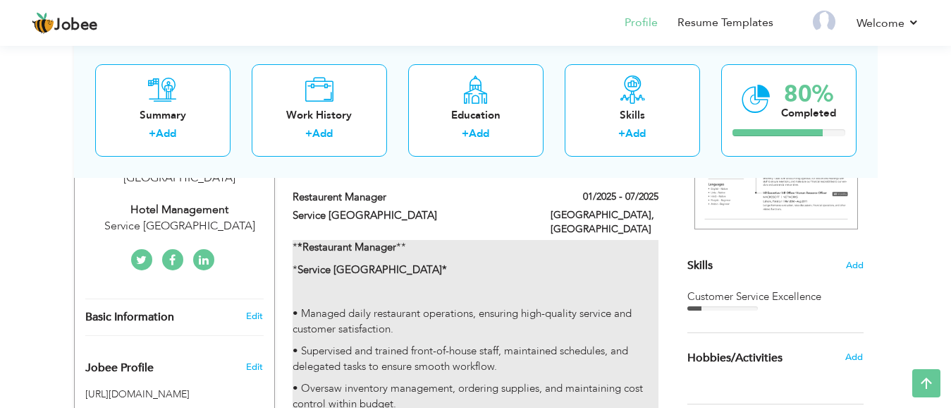
scroll to position [355, 0]
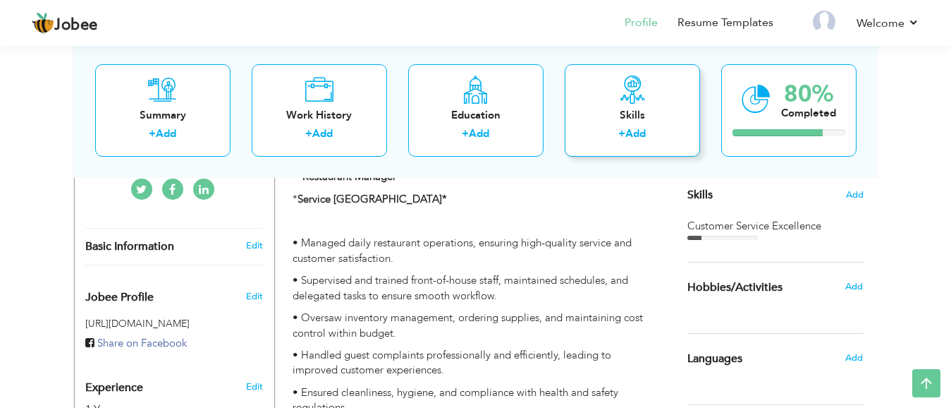
click at [619, 116] on div "Skills" at bounding box center [632, 114] width 113 height 15
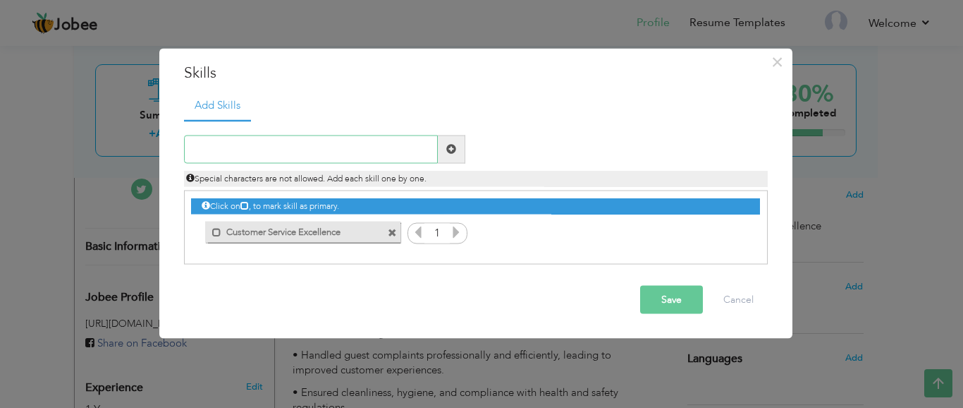
paste input "Hotel Front Desk Operations"
type input "Hotel Front Desk Operations"
click at [666, 300] on button "Save" at bounding box center [671, 299] width 63 height 28
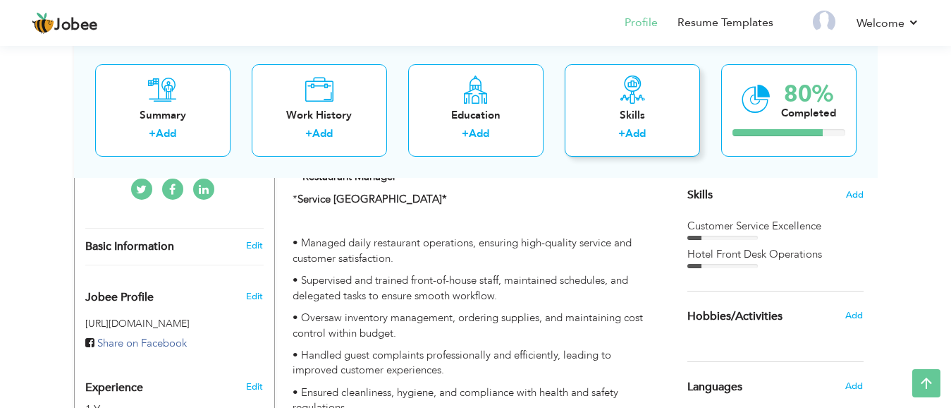
click at [612, 114] on div "Skills" at bounding box center [632, 114] width 113 height 15
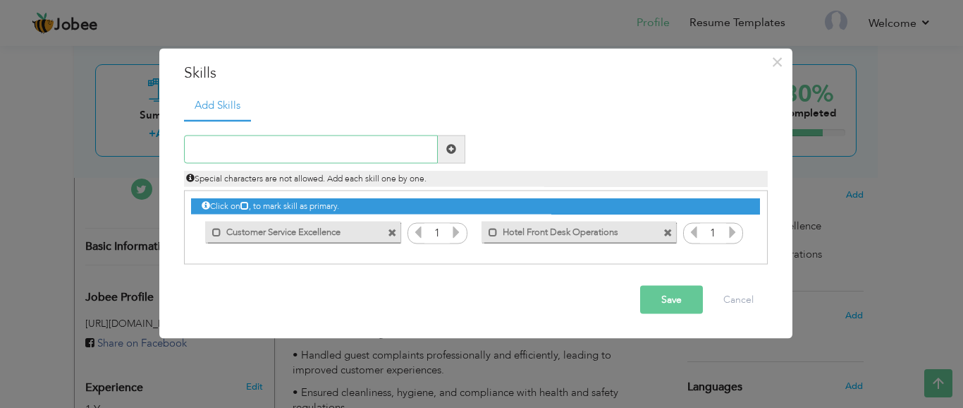
paste input "Restaurant & Hospitality Management"
type input "Restaurant & Hospitality Management"
click at [457, 149] on span at bounding box center [451, 149] width 27 height 28
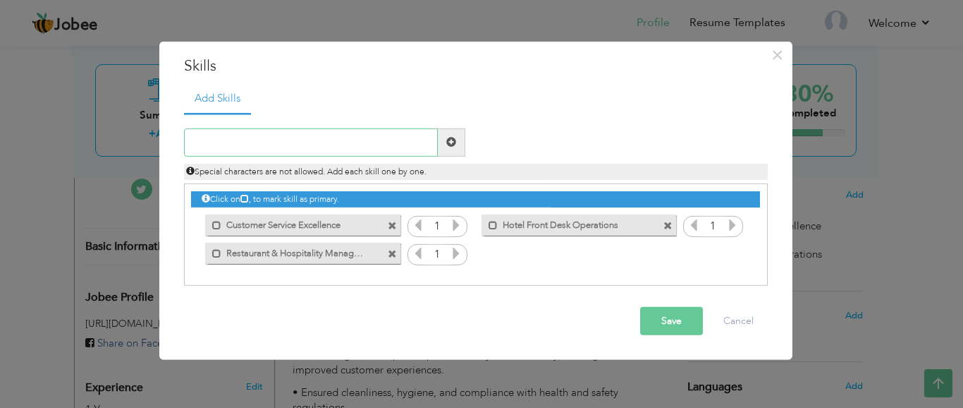
click at [307, 149] on input "text" at bounding box center [311, 142] width 254 height 28
paste input "Staff Supervision & Training"
type input "Staff Supervision & Training"
click at [451, 145] on span at bounding box center [451, 142] width 10 height 10
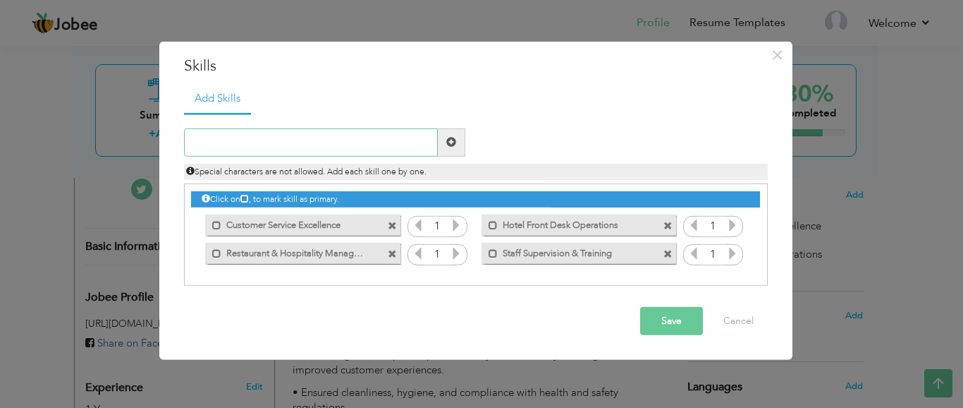
click at [297, 135] on input "text" at bounding box center [311, 142] width 254 height 28
paste input "Guest Relations & Conflict Resolution"
type input "Guest Relations & Conflict Resolution"
click at [443, 135] on span at bounding box center [451, 142] width 27 height 28
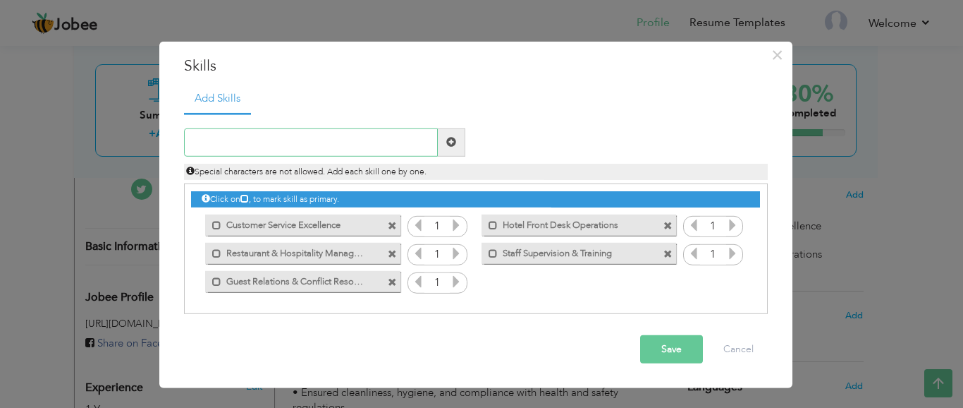
paste input "Reservations & Booking Systems"
type input "Reservations & Booking Systems"
click at [451, 148] on span at bounding box center [451, 142] width 27 height 28
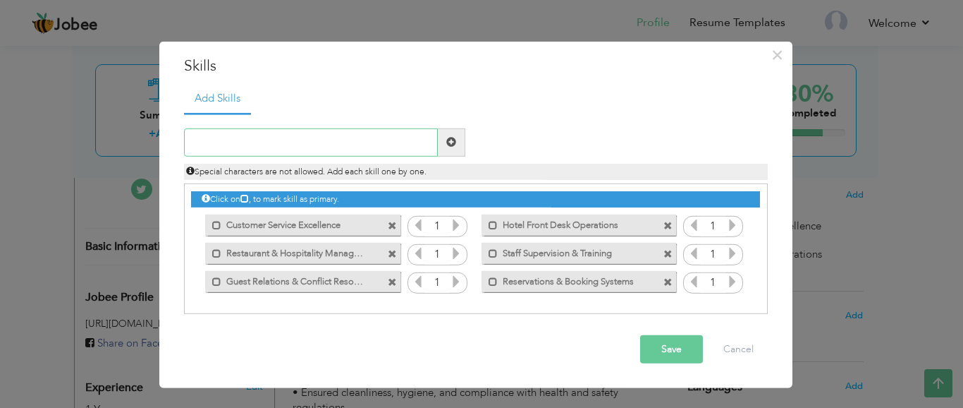
click at [285, 145] on input "text" at bounding box center [311, 142] width 254 height 28
paste input "Inventory & Supply Management"
type input "Inventory & Supply Management"
click at [455, 142] on span at bounding box center [451, 142] width 10 height 10
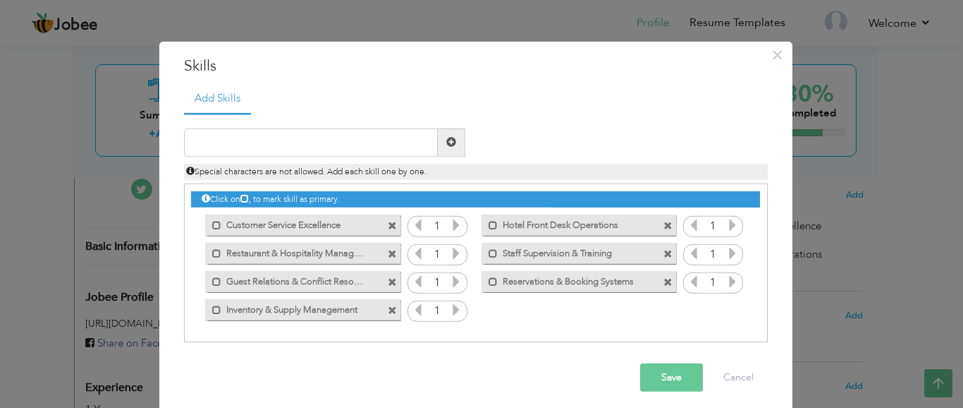
click at [656, 374] on button "Save" at bounding box center [671, 377] width 63 height 28
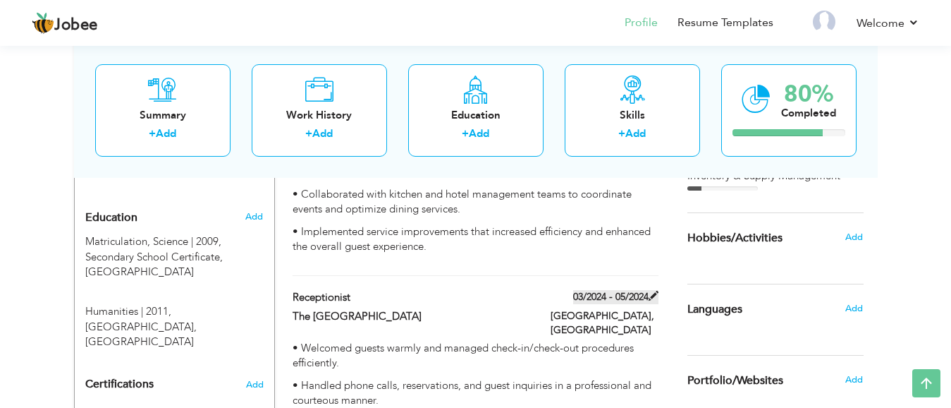
scroll to position [567, 0]
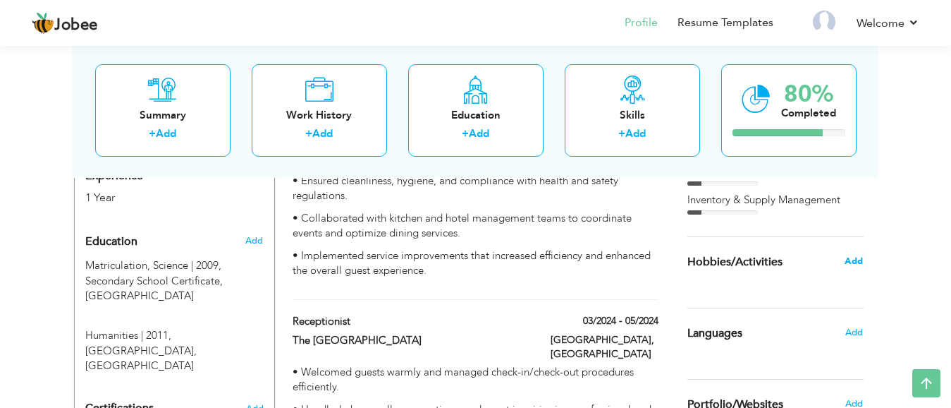
click at [854, 262] on span "Add" at bounding box center [854, 261] width 18 height 13
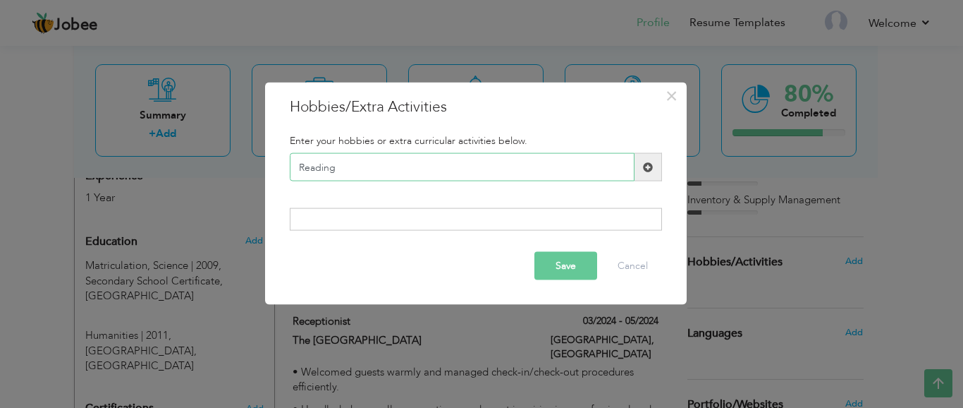
type input "Reading"
click at [643, 166] on span at bounding box center [648, 166] width 10 height 10
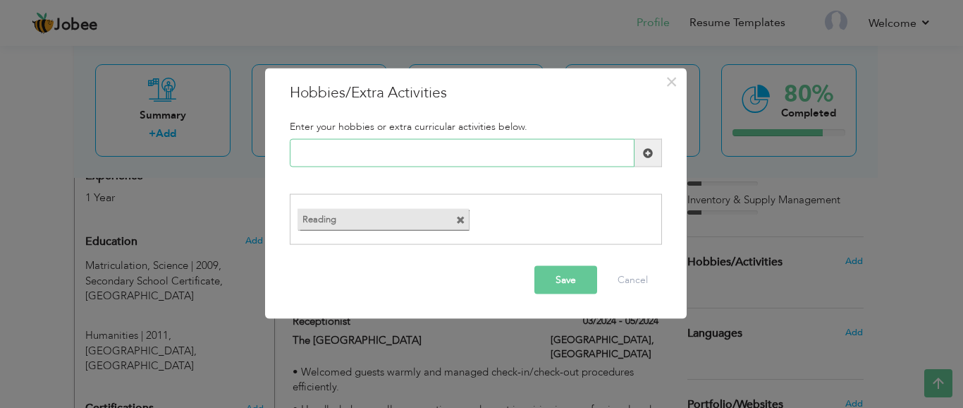
click at [480, 152] on input "text" at bounding box center [462, 153] width 345 height 28
type input "Writing"
click at [644, 149] on span at bounding box center [648, 152] width 10 height 10
click at [457, 148] on input "text" at bounding box center [462, 153] width 345 height 28
type input "travelling"
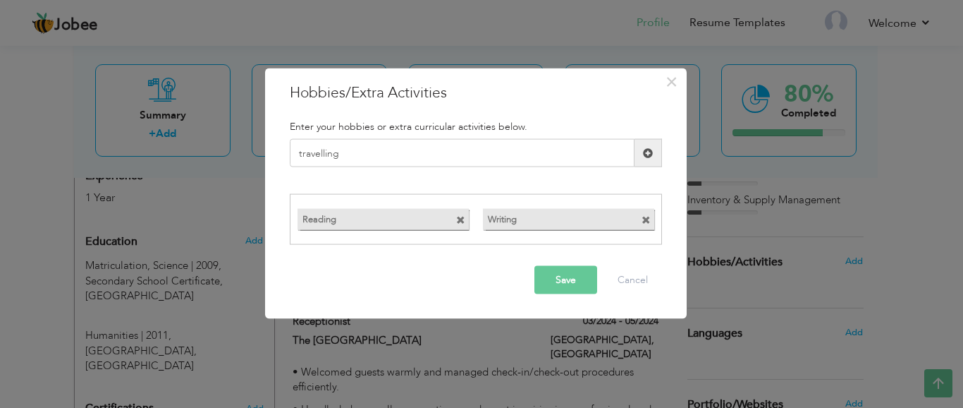
click at [643, 154] on span at bounding box center [648, 152] width 10 height 10
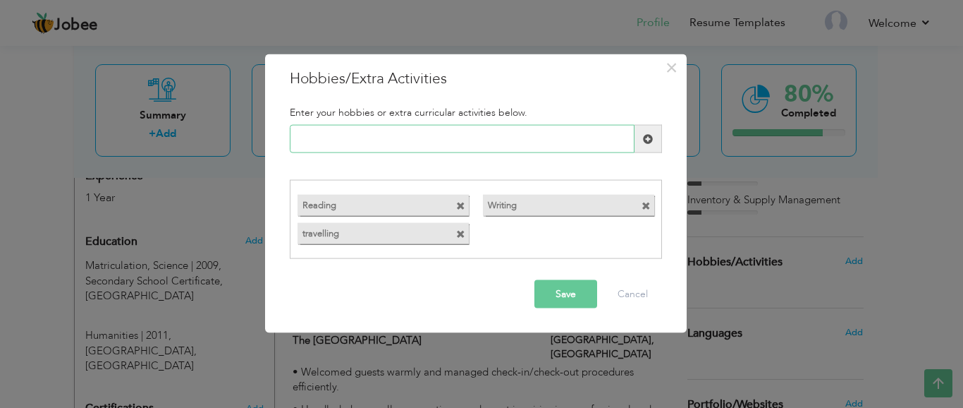
click at [439, 133] on input "text" at bounding box center [462, 139] width 345 height 28
type input "o"
type input "O"
type input "Swimming"
click at [640, 137] on span at bounding box center [648, 139] width 27 height 28
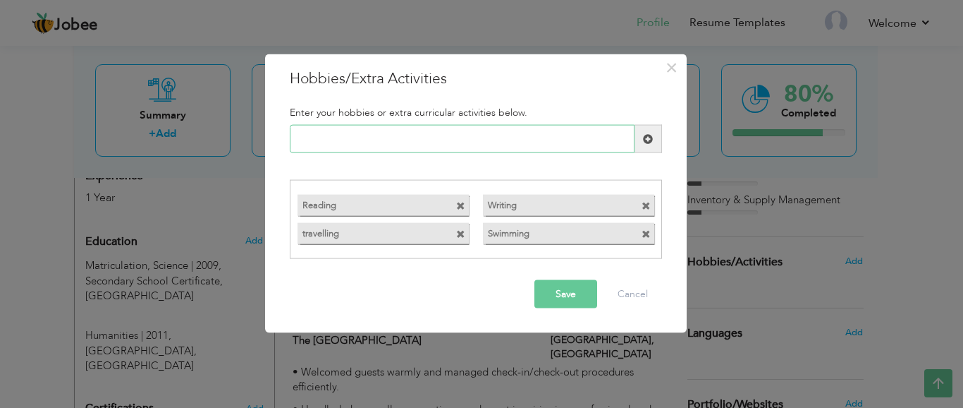
click at [500, 149] on input "text" at bounding box center [462, 139] width 345 height 28
type input "listening to music"
click at [649, 137] on span at bounding box center [648, 138] width 10 height 10
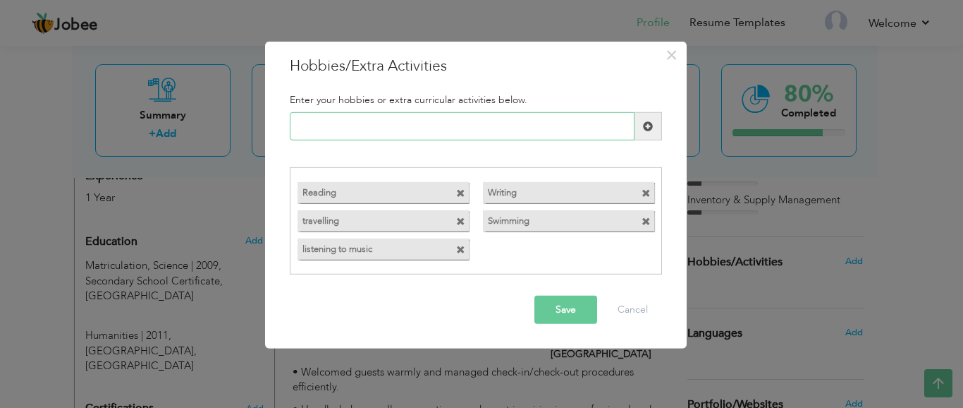
click at [481, 124] on input "text" at bounding box center [462, 126] width 345 height 28
type input "internet surfing"
click at [656, 121] on span at bounding box center [648, 126] width 27 height 28
click at [564, 308] on button "Save" at bounding box center [565, 309] width 63 height 28
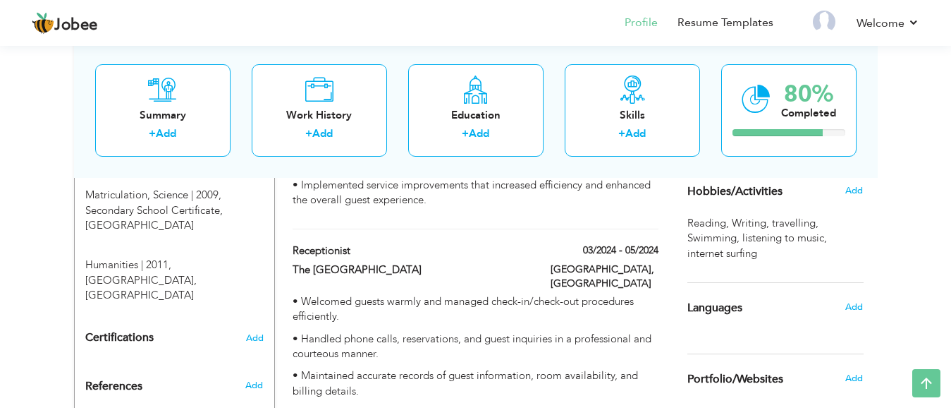
scroll to position [708, 0]
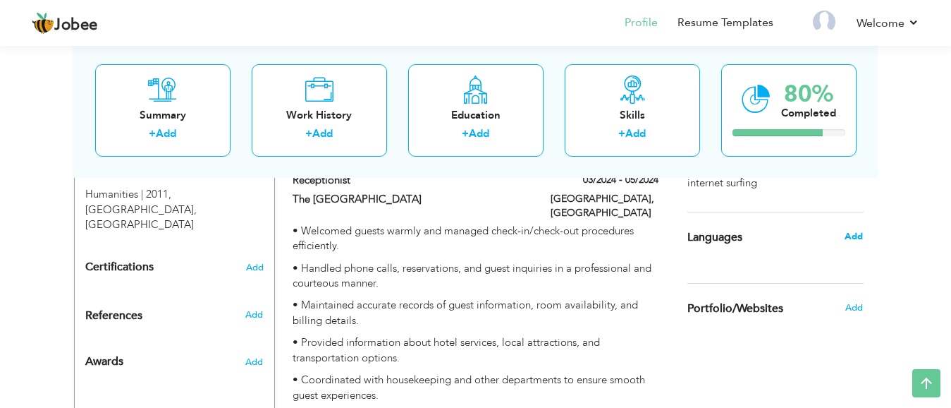
click at [855, 238] on span "Add" at bounding box center [854, 236] width 18 height 13
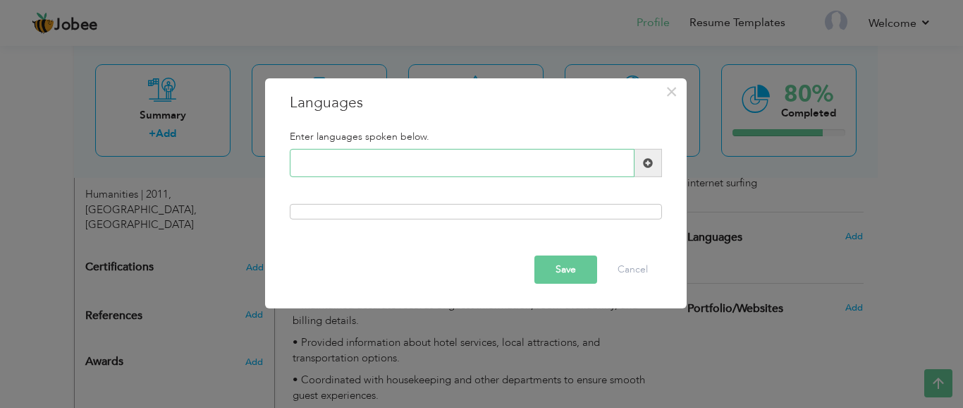
click at [394, 166] on input "text" at bounding box center [462, 163] width 345 height 28
click at [474, 166] on input "text" at bounding box center [462, 163] width 345 height 28
click at [508, 207] on div at bounding box center [476, 212] width 372 height 16
click at [479, 167] on input "text" at bounding box center [462, 163] width 345 height 28
type input "Urdu"
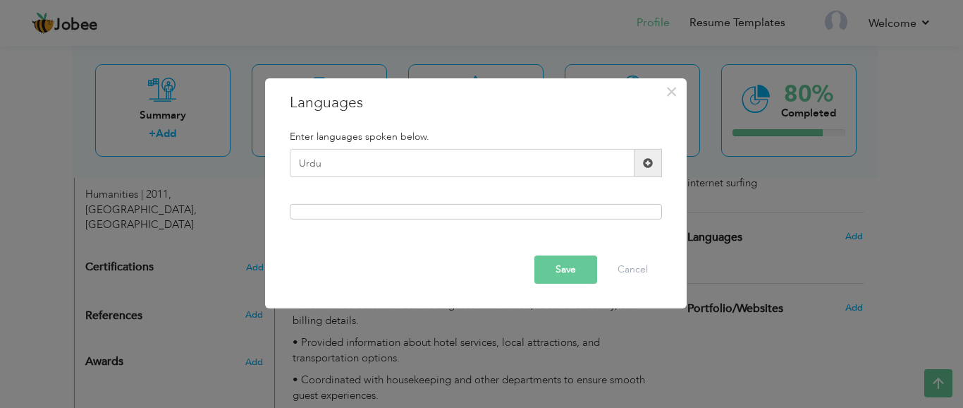
click at [644, 165] on span at bounding box center [648, 163] width 10 height 10
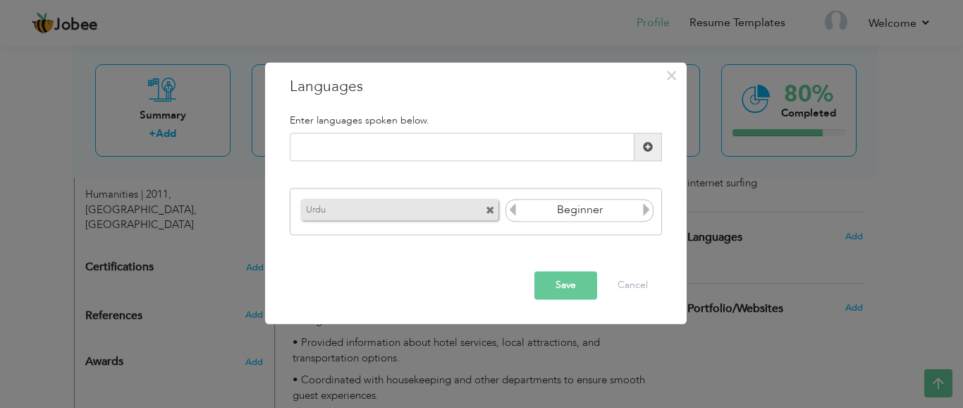
click at [649, 204] on icon at bounding box center [646, 209] width 13 height 13
click at [644, 206] on icon at bounding box center [646, 209] width 13 height 13
click at [515, 212] on icon at bounding box center [512, 209] width 13 height 13
click at [647, 211] on icon at bounding box center [646, 209] width 13 height 13
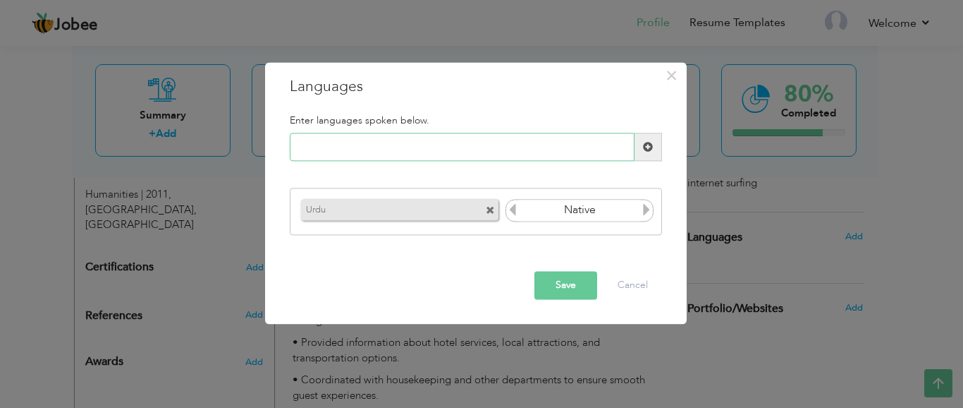
click at [454, 147] on input "text" at bounding box center [462, 147] width 345 height 28
type input "English"
click at [650, 151] on span at bounding box center [648, 147] width 10 height 10
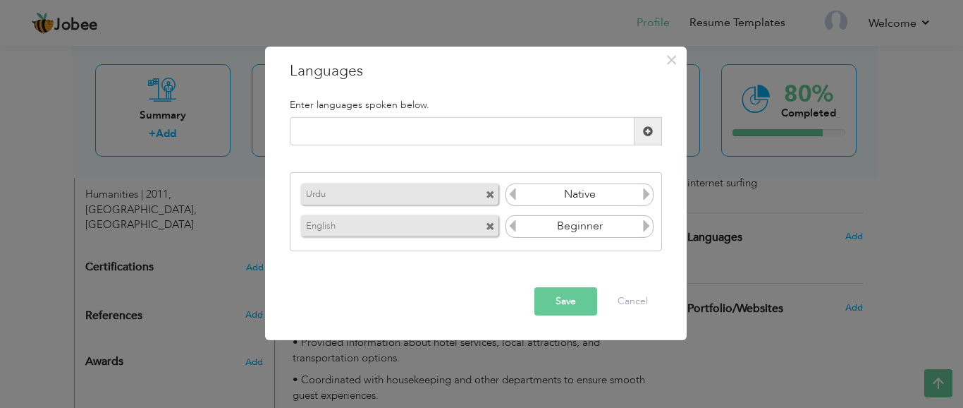
click at [645, 226] on icon at bounding box center [646, 225] width 13 height 13
click at [644, 223] on icon at bounding box center [646, 225] width 13 height 13
click at [514, 226] on icon at bounding box center [512, 225] width 13 height 13
click at [646, 226] on icon at bounding box center [646, 225] width 13 height 13
click at [460, 135] on input "text" at bounding box center [462, 131] width 345 height 28
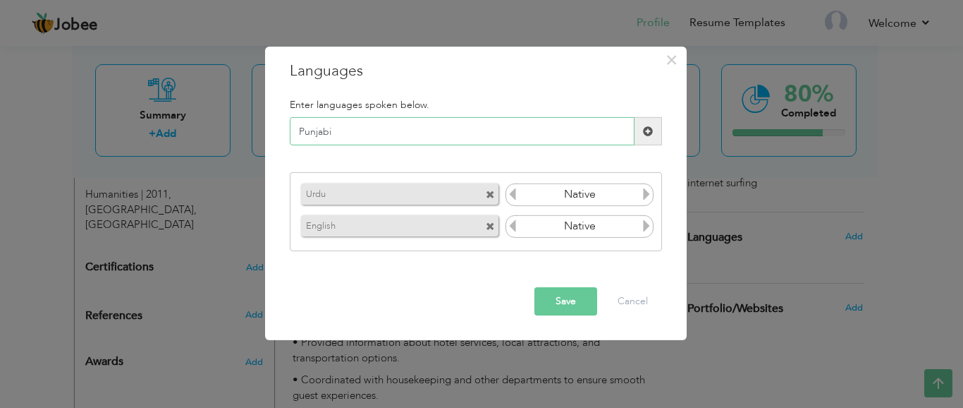
type input "Punjabi"
click at [648, 135] on span at bounding box center [648, 131] width 10 height 10
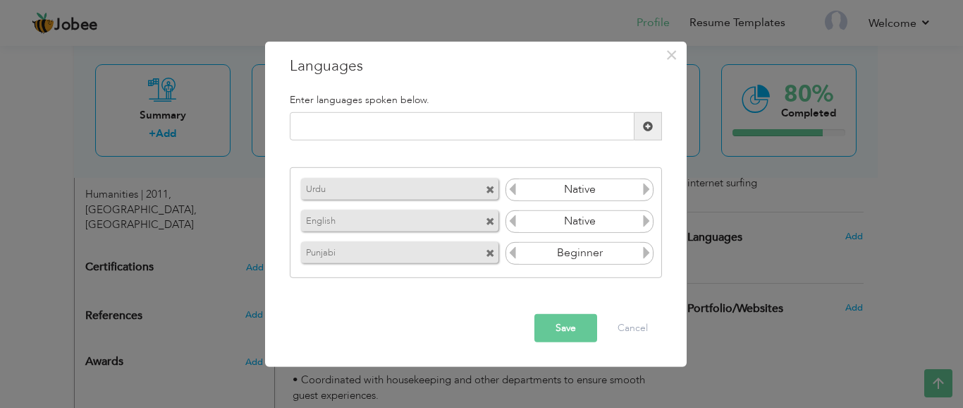
click at [650, 250] on icon at bounding box center [646, 252] width 13 height 13
click at [570, 327] on button "Save" at bounding box center [565, 328] width 63 height 28
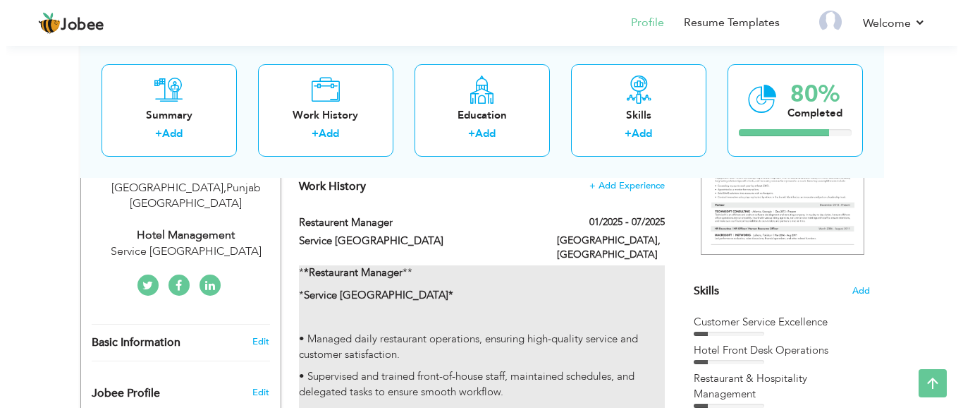
scroll to position [285, 0]
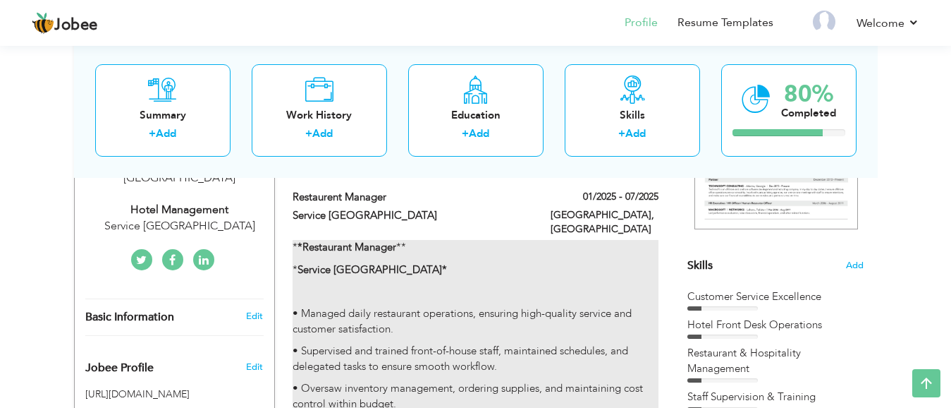
click at [406, 262] on strong "Service Lane Pine Avenue Restaurent*" at bounding box center [372, 269] width 149 height 14
type input "Restaurent Manager"
type input "Service Lane Pine Avenue"
type input "01/2025"
type input "07/2025"
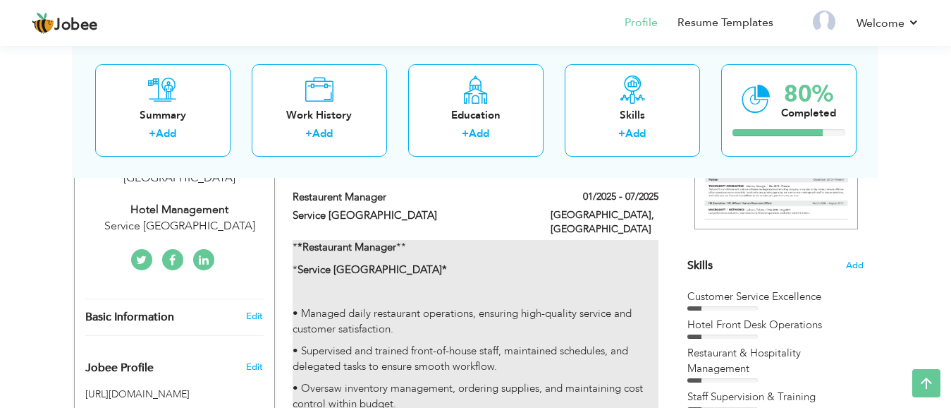
type input "Pakistan"
type input "Lahore"
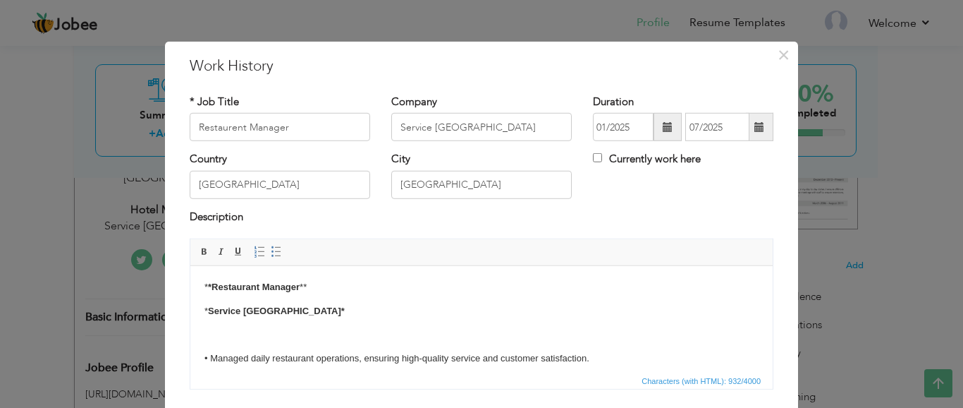
drag, startPoint x: 363, startPoint y: 311, endPoint x: 196, endPoint y: 277, distance: 170.5
click at [196, 277] on html "* *Restaurant Manager ** * Service Lane Pine Avenue Restaurent* • Managed daily…" at bounding box center [481, 394] width 582 height 257
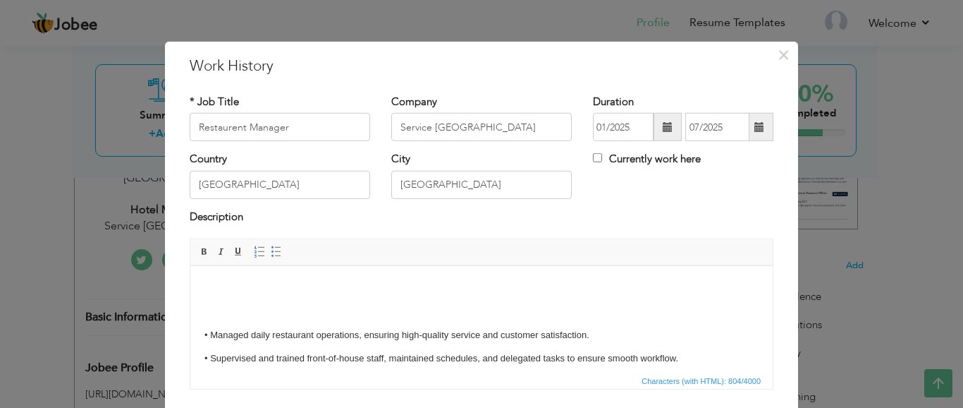
click at [203, 336] on html "• Managed daily restaurant operations, ensuring high-quality service and custom…" at bounding box center [481, 382] width 582 height 233
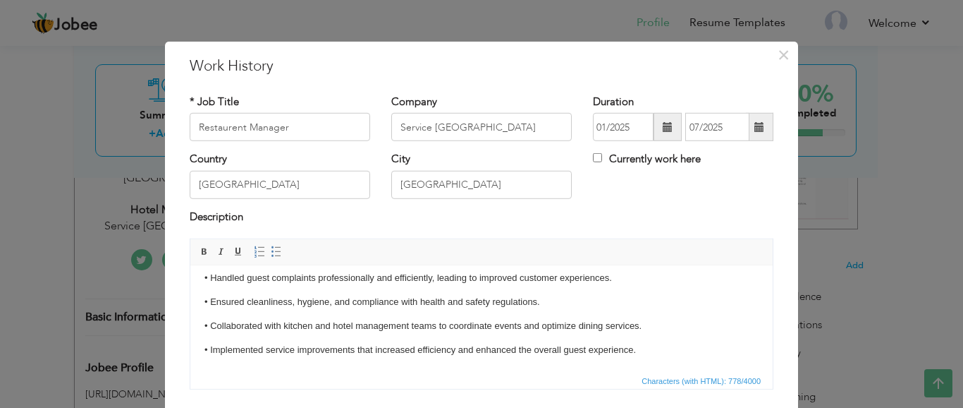
scroll to position [96, 0]
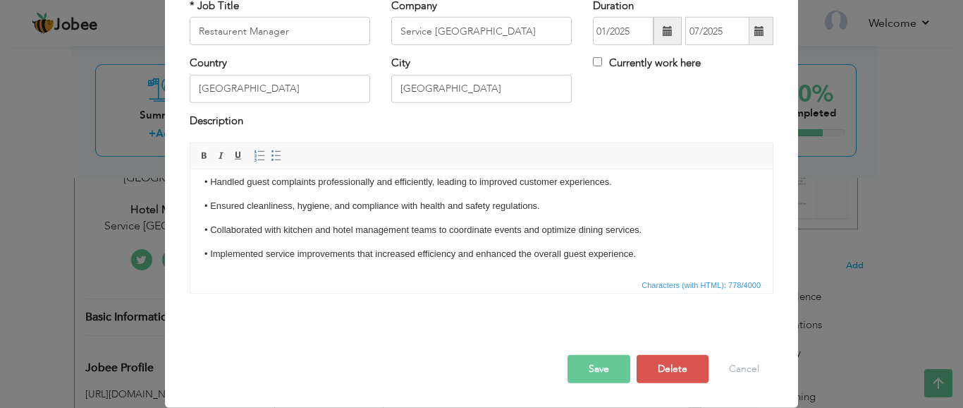
click at [582, 362] on button "Save" at bounding box center [599, 369] width 63 height 28
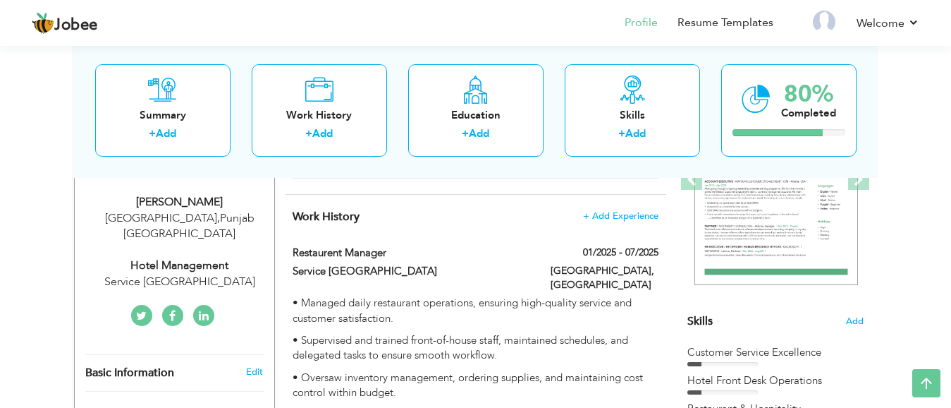
scroll to position [144, 0]
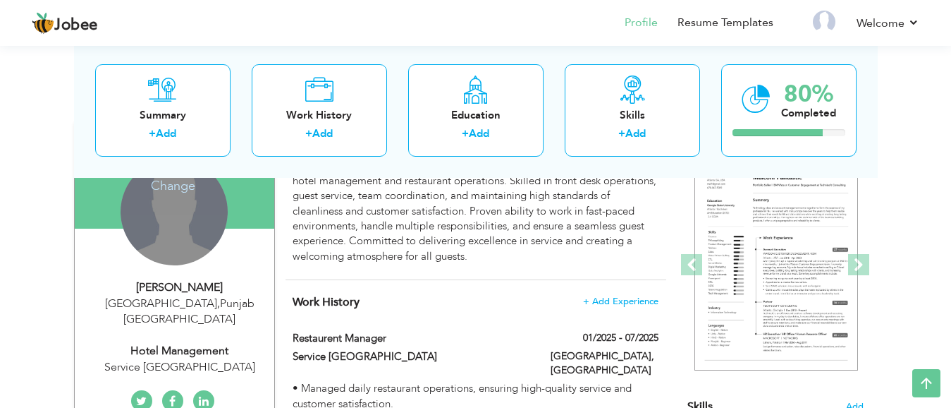
click at [186, 215] on div "Change Remove" at bounding box center [174, 211] width 107 height 107
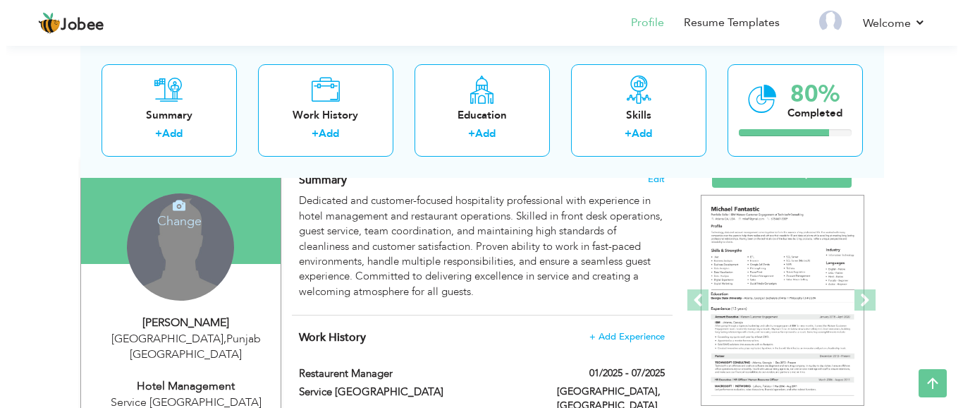
scroll to position [73, 0]
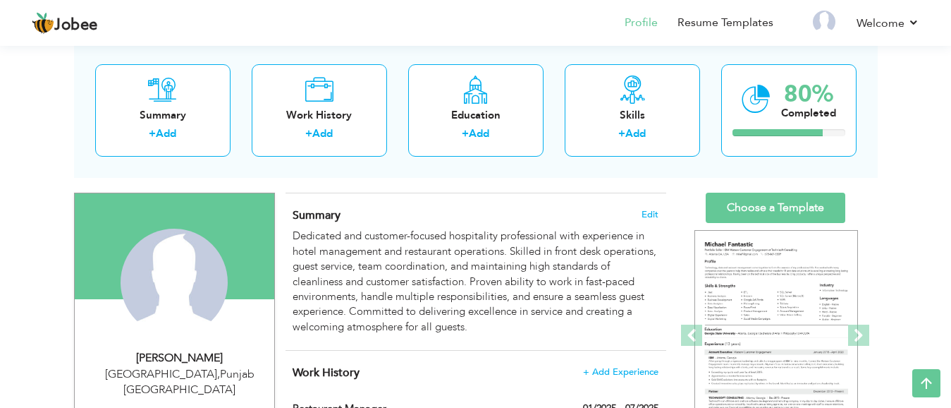
click at [0, 0] on icon at bounding box center [0, 0] width 0 height 0
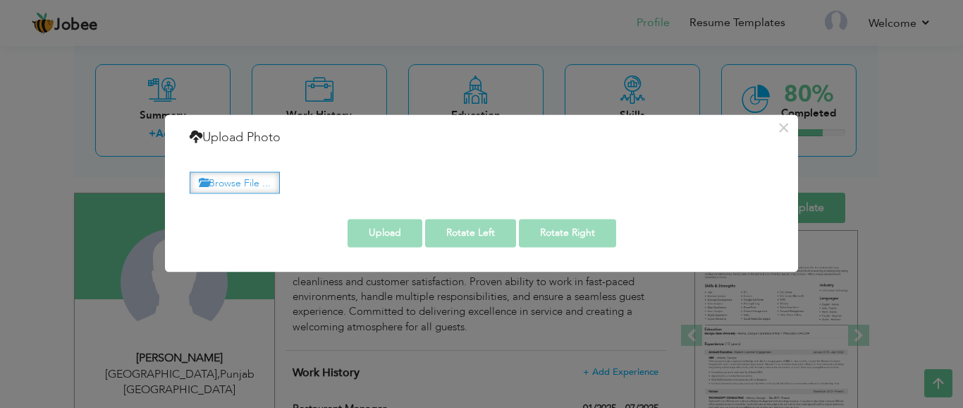
click at [244, 181] on label "Browse File ..." at bounding box center [235, 182] width 90 height 22
click at [0, 0] on input "Browse File ..." at bounding box center [0, 0] width 0 height 0
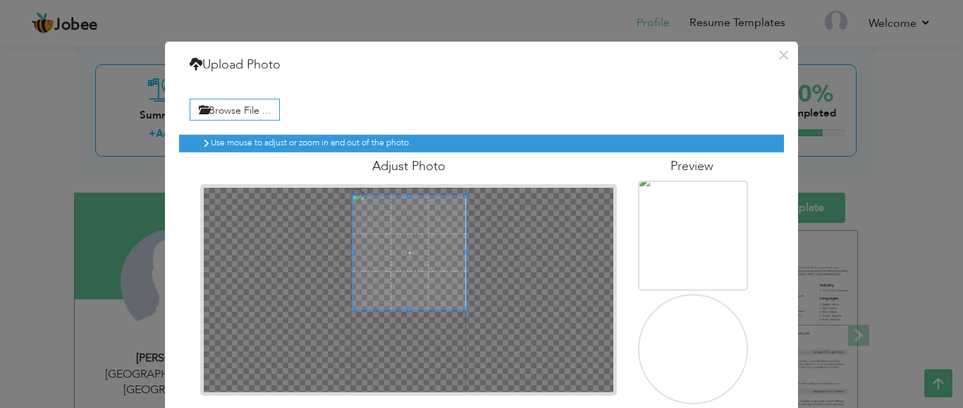
click at [461, 230] on div at bounding box center [409, 252] width 113 height 113
click at [365, 255] on div at bounding box center [409, 252] width 113 height 113
click at [366, 254] on div at bounding box center [409, 252] width 113 height 113
click at [378, 251] on span at bounding box center [409, 248] width 113 height 113
click at [381, 248] on div at bounding box center [409, 248] width 113 height 113
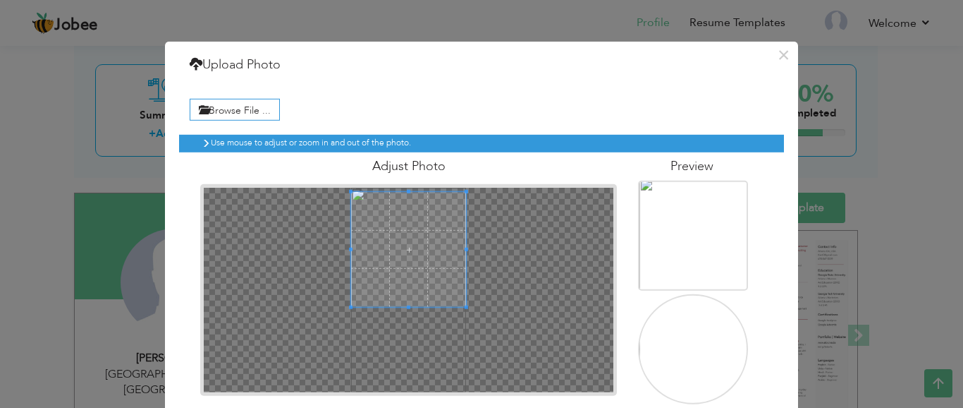
click at [405, 336] on div at bounding box center [409, 290] width 410 height 204
click at [420, 246] on span at bounding box center [408, 252] width 115 height 115
click at [374, 207] on div at bounding box center [409, 253] width 113 height 113
click at [367, 255] on div at bounding box center [409, 253] width 113 height 113
click at [377, 252] on div at bounding box center [409, 253] width 113 height 113
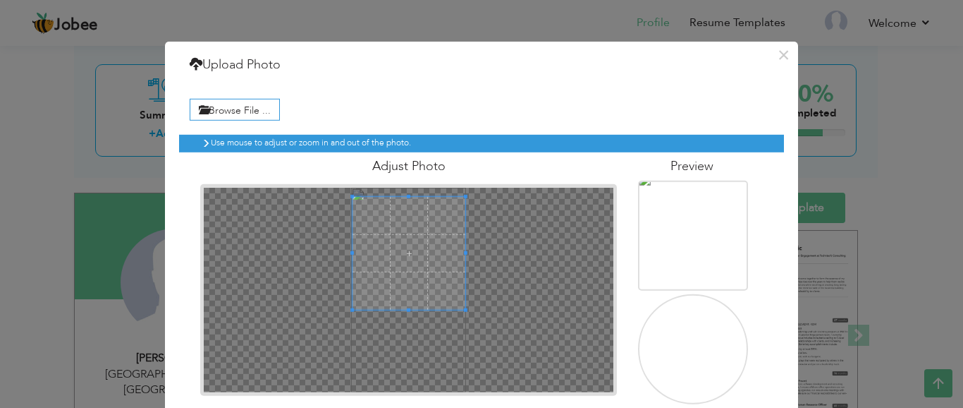
click at [443, 253] on div at bounding box center [409, 253] width 113 height 113
click at [403, 215] on div at bounding box center [409, 253] width 113 height 113
click at [406, 297] on div at bounding box center [409, 253] width 113 height 113
click at [391, 287] on div at bounding box center [409, 290] width 410 height 204
click at [386, 284] on div at bounding box center [409, 256] width 113 height 113
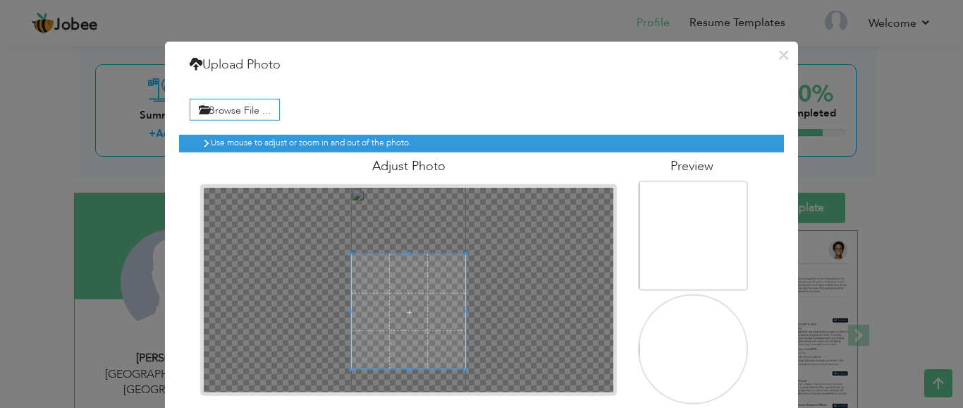
click at [381, 259] on div at bounding box center [409, 290] width 410 height 204
click at [381, 259] on span at bounding box center [408, 311] width 115 height 115
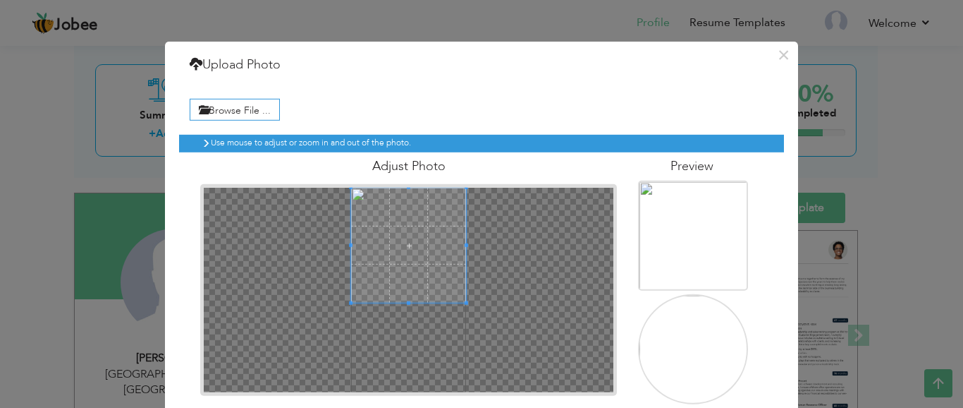
click at [408, 204] on span at bounding box center [408, 245] width 115 height 115
click at [373, 247] on div at bounding box center [409, 244] width 113 height 113
click at [393, 226] on span at bounding box center [409, 244] width 113 height 113
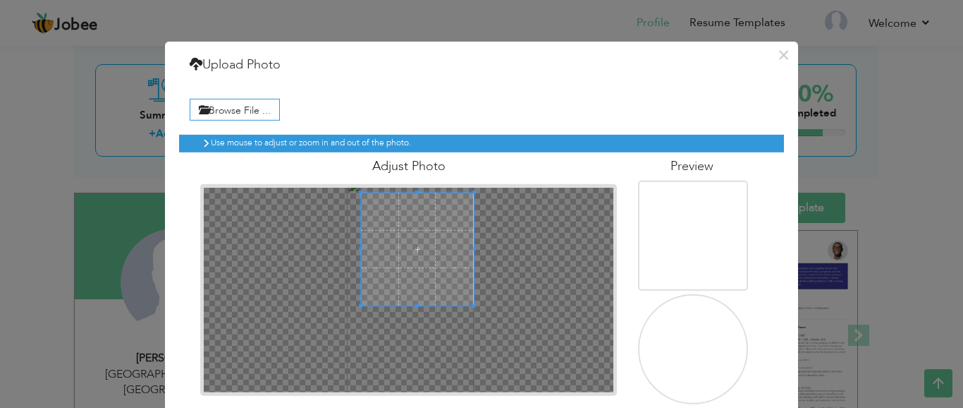
click at [427, 238] on span at bounding box center [417, 248] width 113 height 113
click at [365, 248] on div at bounding box center [417, 248] width 113 height 113
click at [386, 231] on span at bounding box center [417, 244] width 113 height 113
click at [423, 230] on span at bounding box center [417, 244] width 113 height 113
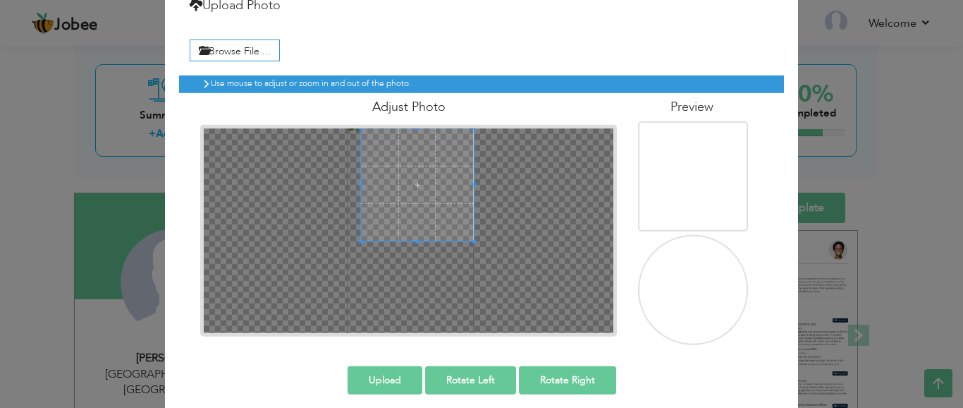
scroll to position [71, 0]
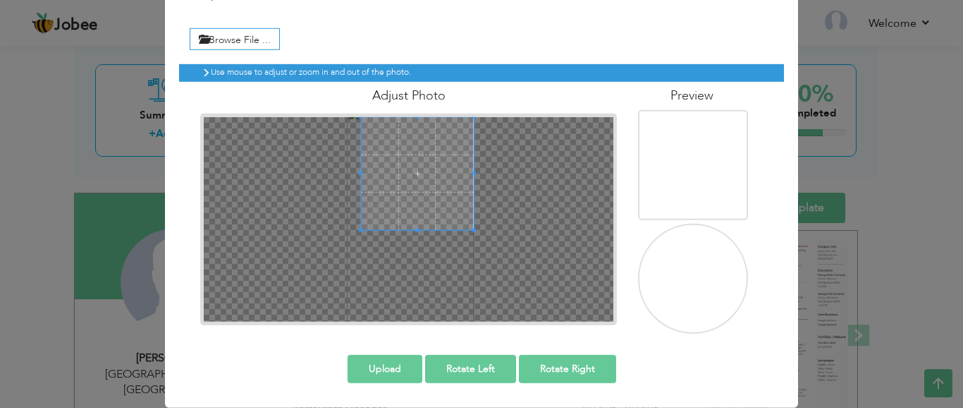
click at [410, 207] on span at bounding box center [417, 173] width 113 height 113
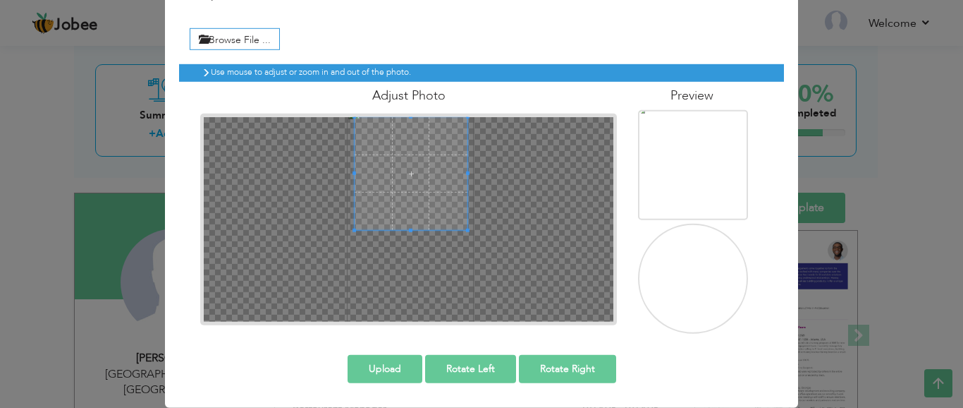
click at [427, 225] on div at bounding box center [411, 173] width 113 height 113
click at [451, 189] on span at bounding box center [417, 174] width 113 height 113
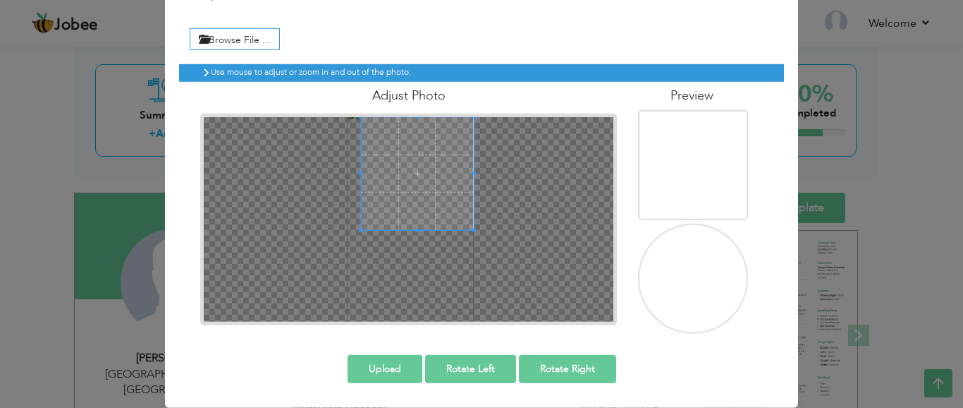
click at [454, 130] on span at bounding box center [417, 173] width 113 height 113
click at [413, 240] on div at bounding box center [417, 179] width 125 height 125
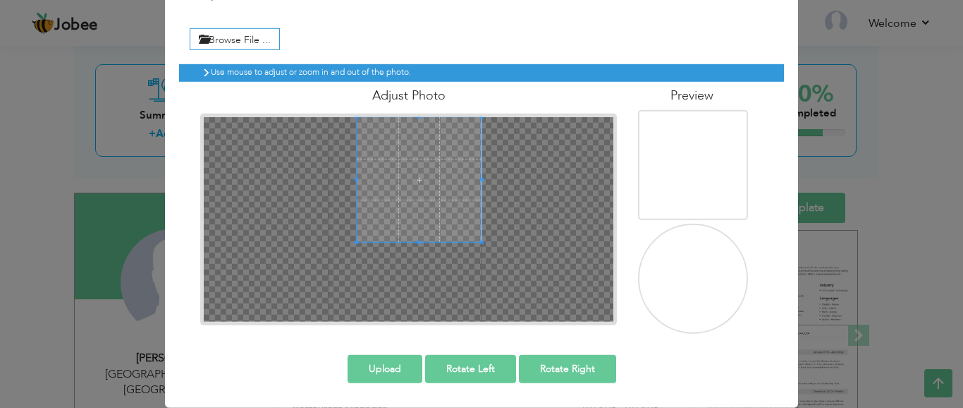
click at [434, 180] on span at bounding box center [419, 179] width 125 height 125
click at [381, 369] on button "Upload" at bounding box center [385, 369] width 75 height 28
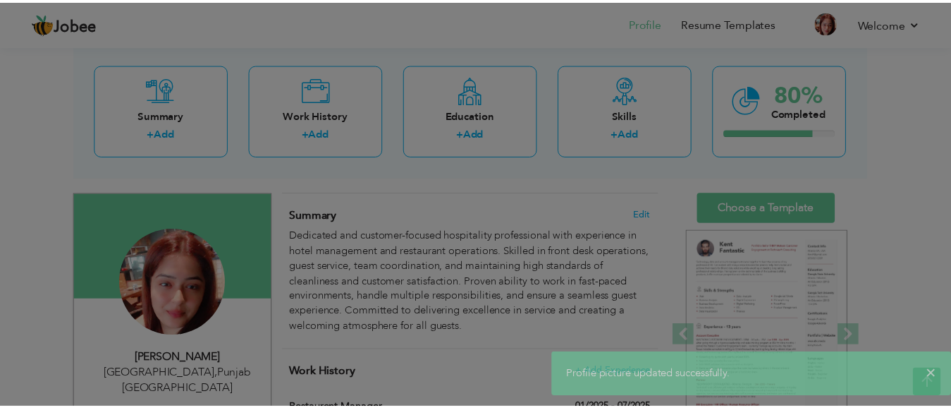
scroll to position [0, 0]
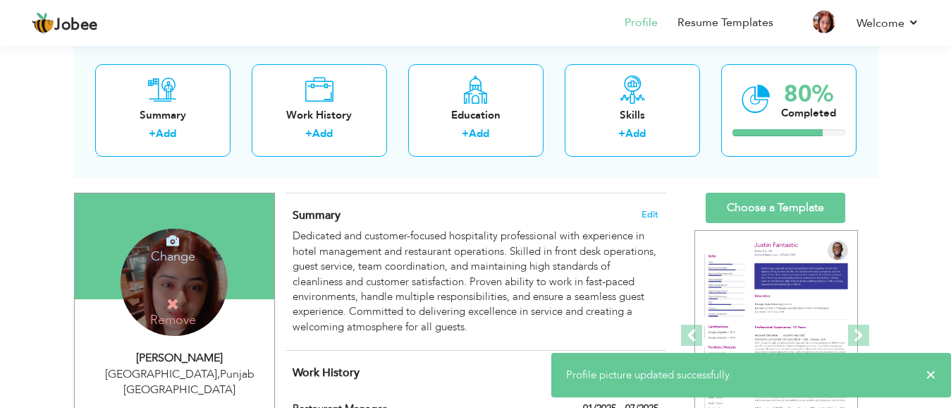
click at [208, 281] on div "Change Remove" at bounding box center [174, 281] width 107 height 107
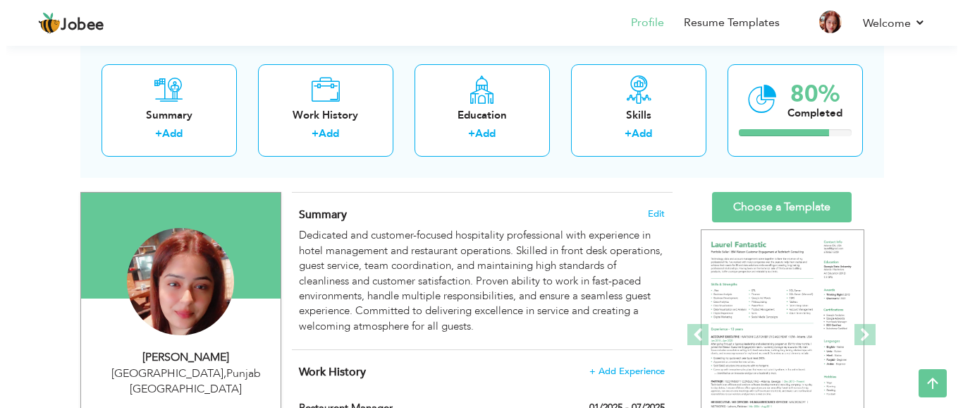
scroll to position [73, 0]
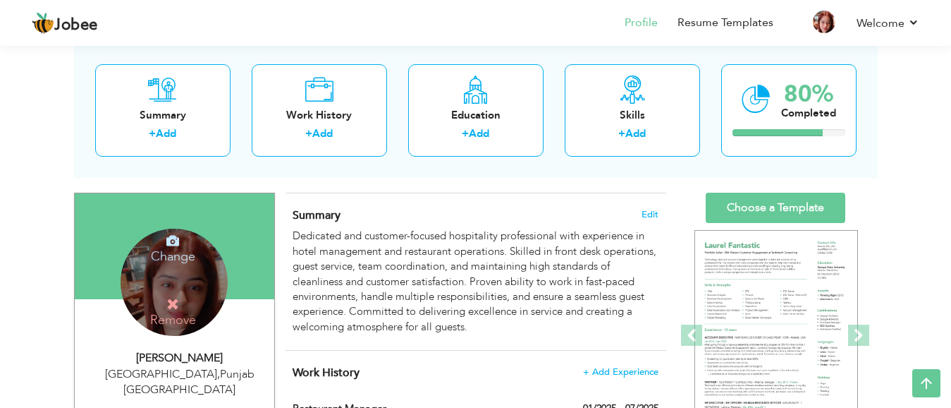
click at [173, 243] on icon at bounding box center [172, 240] width 13 height 13
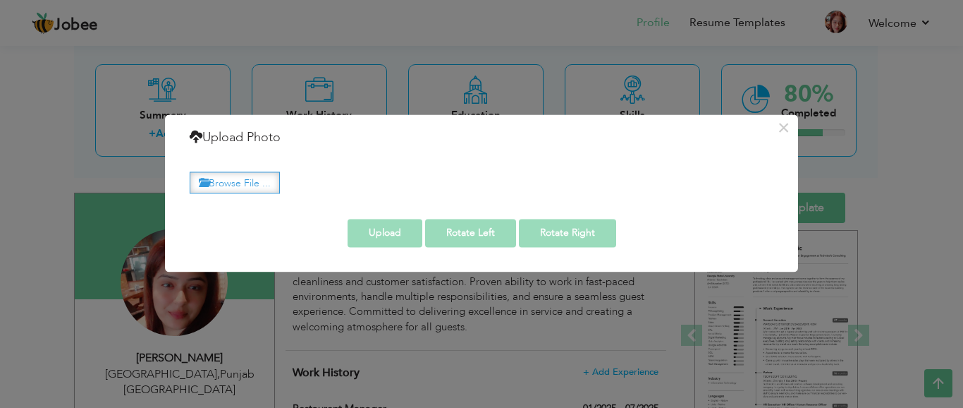
click at [214, 183] on label "Browse File ..." at bounding box center [235, 182] width 90 height 22
click at [0, 0] on input "Browse File ..." at bounding box center [0, 0] width 0 height 0
click at [238, 187] on label "Browse File ..." at bounding box center [235, 182] width 90 height 22
click at [0, 0] on input "Browse File ..." at bounding box center [0, 0] width 0 height 0
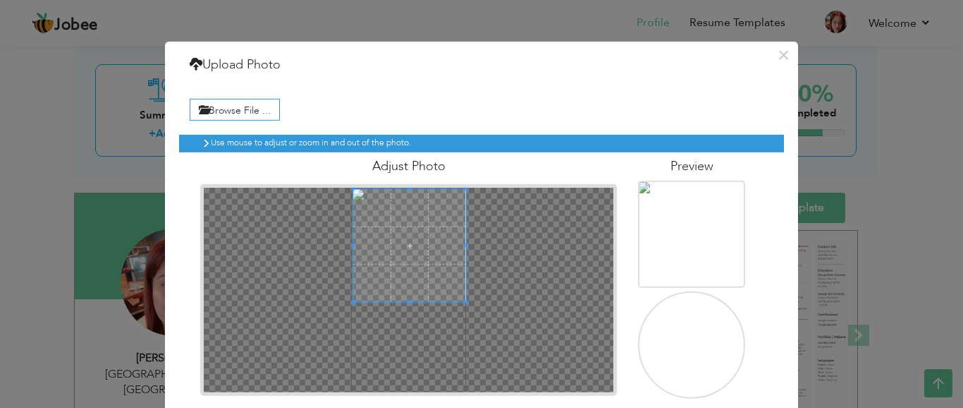
click at [425, 221] on span at bounding box center [409, 245] width 113 height 113
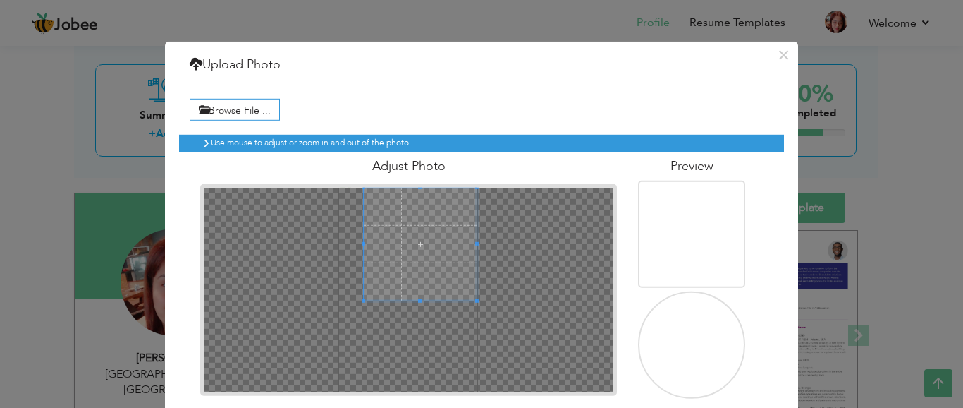
click at [422, 243] on span at bounding box center [420, 244] width 113 height 113
click at [427, 274] on span at bounding box center [420, 246] width 113 height 113
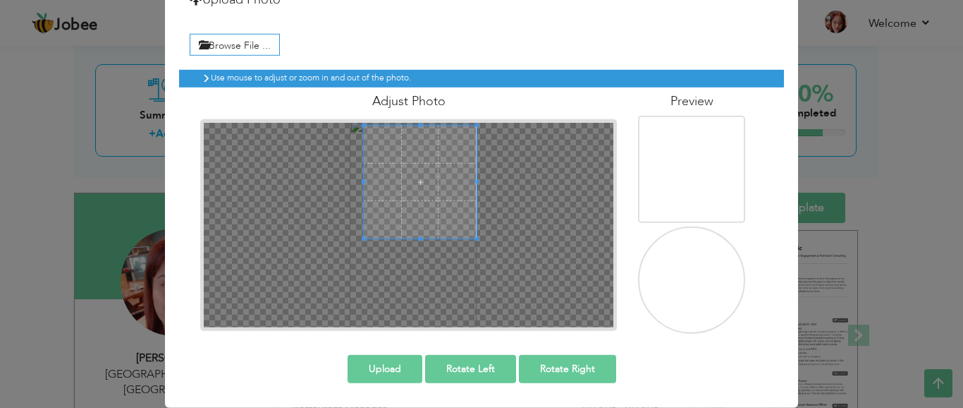
click at [390, 369] on button "Upload" at bounding box center [385, 369] width 75 height 28
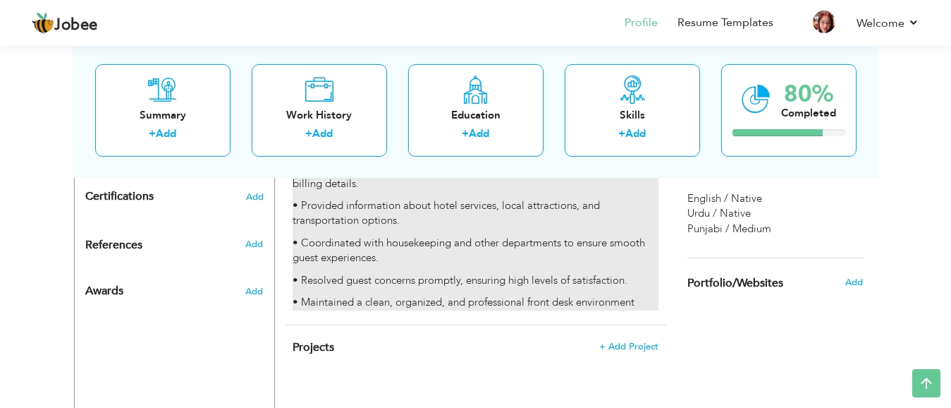
scroll to position [849, 0]
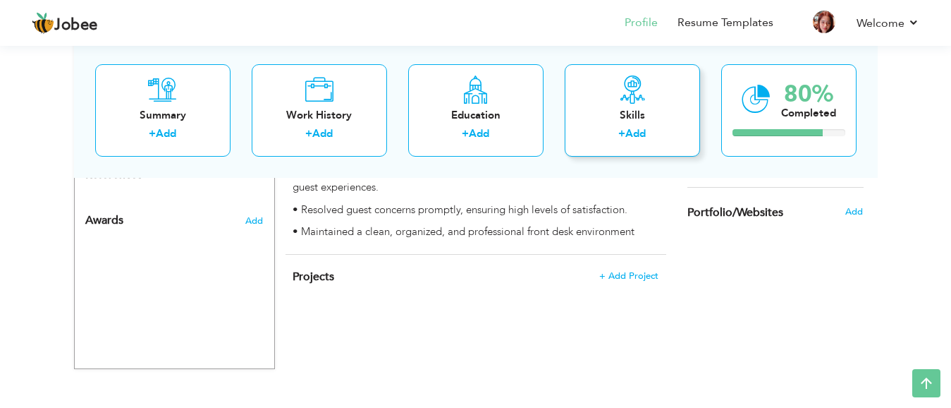
click at [608, 110] on div "Skills" at bounding box center [632, 114] width 113 height 15
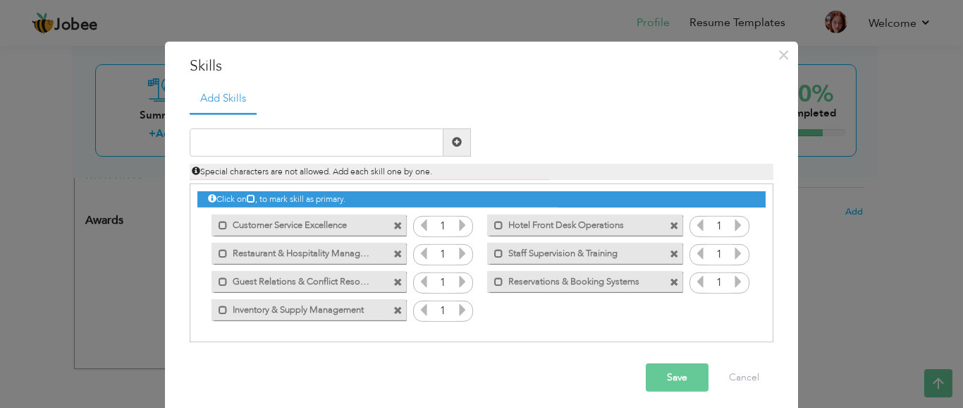
click at [661, 379] on button "Save" at bounding box center [677, 377] width 63 height 28
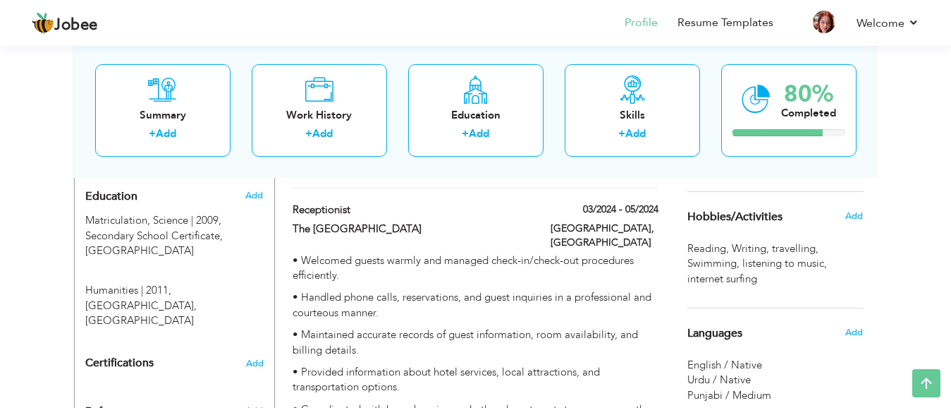
scroll to position [637, 0]
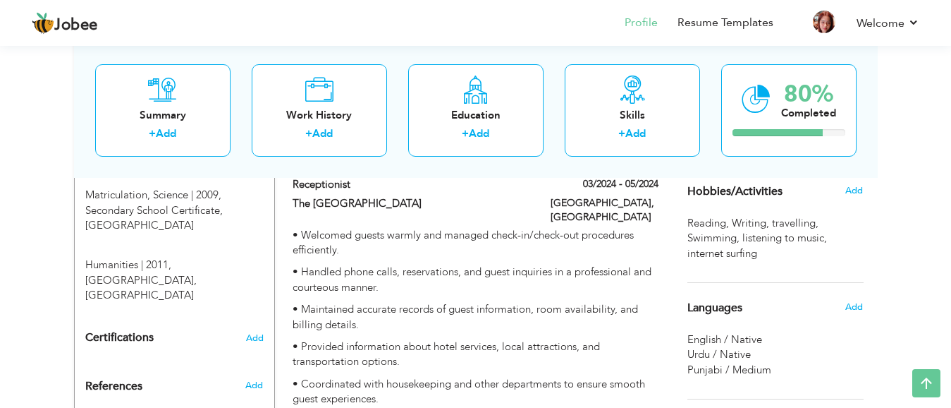
click at [757, 247] on span "internet surfing ," at bounding box center [723, 253] width 73 height 15
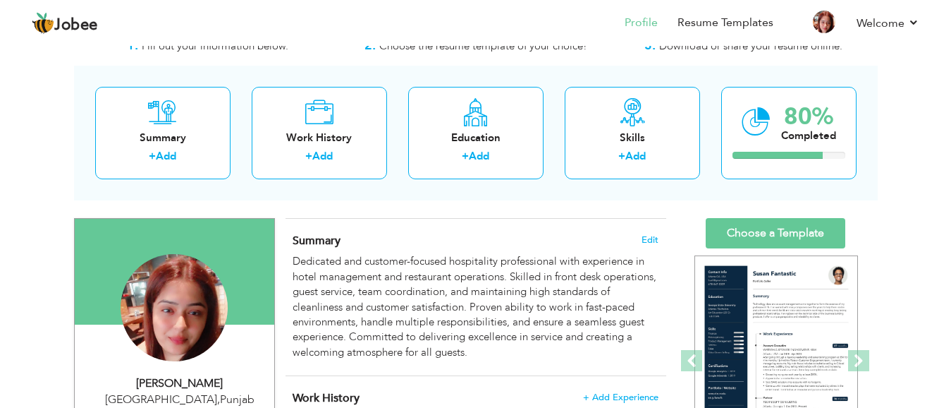
scroll to position [73, 0]
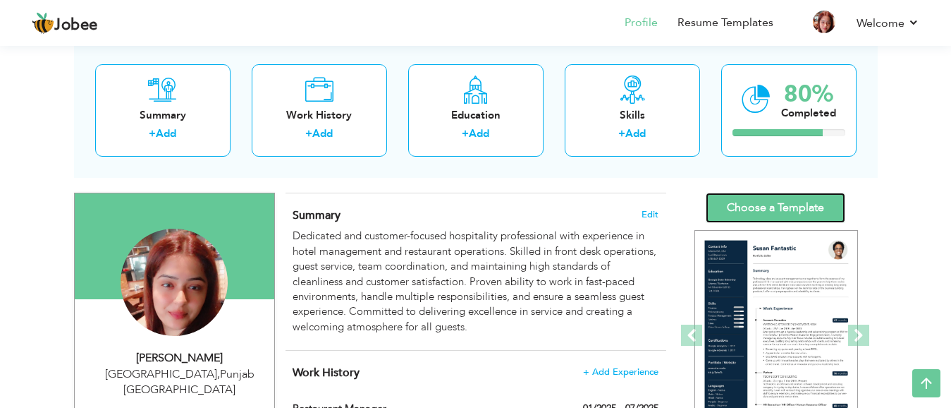
click at [789, 203] on link "Choose a Template" at bounding box center [776, 207] width 140 height 30
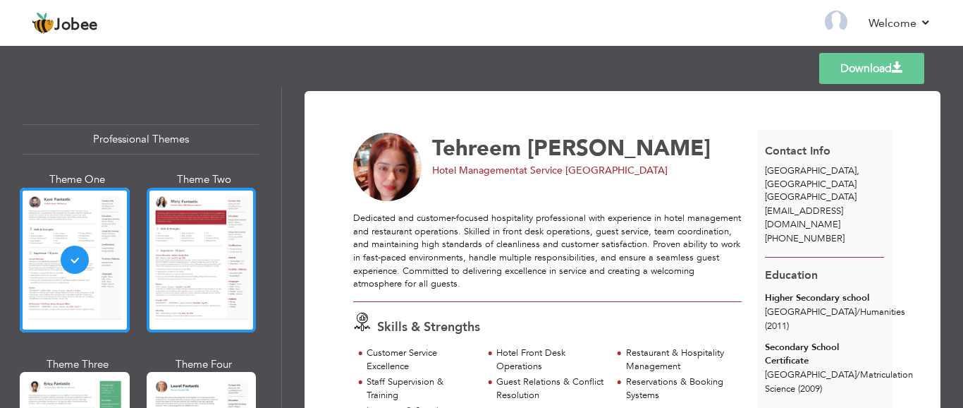
click at [192, 244] on div at bounding box center [202, 260] width 110 height 145
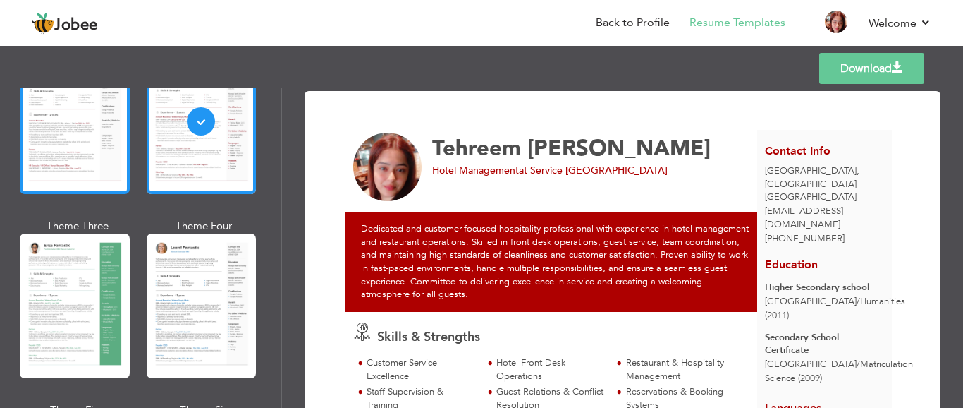
scroll to position [141, 0]
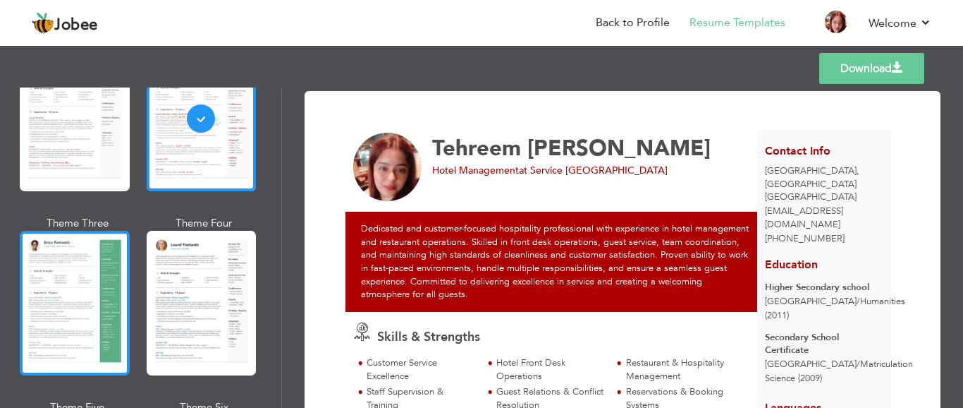
click at [73, 279] on div at bounding box center [75, 303] width 110 height 145
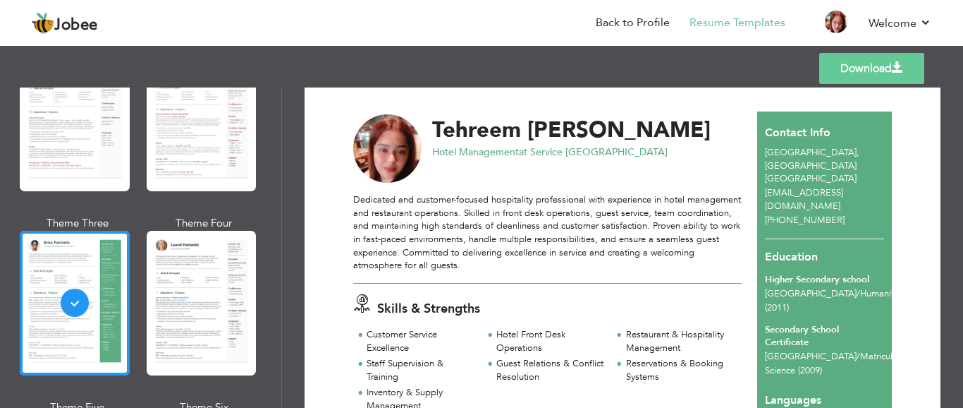
scroll to position [0, 0]
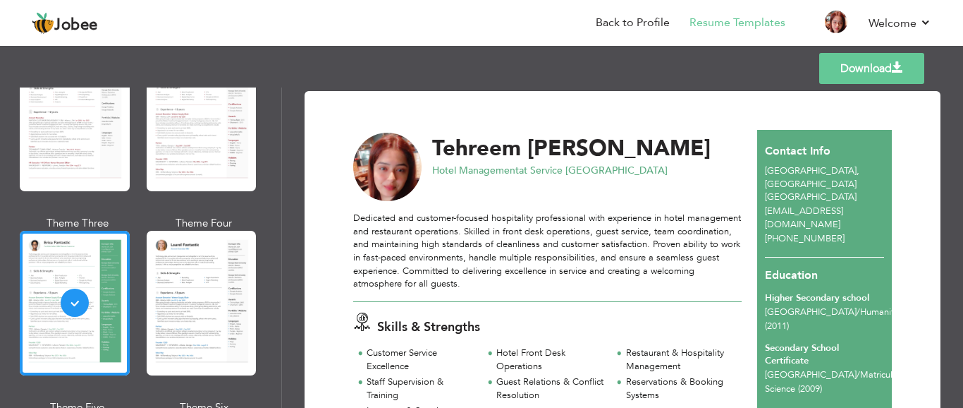
click at [765, 172] on span "[GEOGRAPHIC_DATA]" at bounding box center [811, 170] width 92 height 13
click at [779, 190] on span "[GEOGRAPHIC_DATA]" at bounding box center [811, 196] width 92 height 13
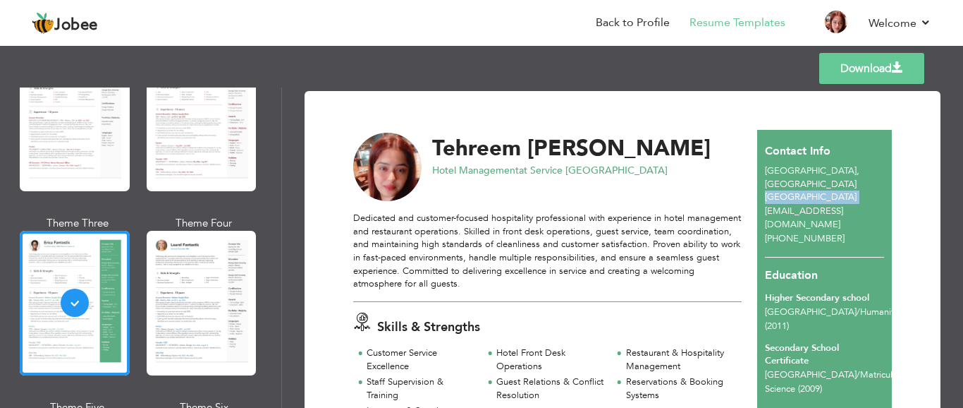
click at [779, 190] on span "[GEOGRAPHIC_DATA]" at bounding box center [811, 196] width 92 height 13
click at [857, 171] on span "," at bounding box center [858, 170] width 3 height 13
click at [451, 269] on div "Dedicated and customer-focused hospitality professional with experience in hote…" at bounding box center [547, 251] width 388 height 78
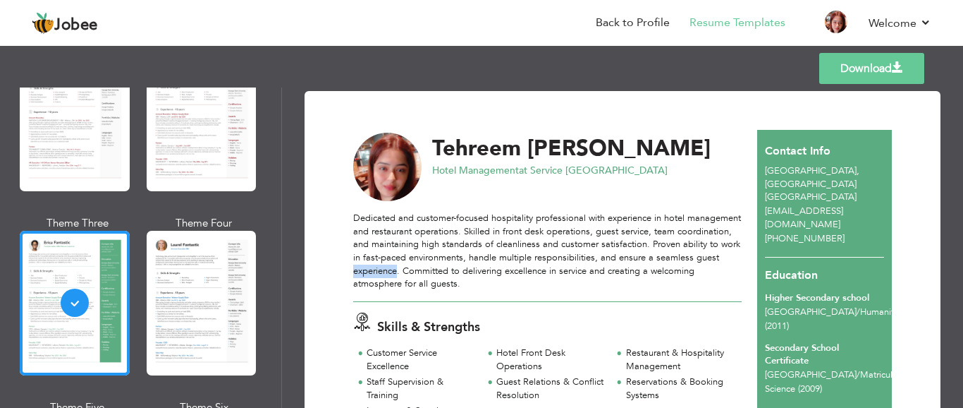
click at [451, 269] on div "Dedicated and customer-focused hospitality professional with experience in hote…" at bounding box center [547, 251] width 388 height 78
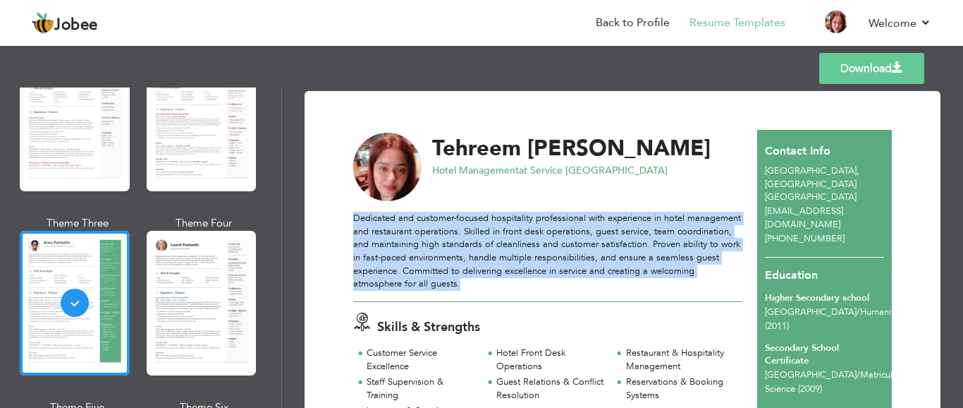
click at [451, 269] on div "Dedicated and customer-focused hospitality professional with experience in hote…" at bounding box center [547, 251] width 388 height 78
click at [477, 243] on div "Dedicated and customer-focused hospitality professional with experience in hote…" at bounding box center [547, 251] width 388 height 78
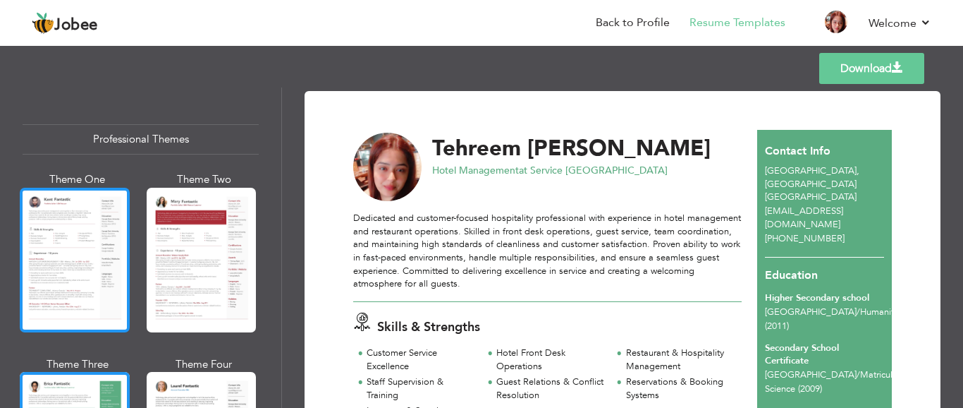
click at [108, 251] on div at bounding box center [75, 260] width 110 height 145
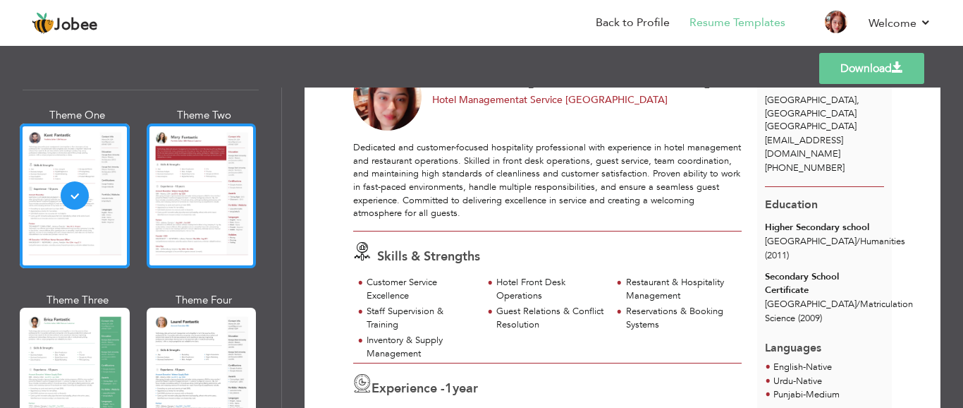
scroll to position [212, 0]
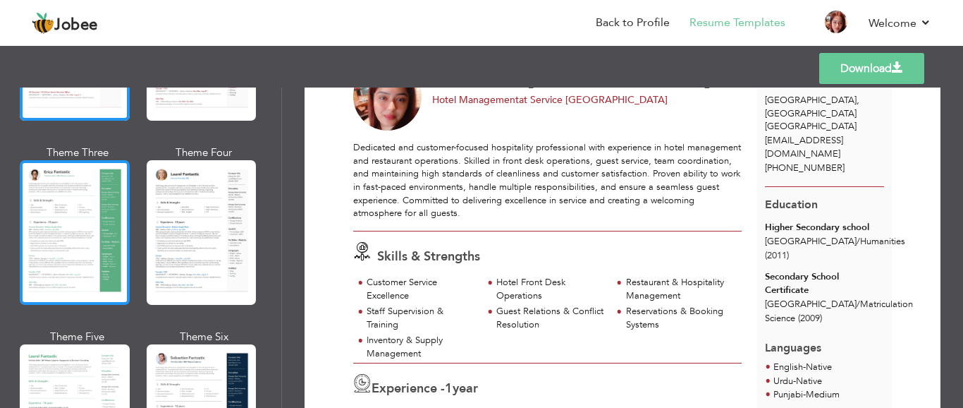
click at [81, 224] on div at bounding box center [75, 232] width 110 height 145
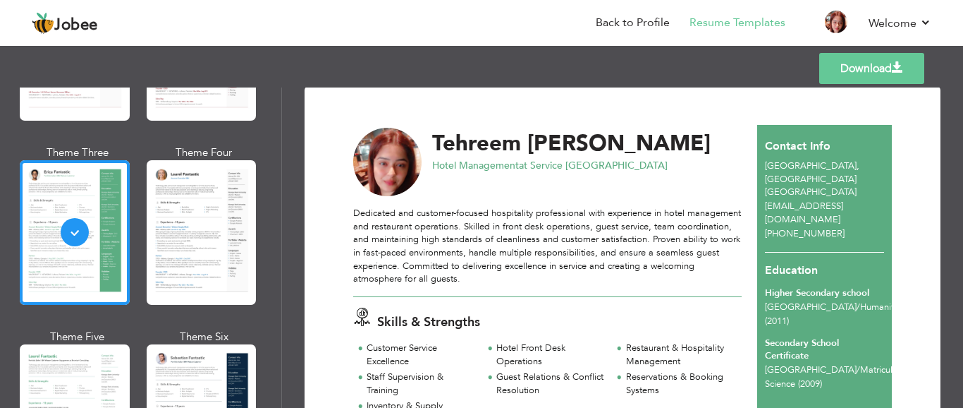
scroll to position [0, 0]
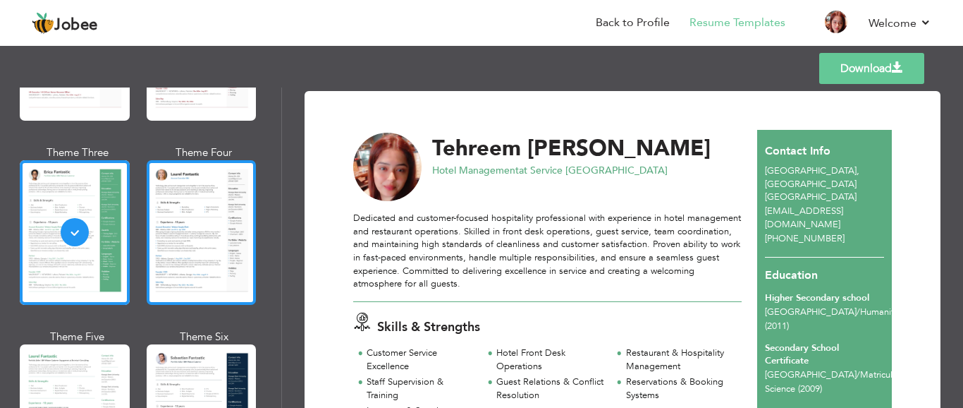
click at [197, 237] on div at bounding box center [202, 232] width 110 height 145
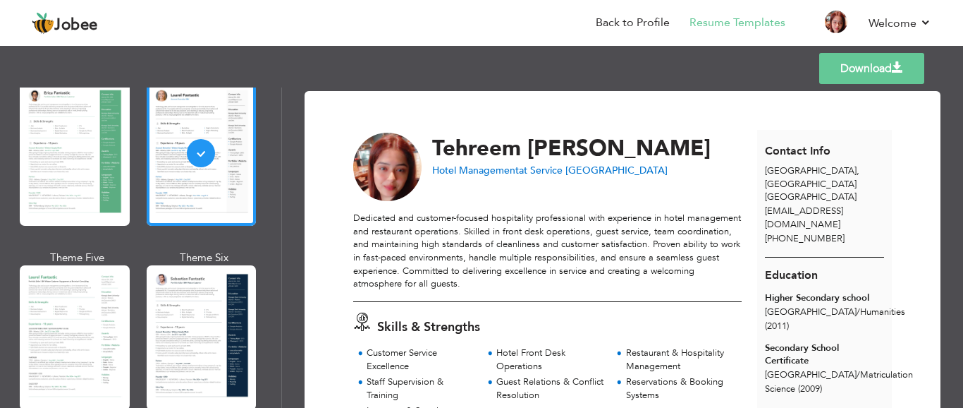
scroll to position [423, 0]
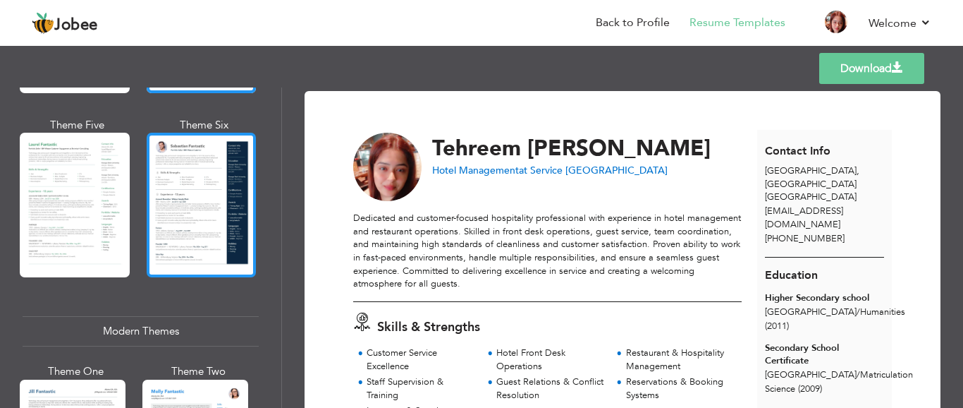
click at [190, 207] on div at bounding box center [202, 205] width 110 height 145
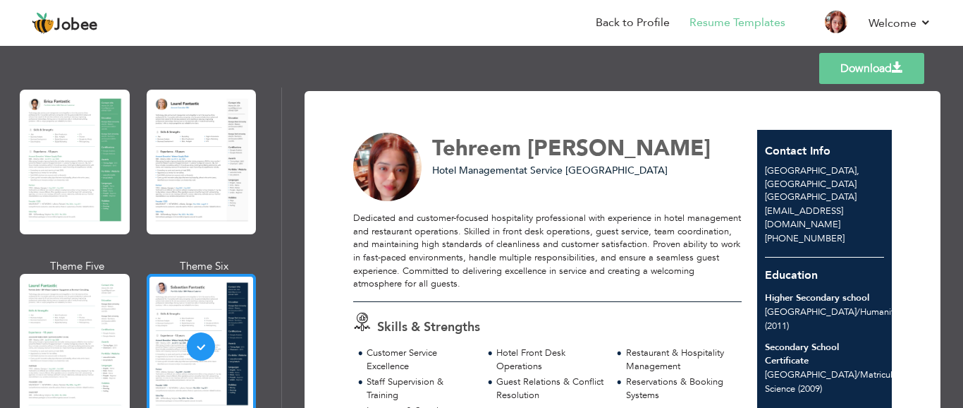
scroll to position [212, 0]
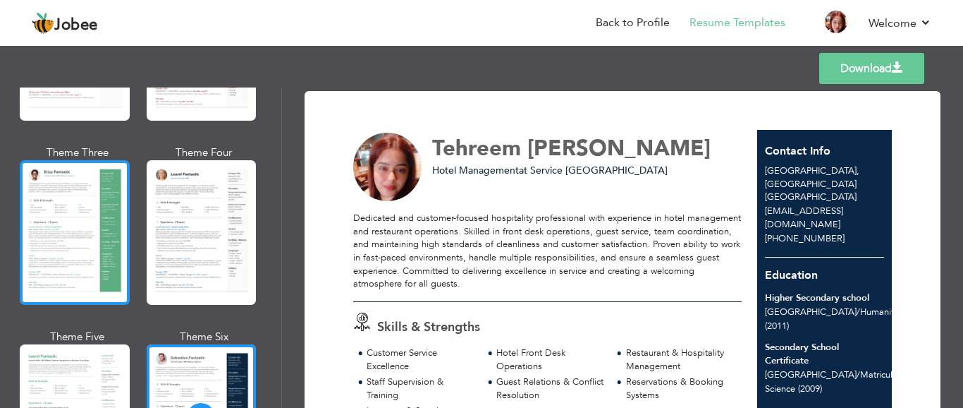
click at [59, 224] on div at bounding box center [75, 232] width 110 height 145
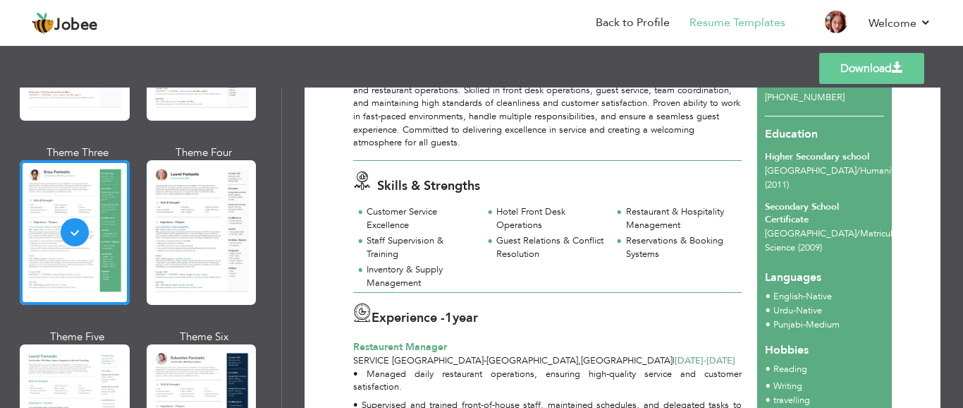
scroll to position [0, 0]
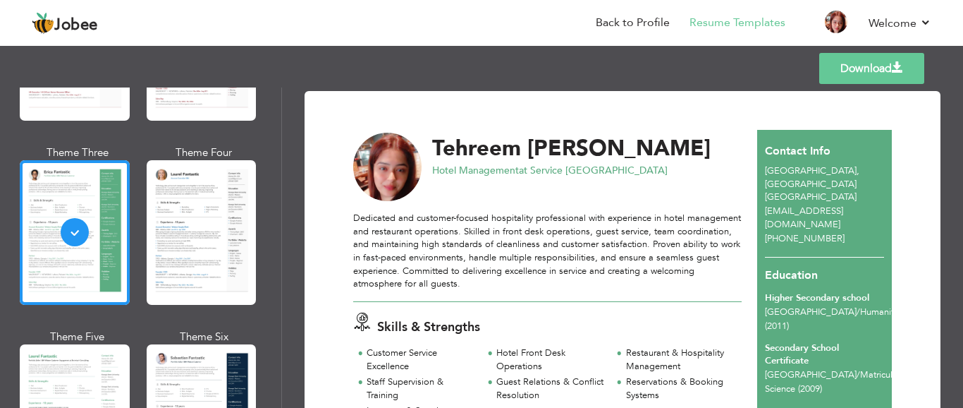
click at [807, 204] on span "mx2john@hotmail.com" at bounding box center [804, 217] width 78 height 26
click at [825, 204] on span "mx2john@hotmail.com" at bounding box center [804, 217] width 78 height 26
click at [776, 204] on span "mx2john@hotmail.com" at bounding box center [804, 217] width 78 height 26
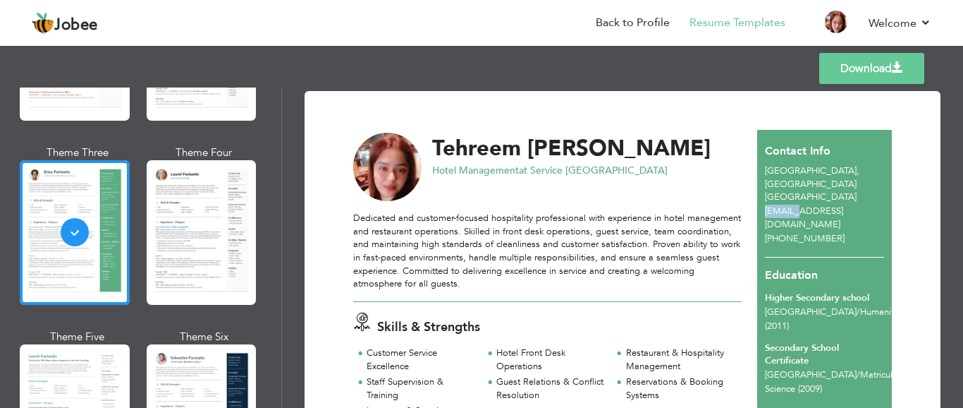
click at [776, 204] on span "mx2john@hotmail.com" at bounding box center [804, 217] width 78 height 26
click at [804, 204] on span "mx2john@hotmail.com" at bounding box center [804, 217] width 78 height 26
click at [841, 204] on span "mx2john@hotmail.com" at bounding box center [804, 217] width 78 height 26
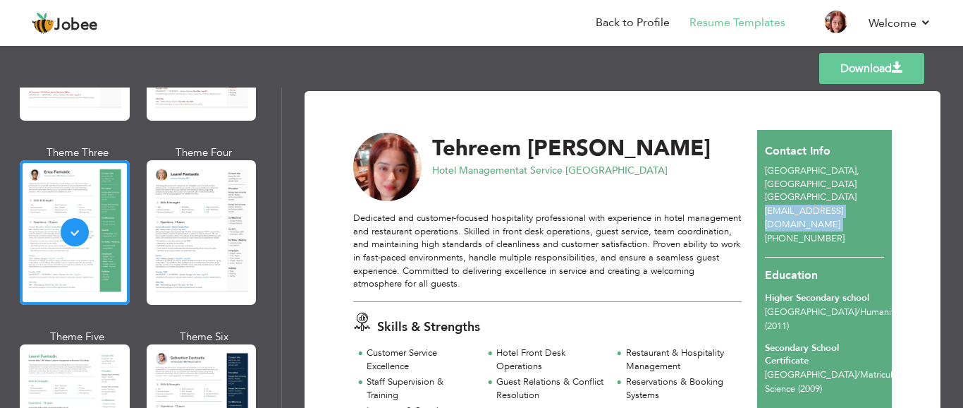
click at [841, 204] on span "mx2john@hotmail.com" at bounding box center [804, 217] width 78 height 26
click at [843, 204] on span "mx2john@hotmail.com" at bounding box center [804, 217] width 78 height 26
click at [854, 64] on link "Download" at bounding box center [871, 68] width 105 height 31
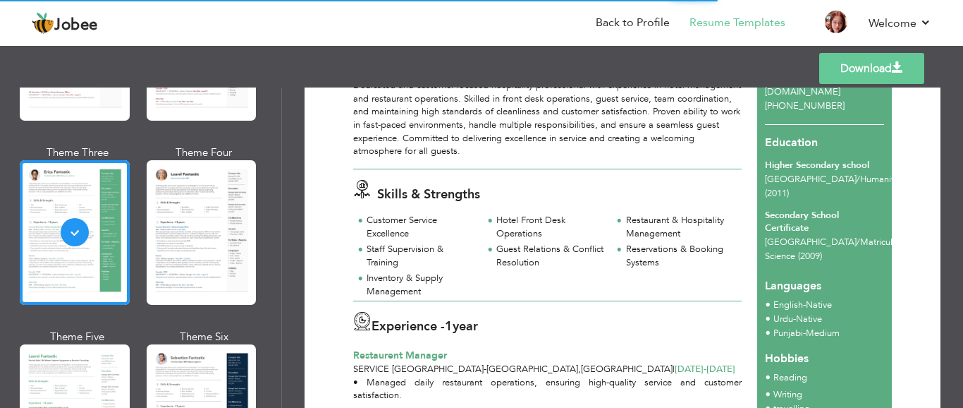
scroll to position [141, 0]
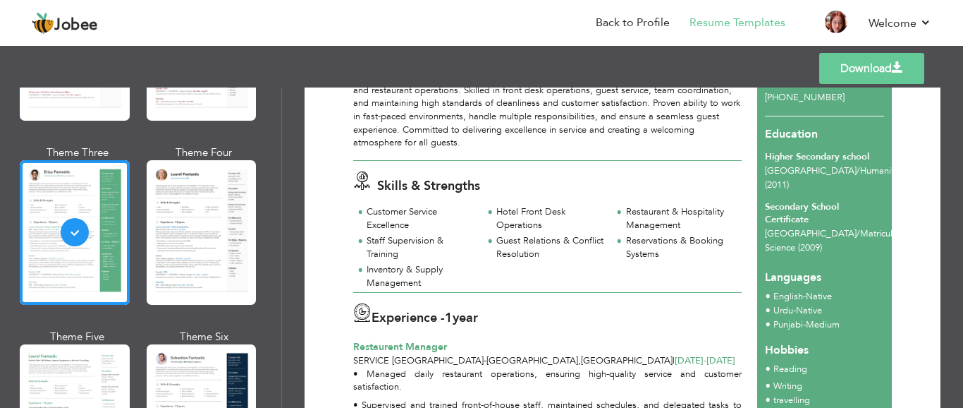
click at [679, 290] on div "Customer Service Excellence Hotel Front Desk Operations Restaurant & Hospitalit…" at bounding box center [547, 248] width 388 height 87
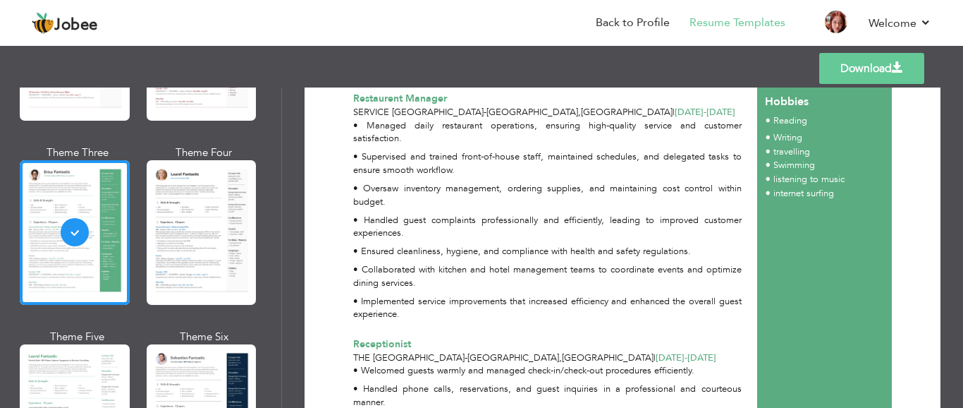
scroll to position [569, 0]
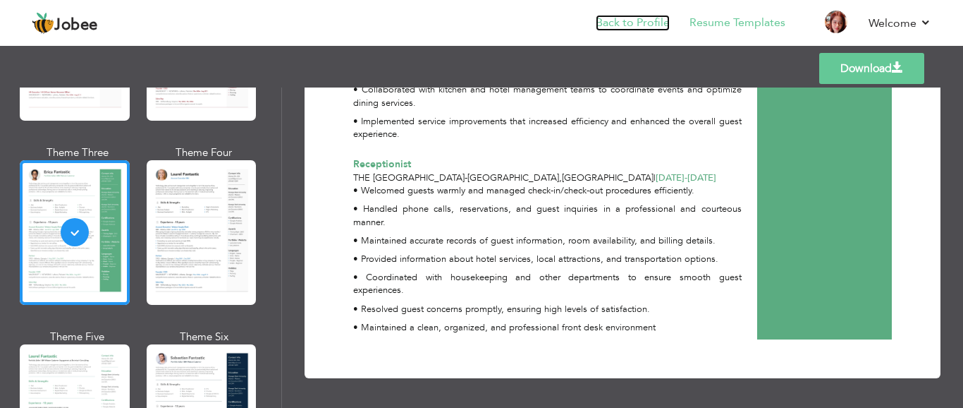
click at [651, 19] on link "Back to Profile" at bounding box center [633, 23] width 74 height 16
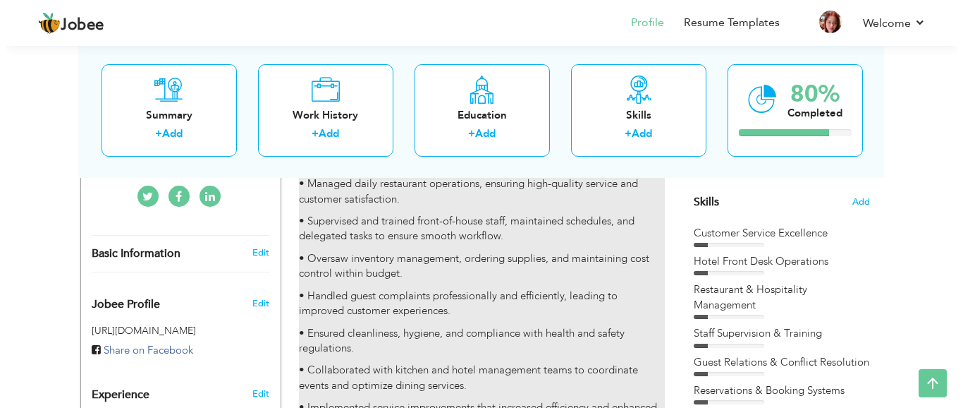
scroll to position [353, 0]
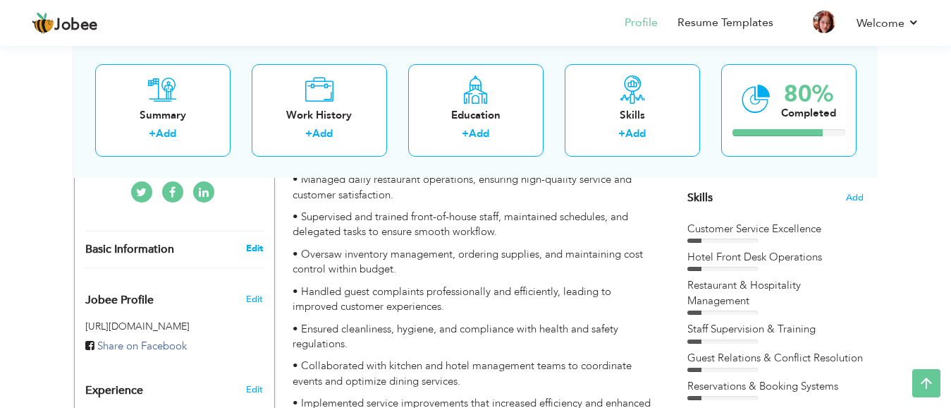
click at [259, 242] on link "Edit" at bounding box center [254, 248] width 17 height 13
type input "Tehreem"
type input "[PERSON_NAME]"
type input "[PHONE_NUMBER]"
select select "number:166"
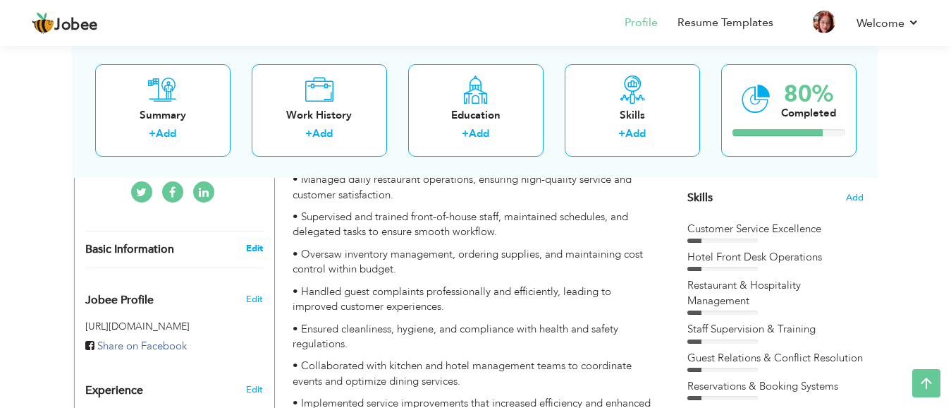
type input "[GEOGRAPHIC_DATA]"
type input "Islamabad"
select select "number:3"
type input "Service Lane Pine Avenue"
type input "Hotel Management"
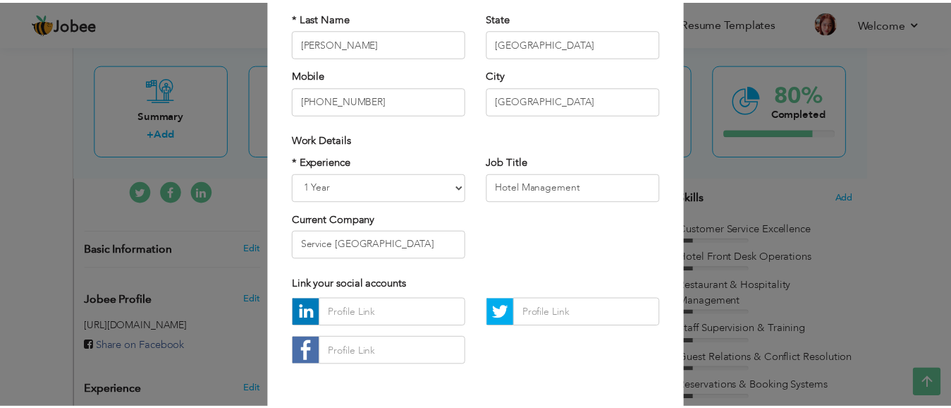
scroll to position [13, 0]
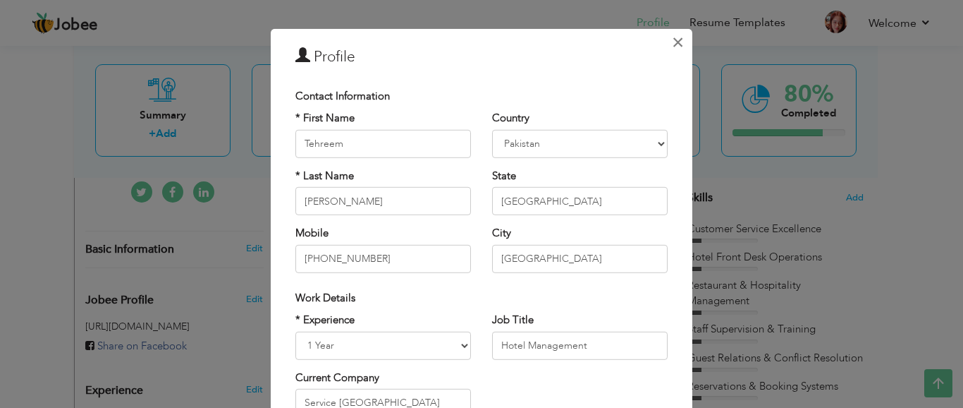
click at [673, 44] on span "×" at bounding box center [678, 42] width 12 height 25
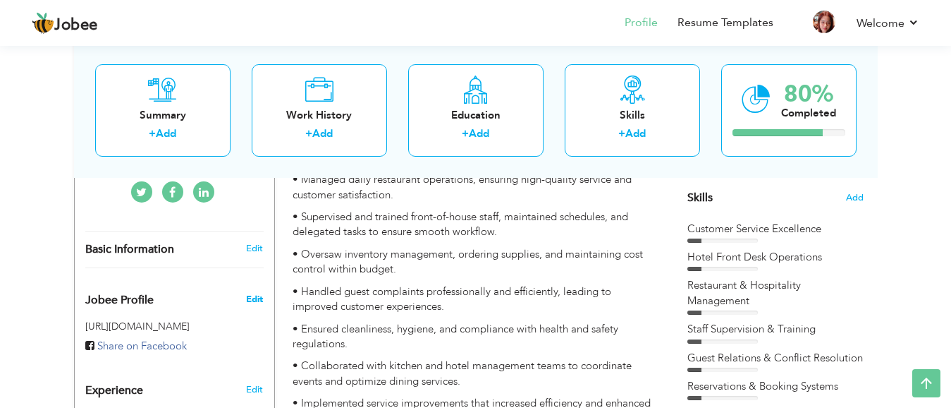
click at [253, 293] on span "Edit" at bounding box center [254, 299] width 17 height 13
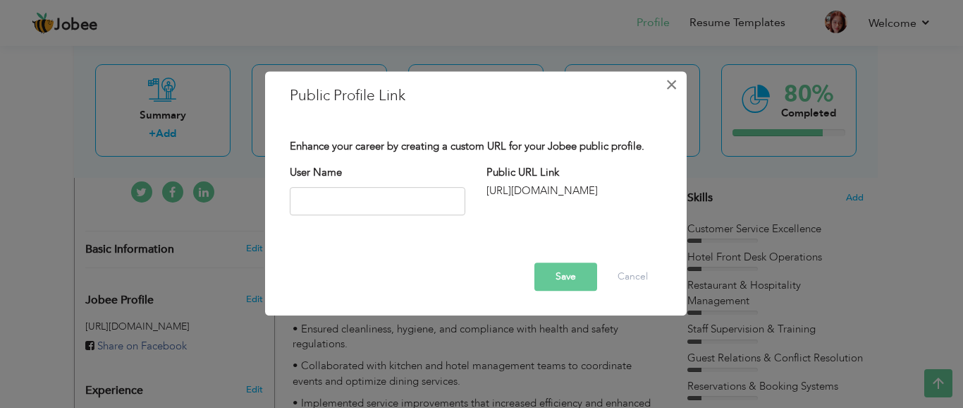
click at [671, 85] on span "×" at bounding box center [672, 84] width 12 height 25
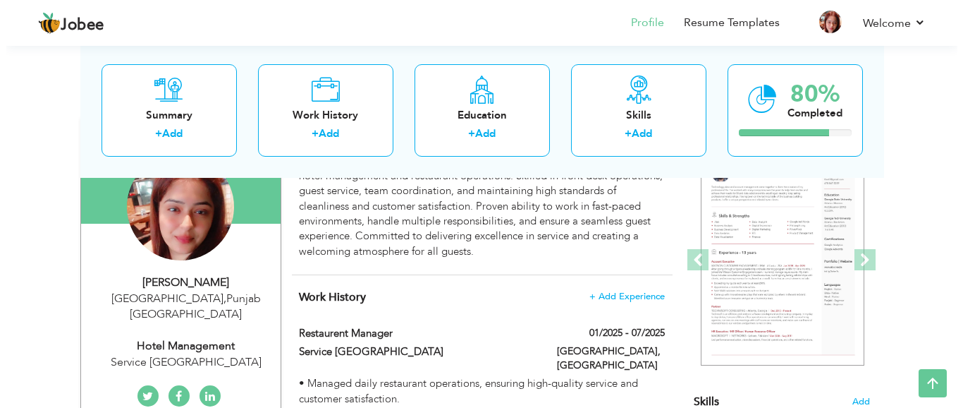
scroll to position [148, 0]
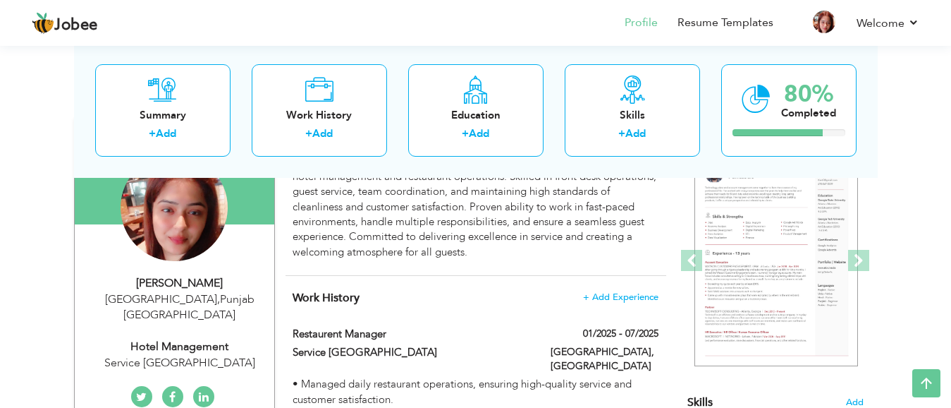
click at [199, 338] on div "Hotel Management" at bounding box center [179, 346] width 189 height 16
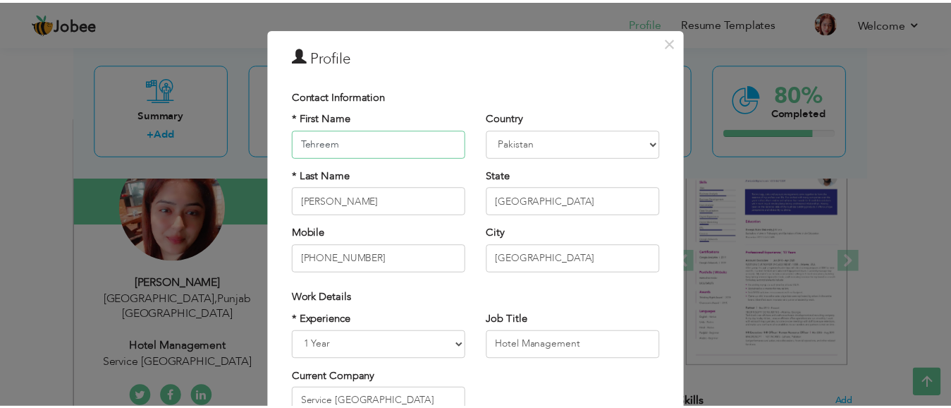
scroll to position [0, 0]
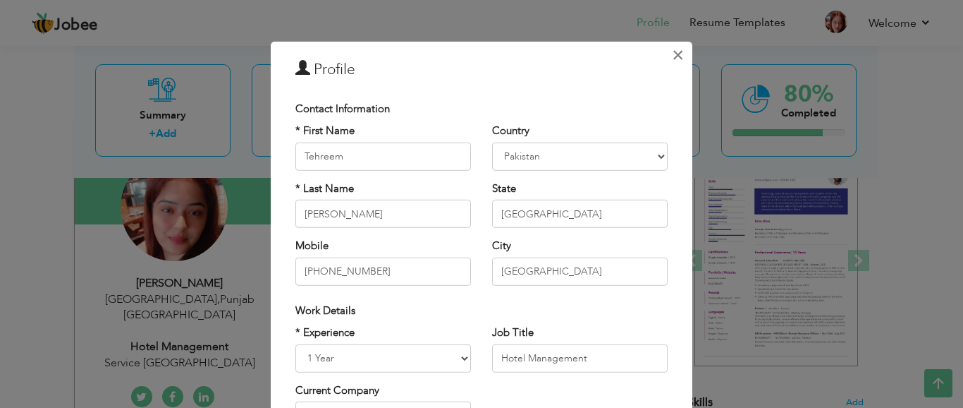
click at [672, 55] on span "×" at bounding box center [678, 54] width 12 height 25
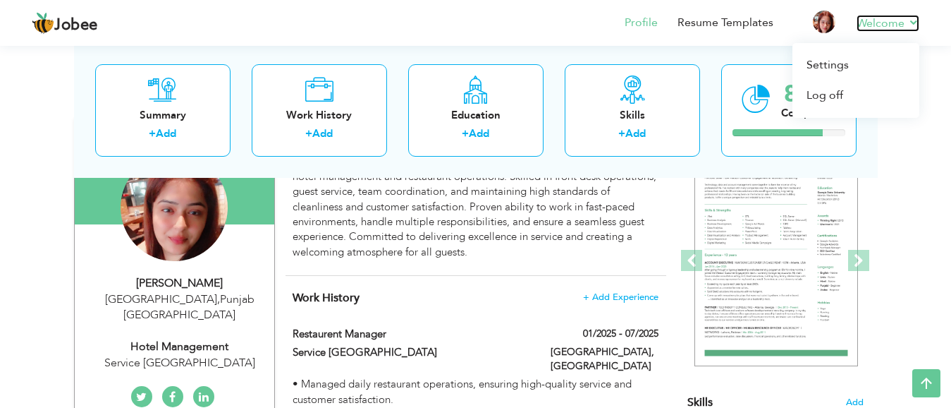
click at [900, 24] on link "Welcome" at bounding box center [888, 23] width 63 height 17
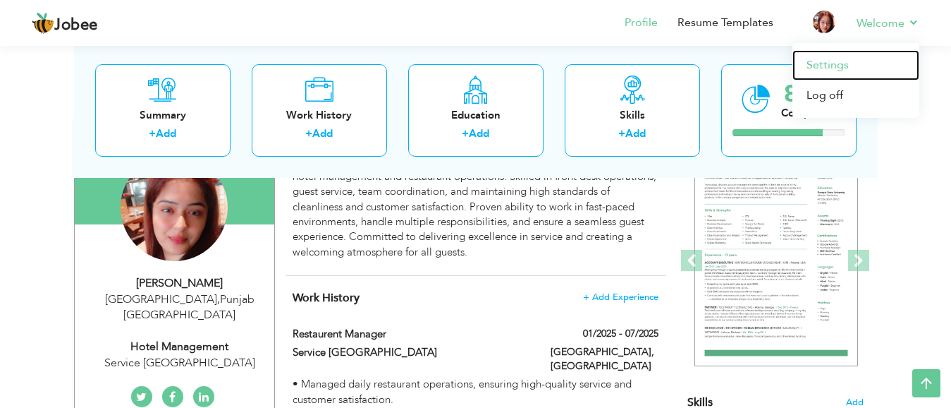
click at [859, 63] on link "Settings" at bounding box center [855, 65] width 127 height 30
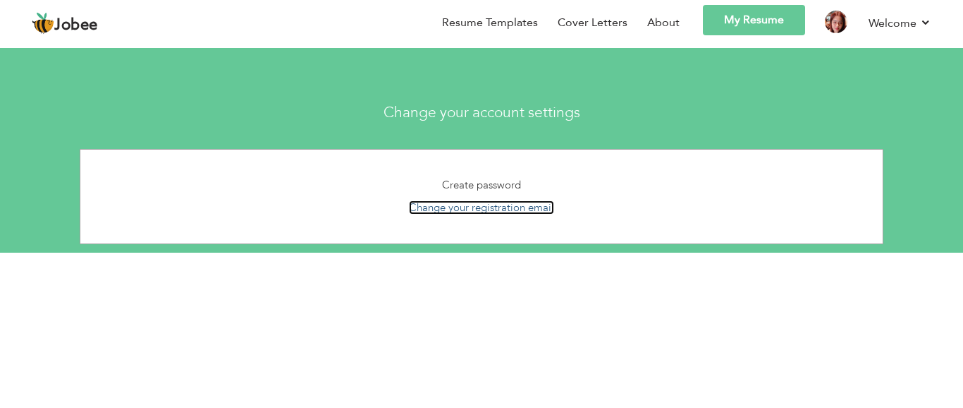
click at [520, 207] on link "Change your registration email" at bounding box center [481, 207] width 145 height 14
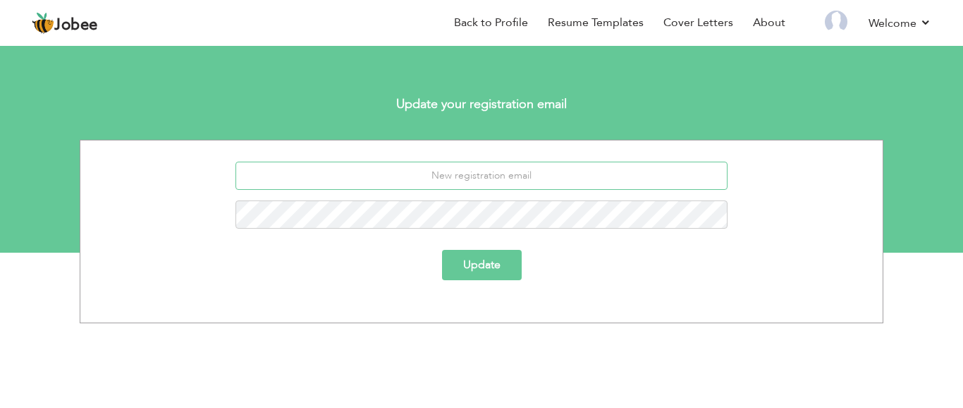
click at [465, 173] on input "email" at bounding box center [481, 175] width 493 height 28
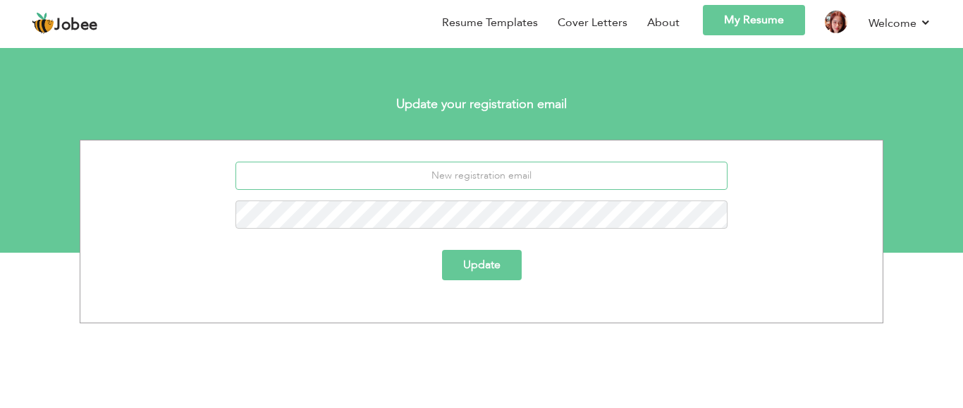
paste input "[EMAIL_ADDRESS][DOMAIN_NAME]"
type input "[EMAIL_ADDRESS][DOMAIN_NAME]"
click at [494, 268] on button "Update" at bounding box center [482, 265] width 80 height 30
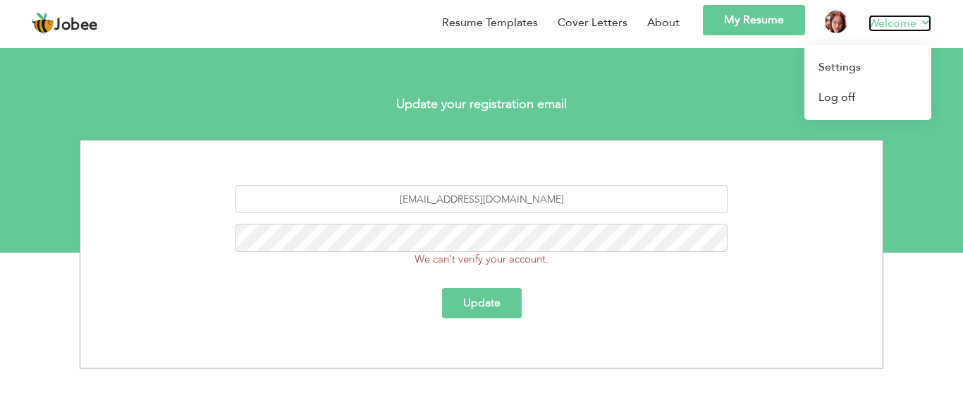
click at [898, 18] on link "Welcome" at bounding box center [900, 23] width 63 height 17
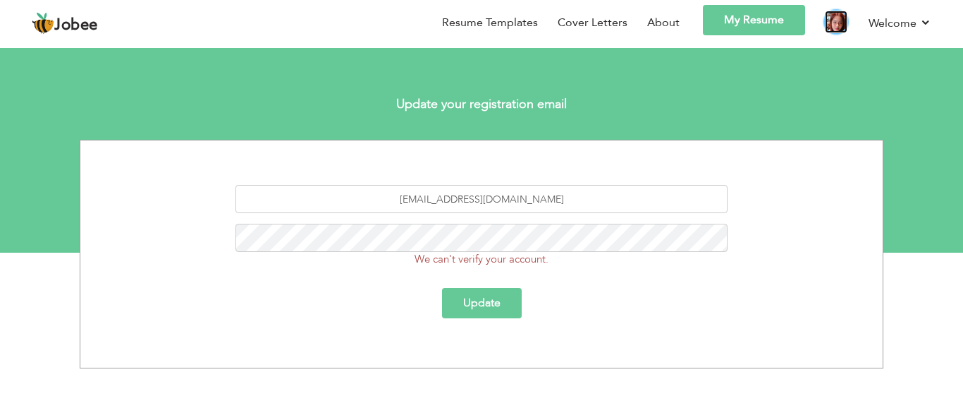
click at [841, 24] on img at bounding box center [836, 22] width 23 height 23
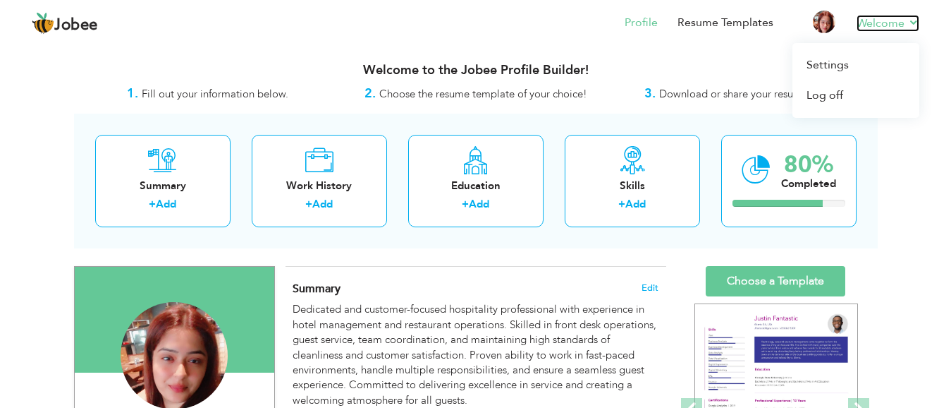
click at [911, 21] on link "Welcome" at bounding box center [888, 23] width 63 height 17
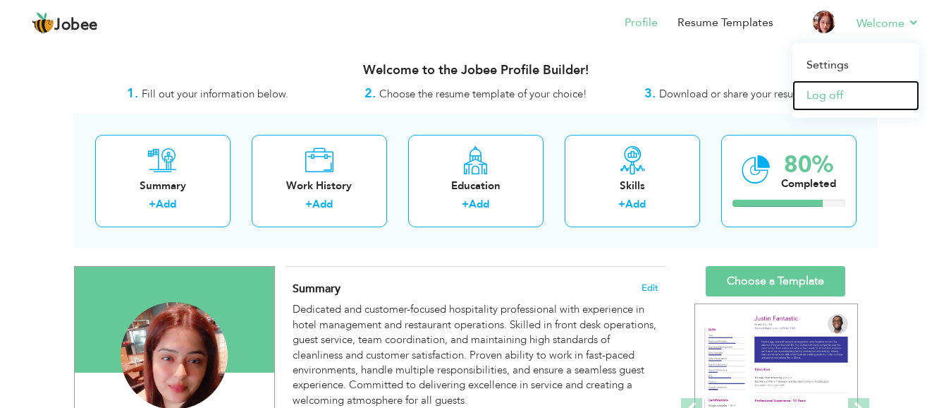
click at [838, 99] on link "Log off" at bounding box center [855, 95] width 127 height 30
